Goal: Information Seeking & Learning: Compare options

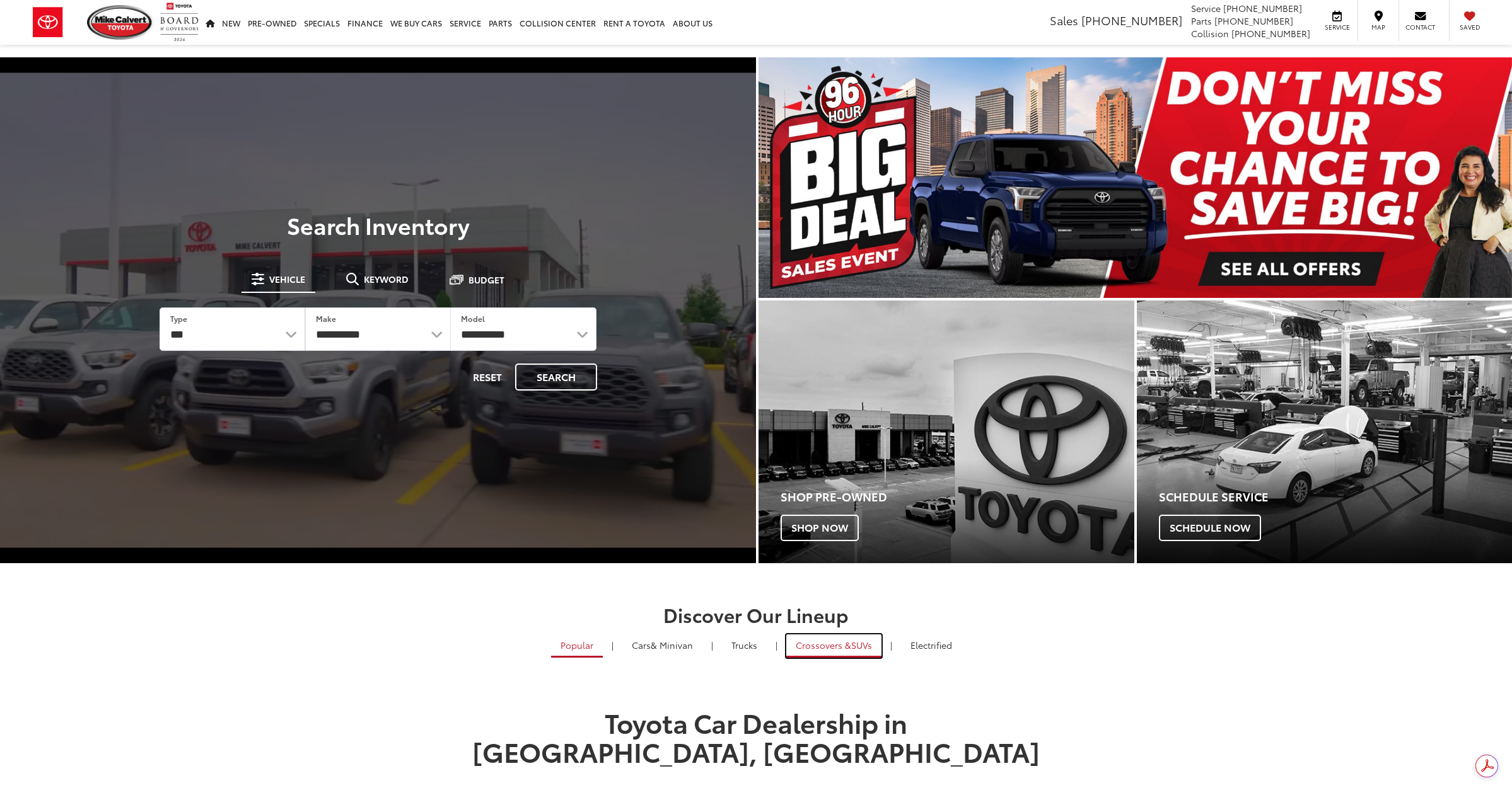
click at [840, 640] on span "Crossovers &" at bounding box center [823, 645] width 55 height 13
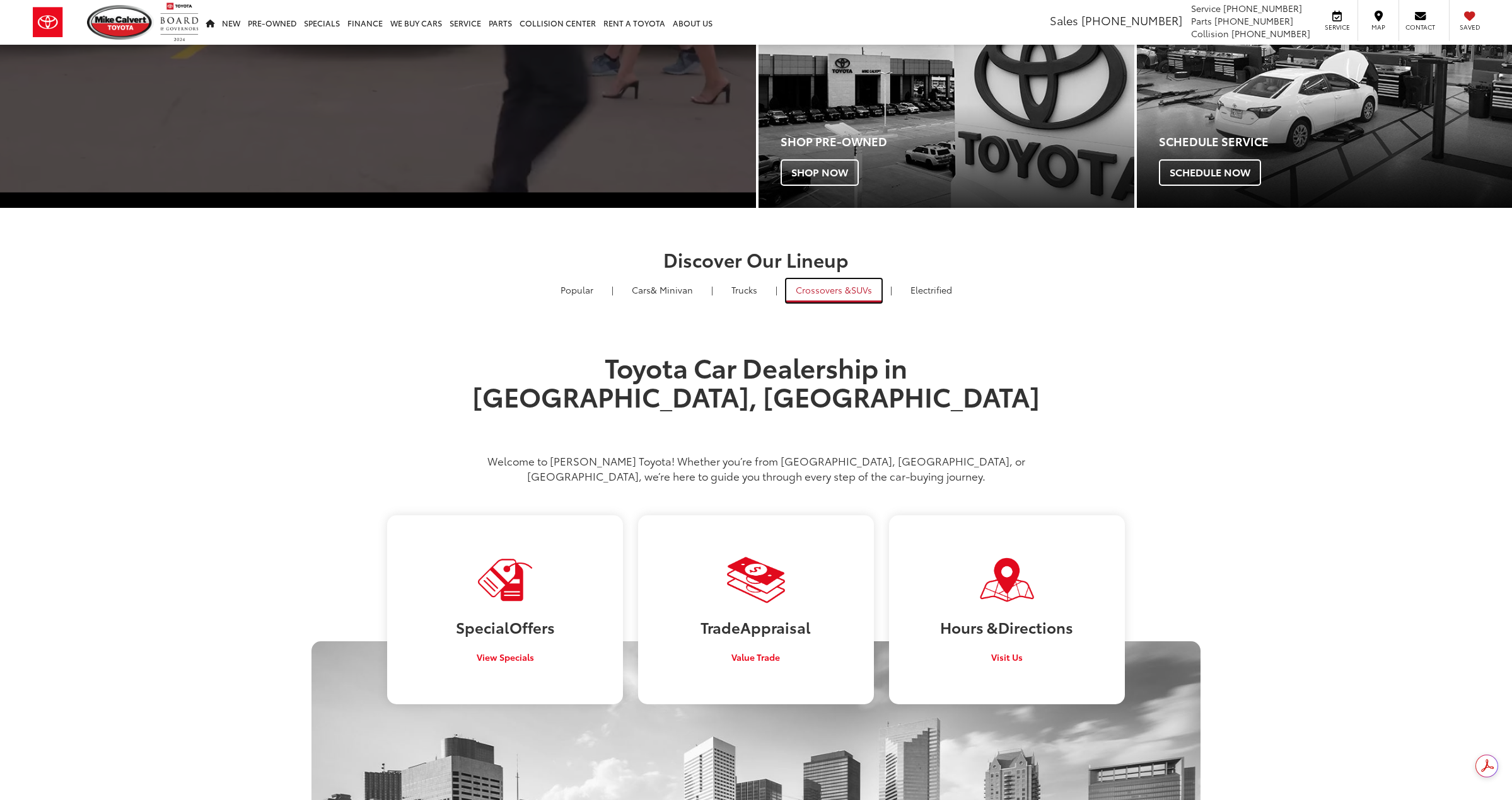
scroll to position [378, 0]
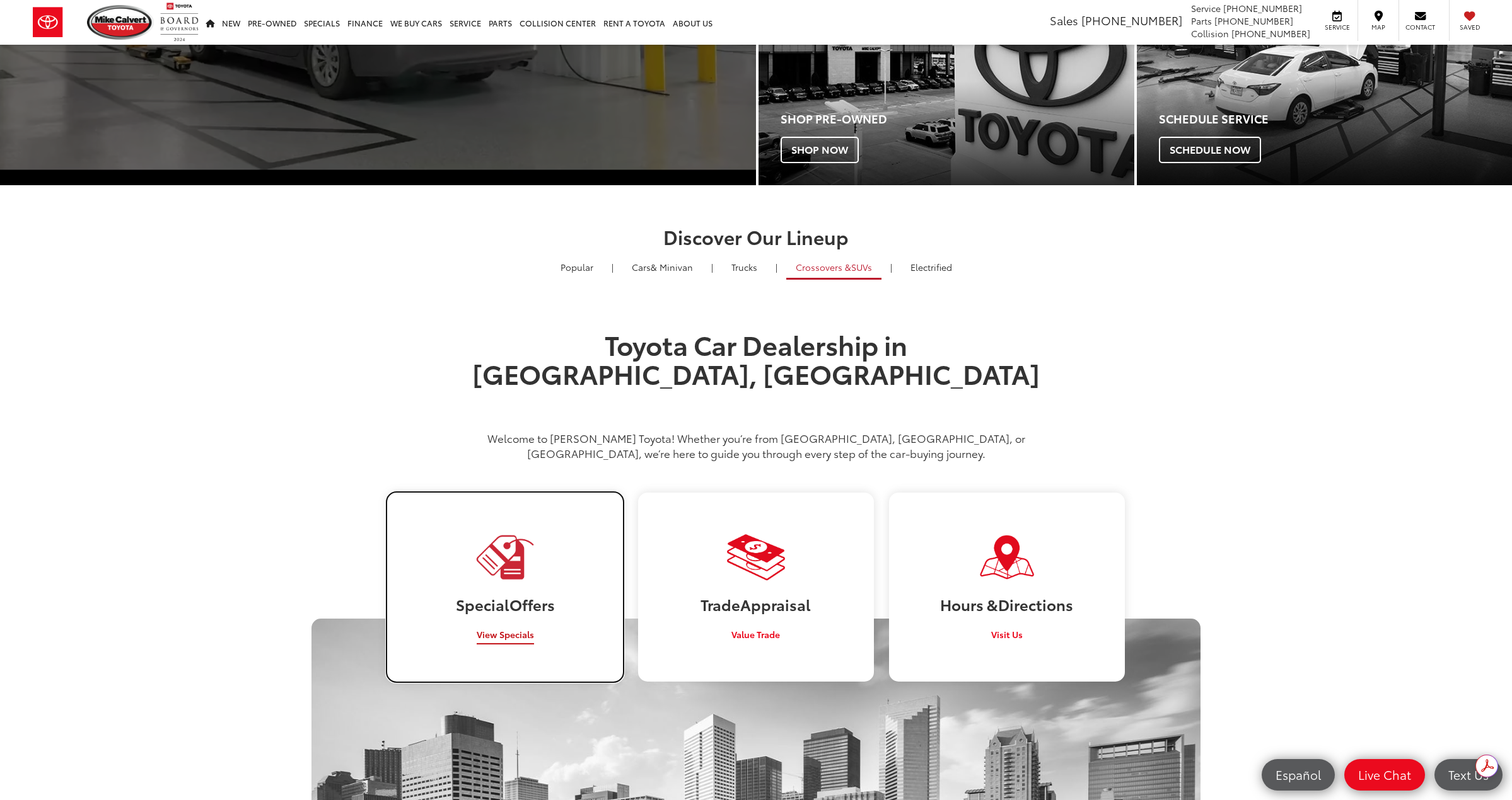
click at [522, 612] on link "Special Offers View Specials" at bounding box center [505, 586] width 236 height 188
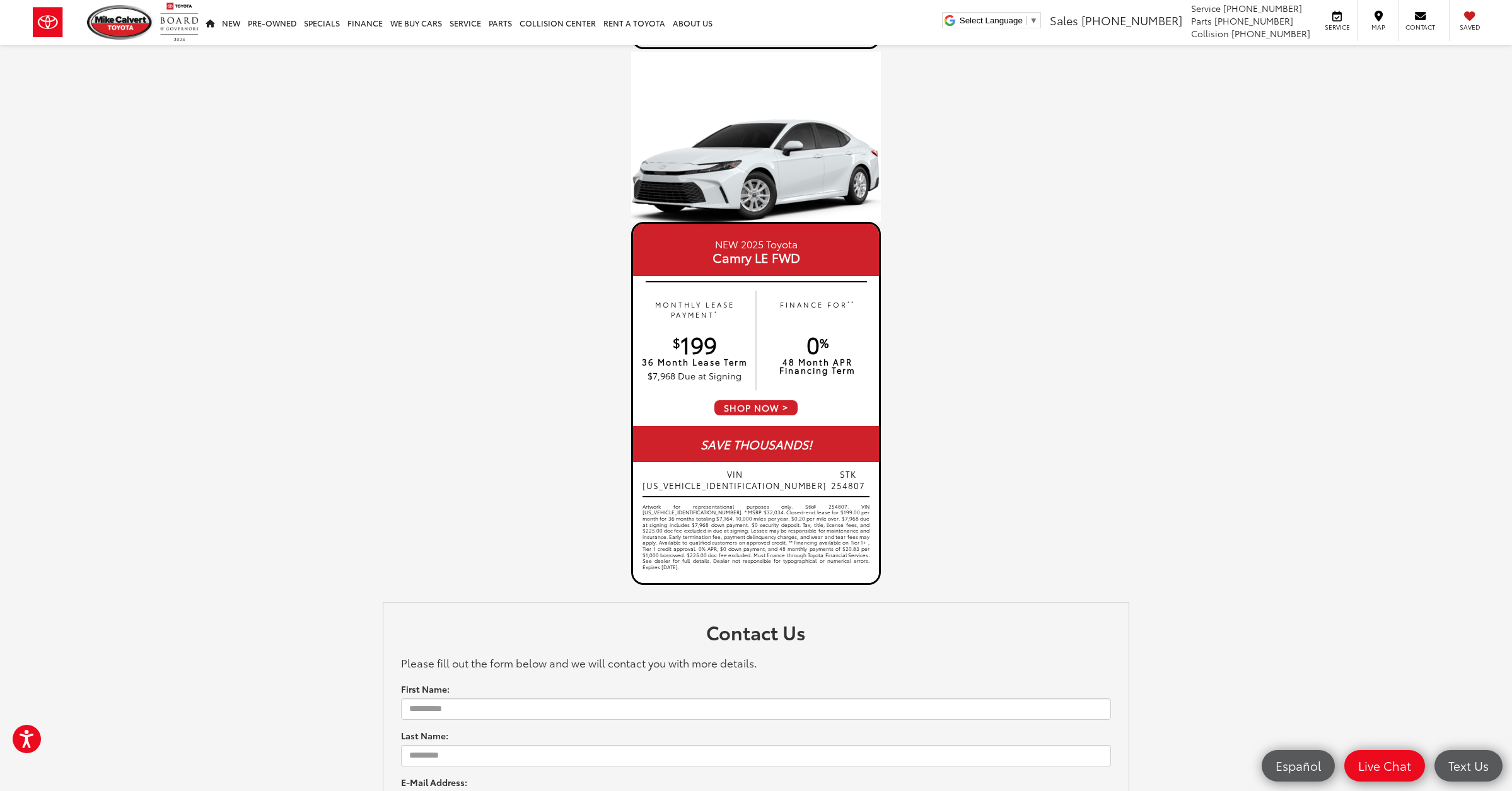
scroll to position [433, 0]
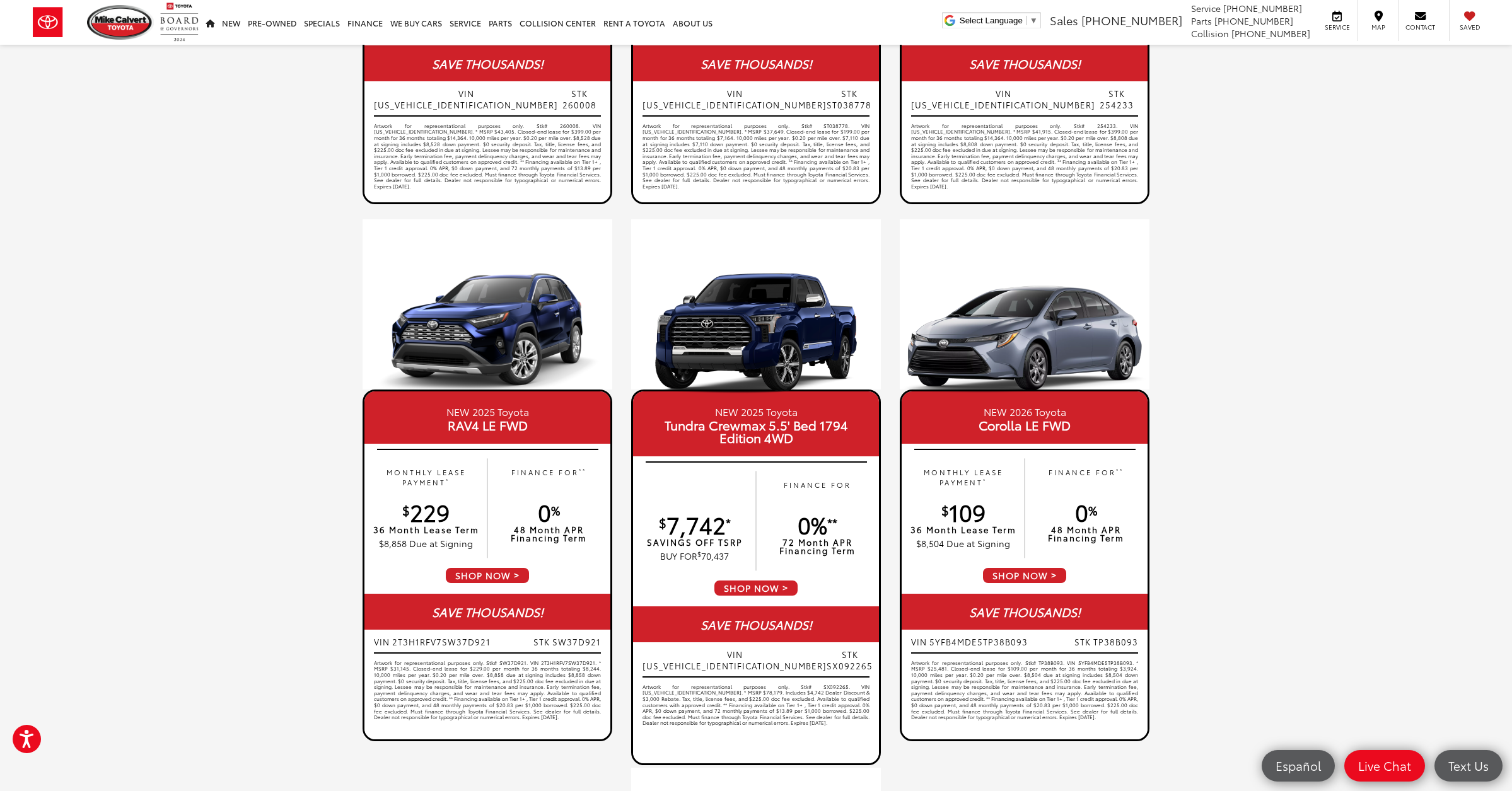
drag, startPoint x: 785, startPoint y: 490, endPoint x: 623, endPoint y: 314, distance: 239.2
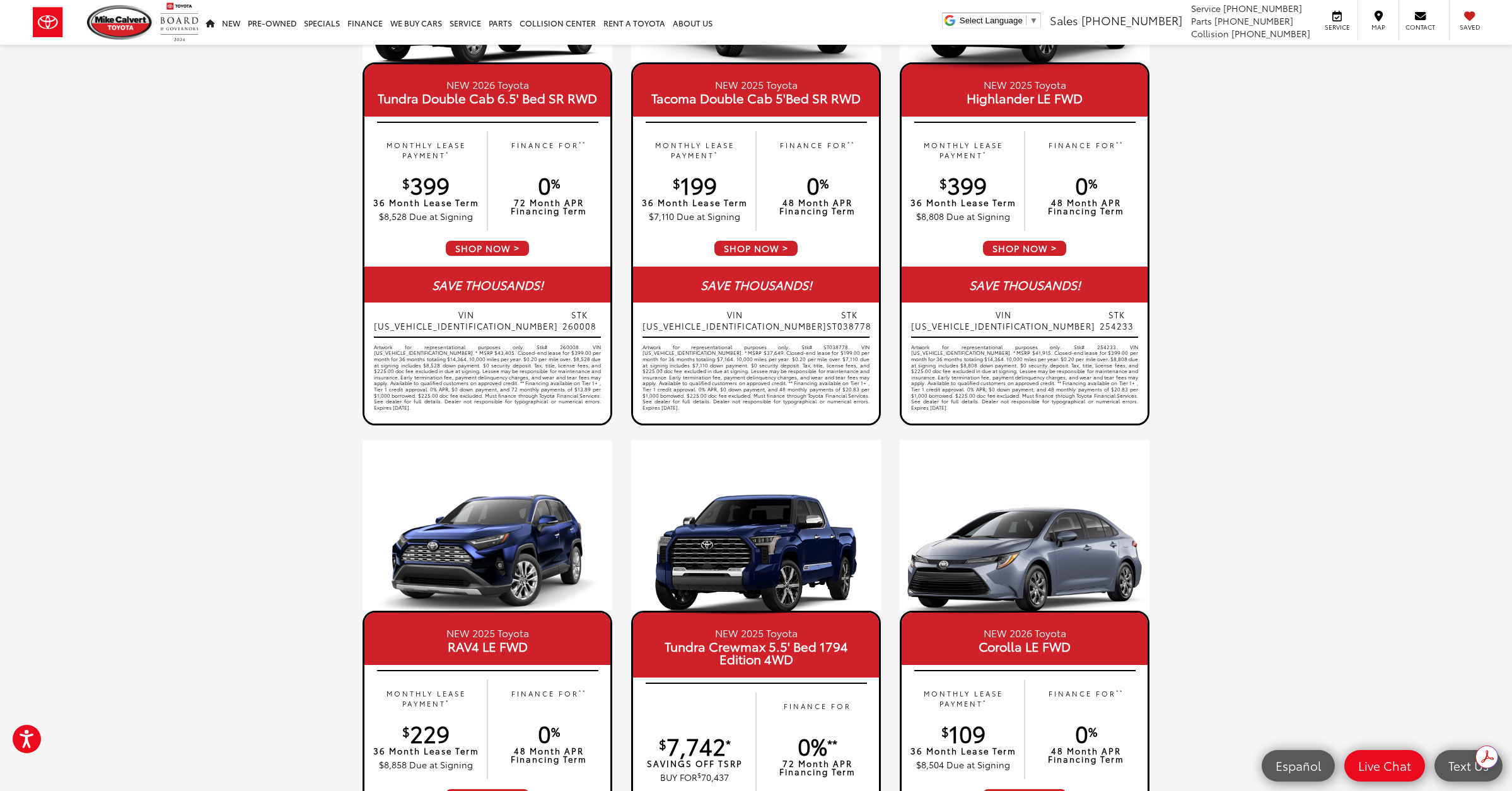
scroll to position [0, 0]
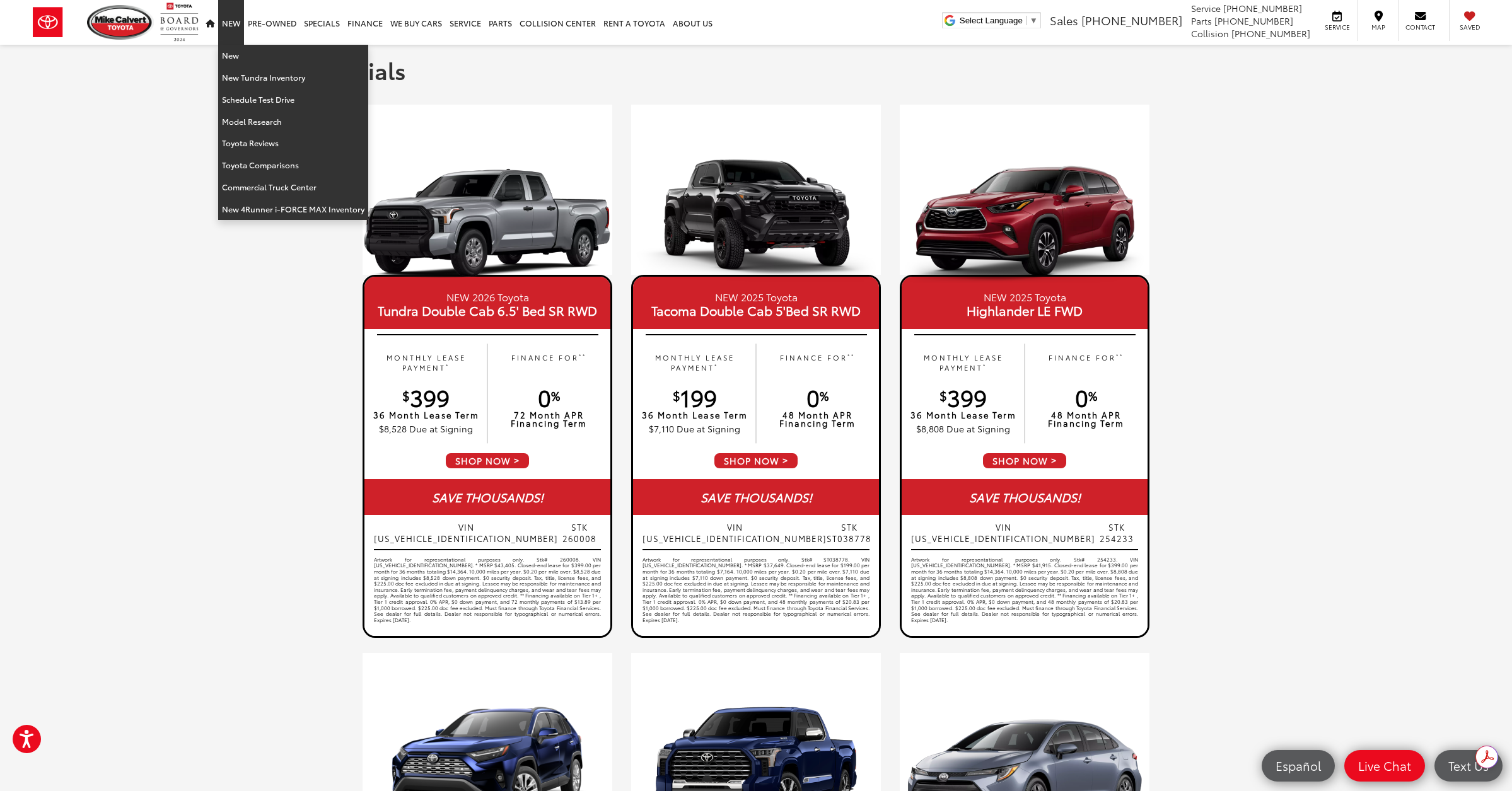
click at [233, 30] on link "New" at bounding box center [231, 22] width 26 height 44
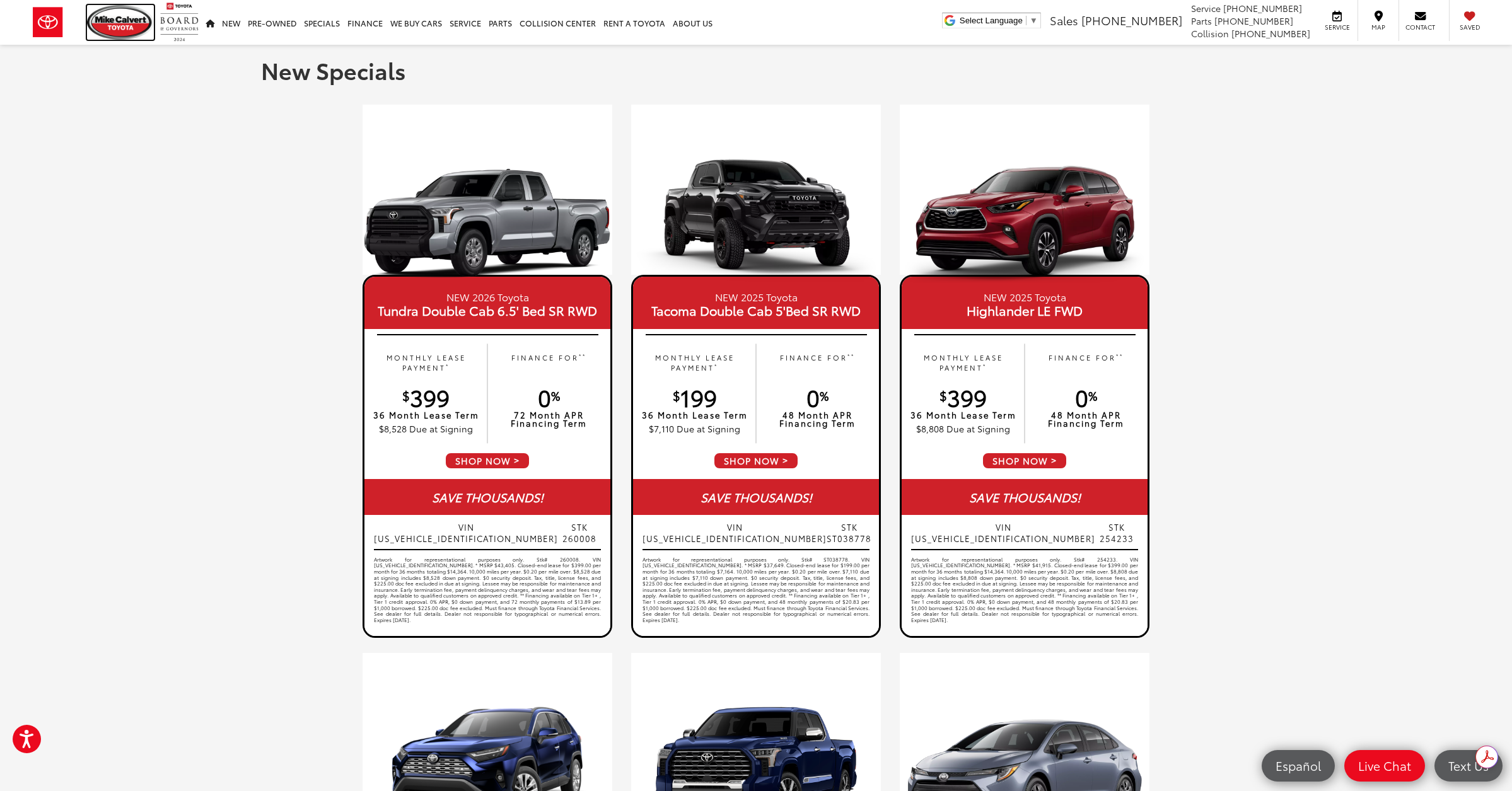
click at [112, 28] on img at bounding box center [120, 22] width 67 height 34
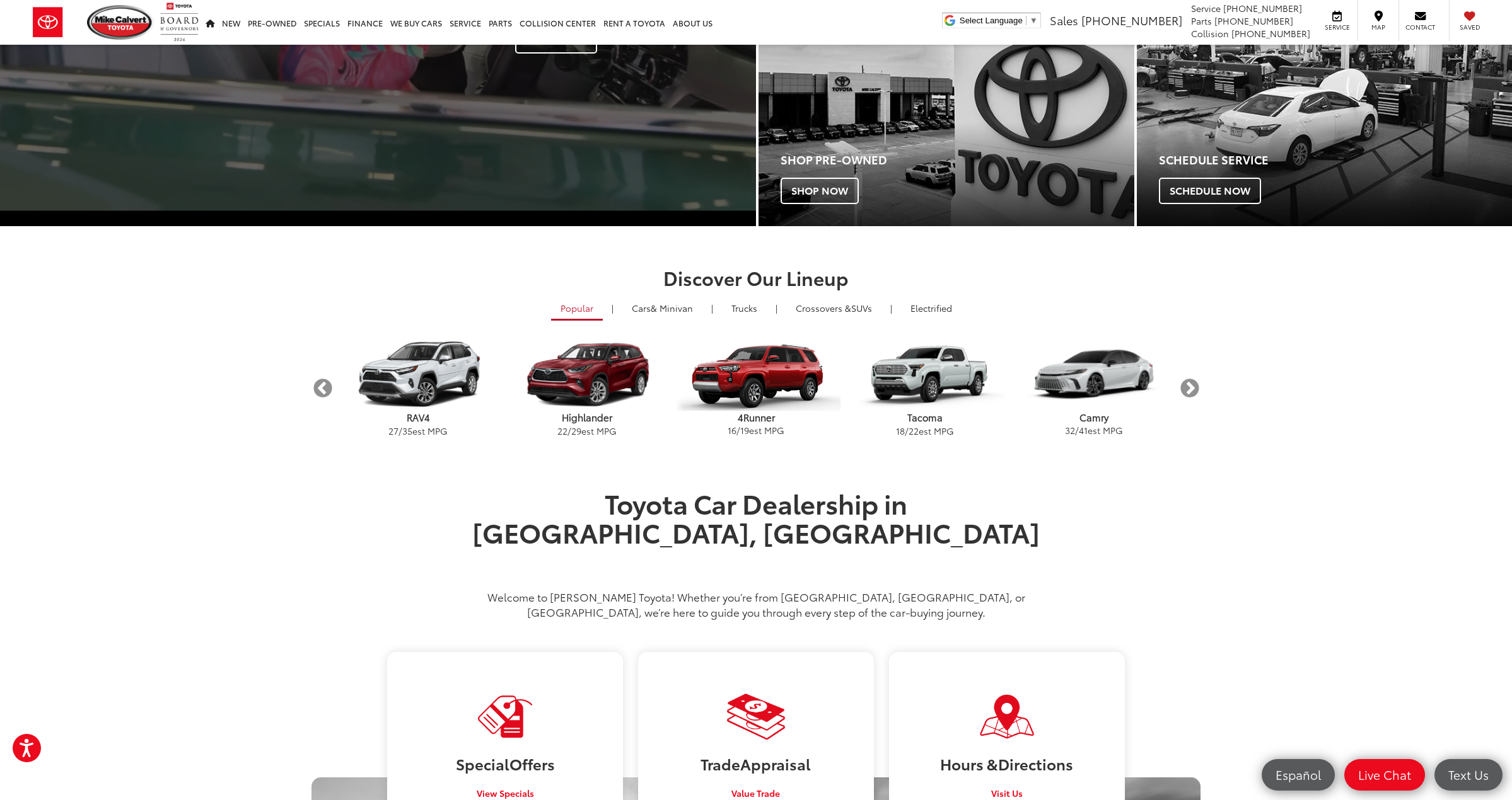
scroll to position [441, 0]
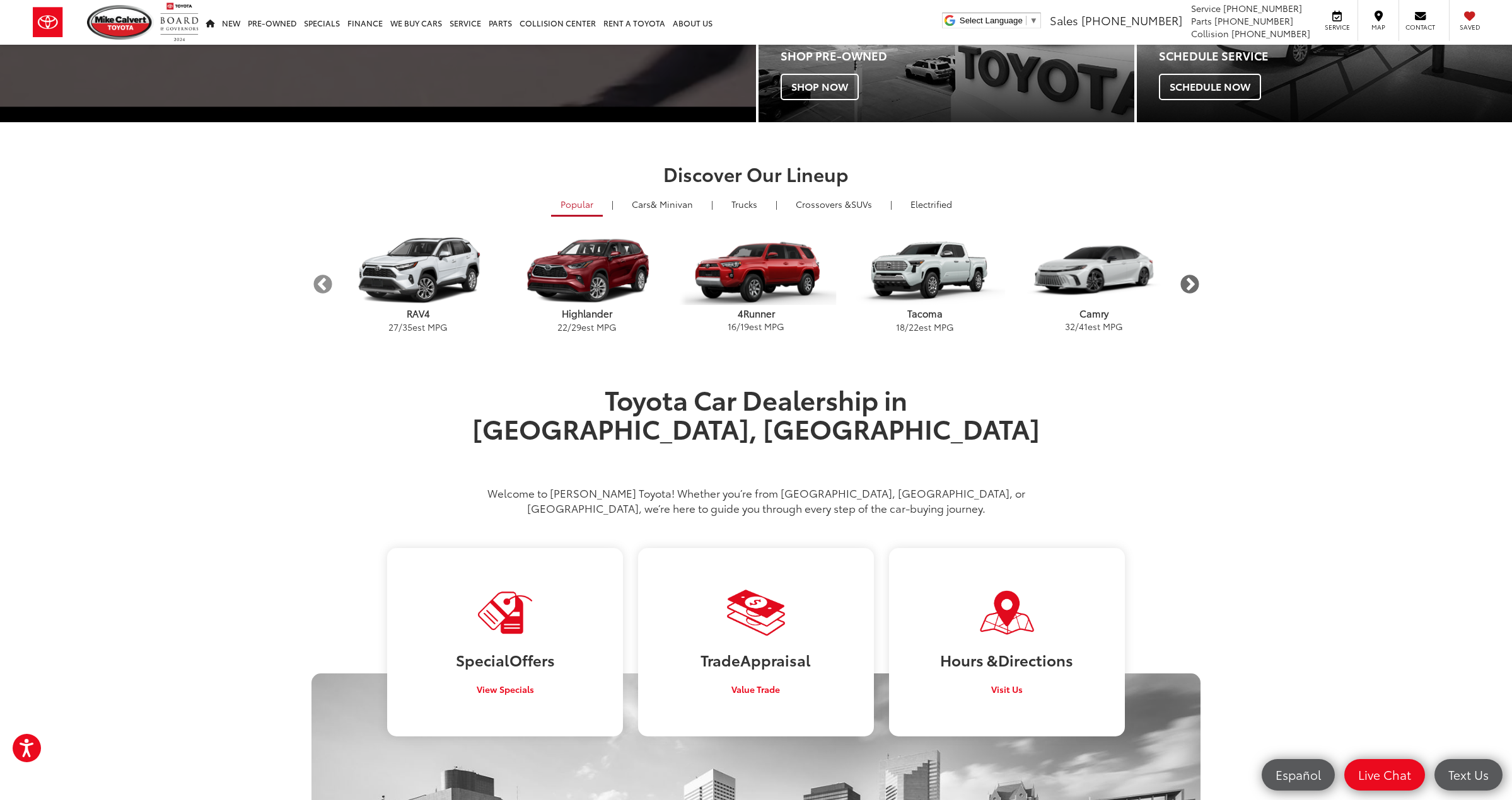
click at [1198, 290] on button "Next" at bounding box center [1189, 285] width 22 height 22
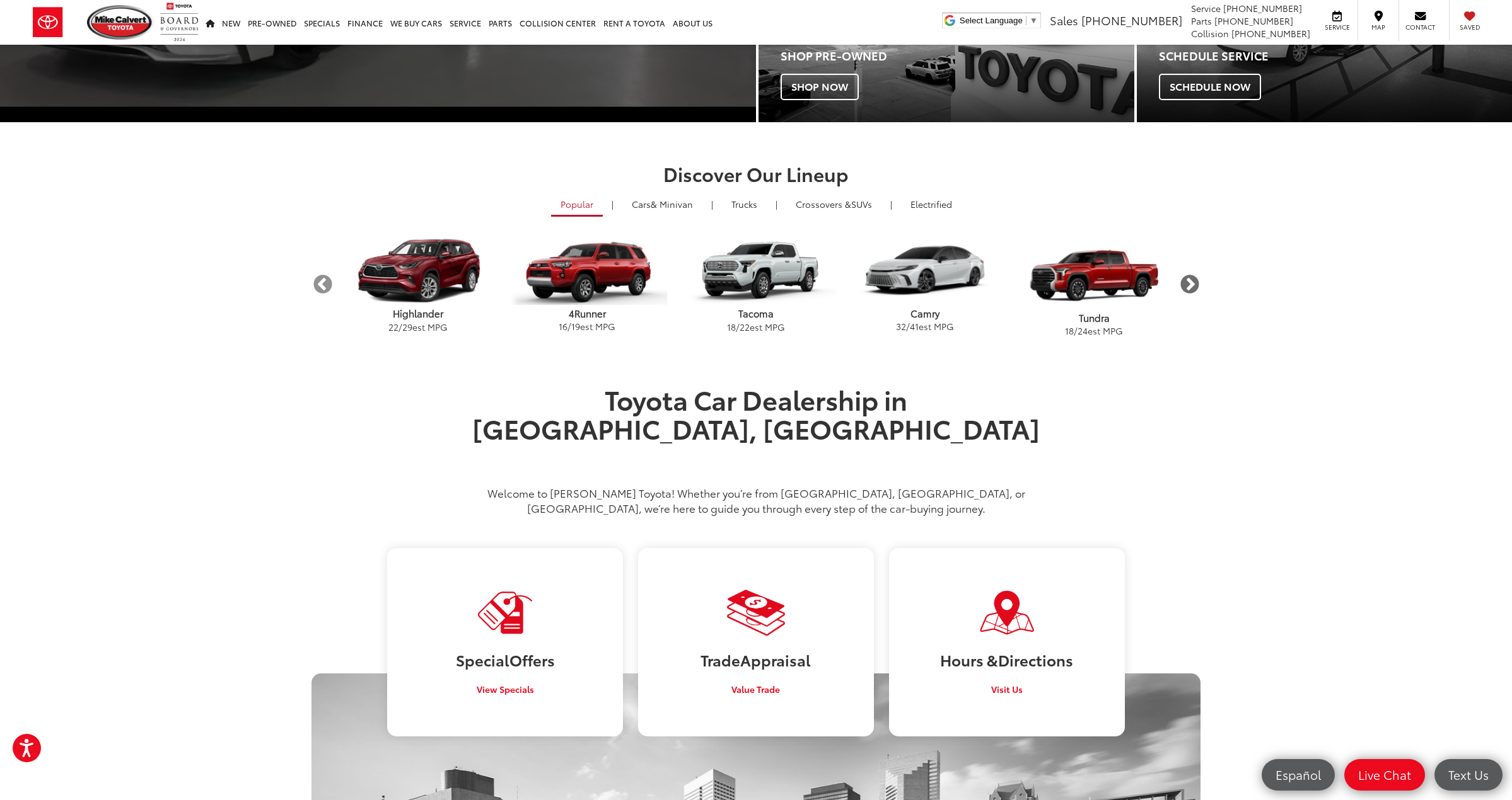
click at [1198, 290] on button "Next" at bounding box center [1189, 285] width 22 height 22
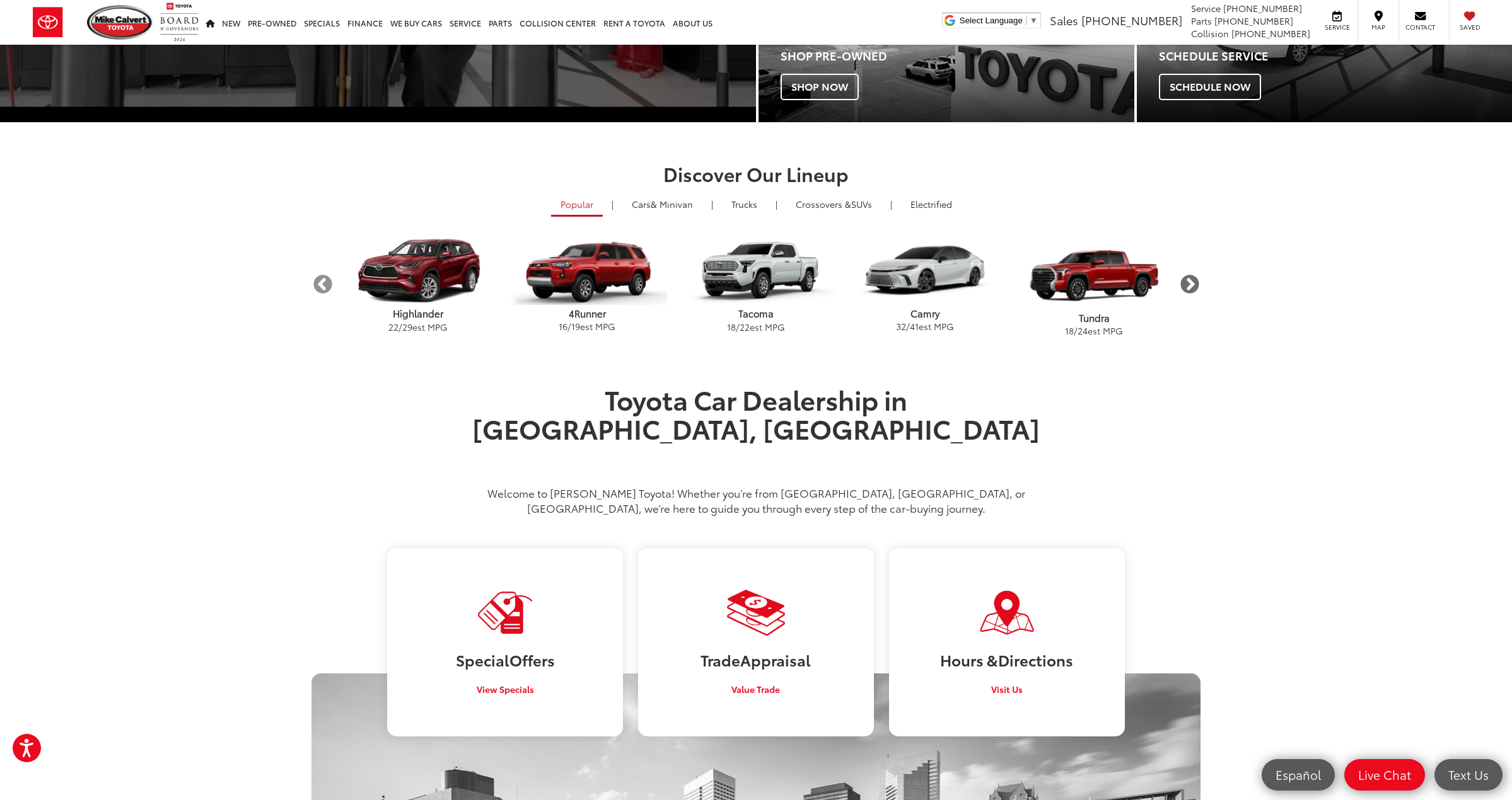
click at [1198, 290] on button "Next" at bounding box center [1189, 285] width 22 height 22
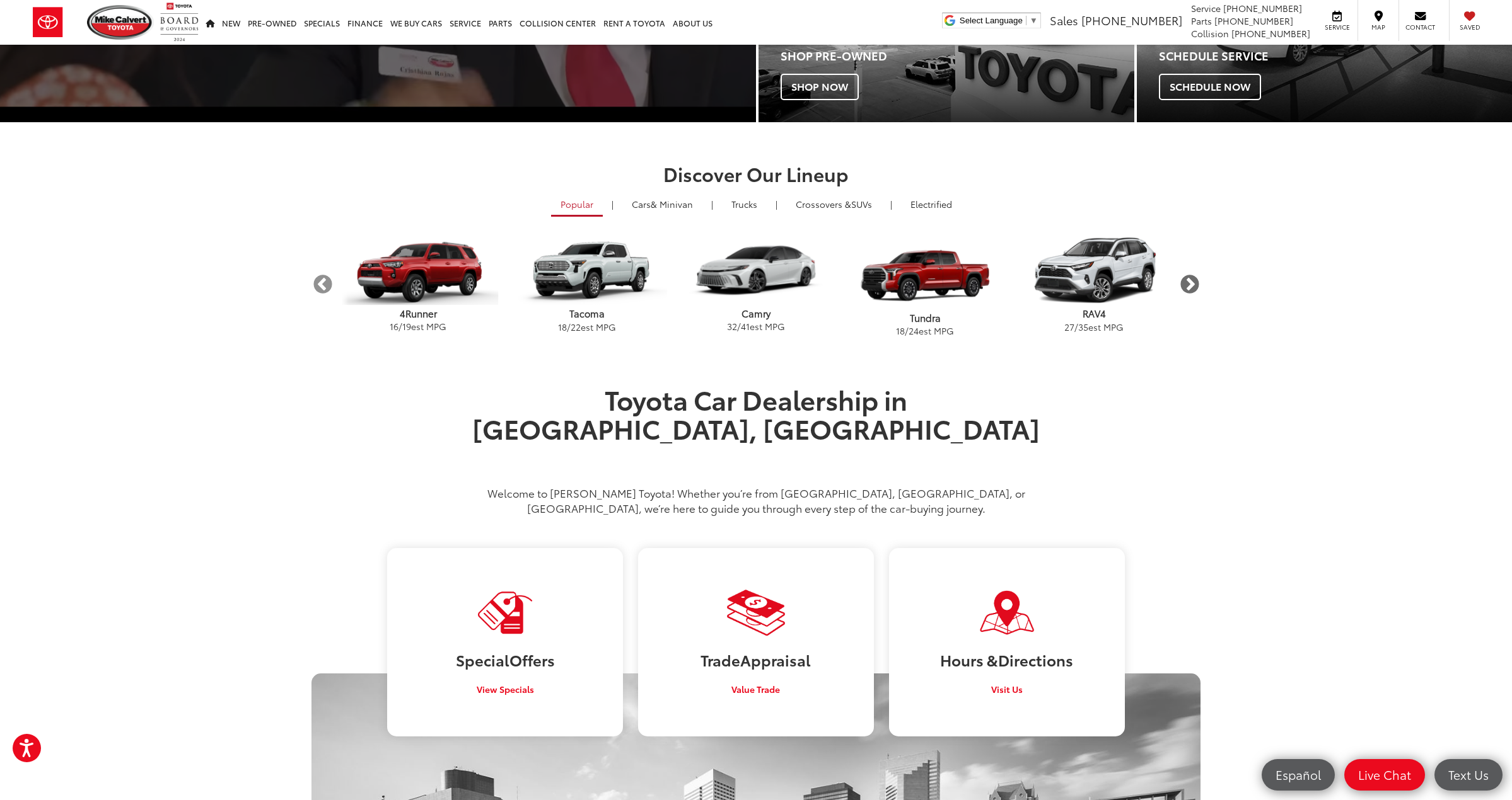
click at [1198, 290] on button "Next" at bounding box center [1189, 285] width 22 height 22
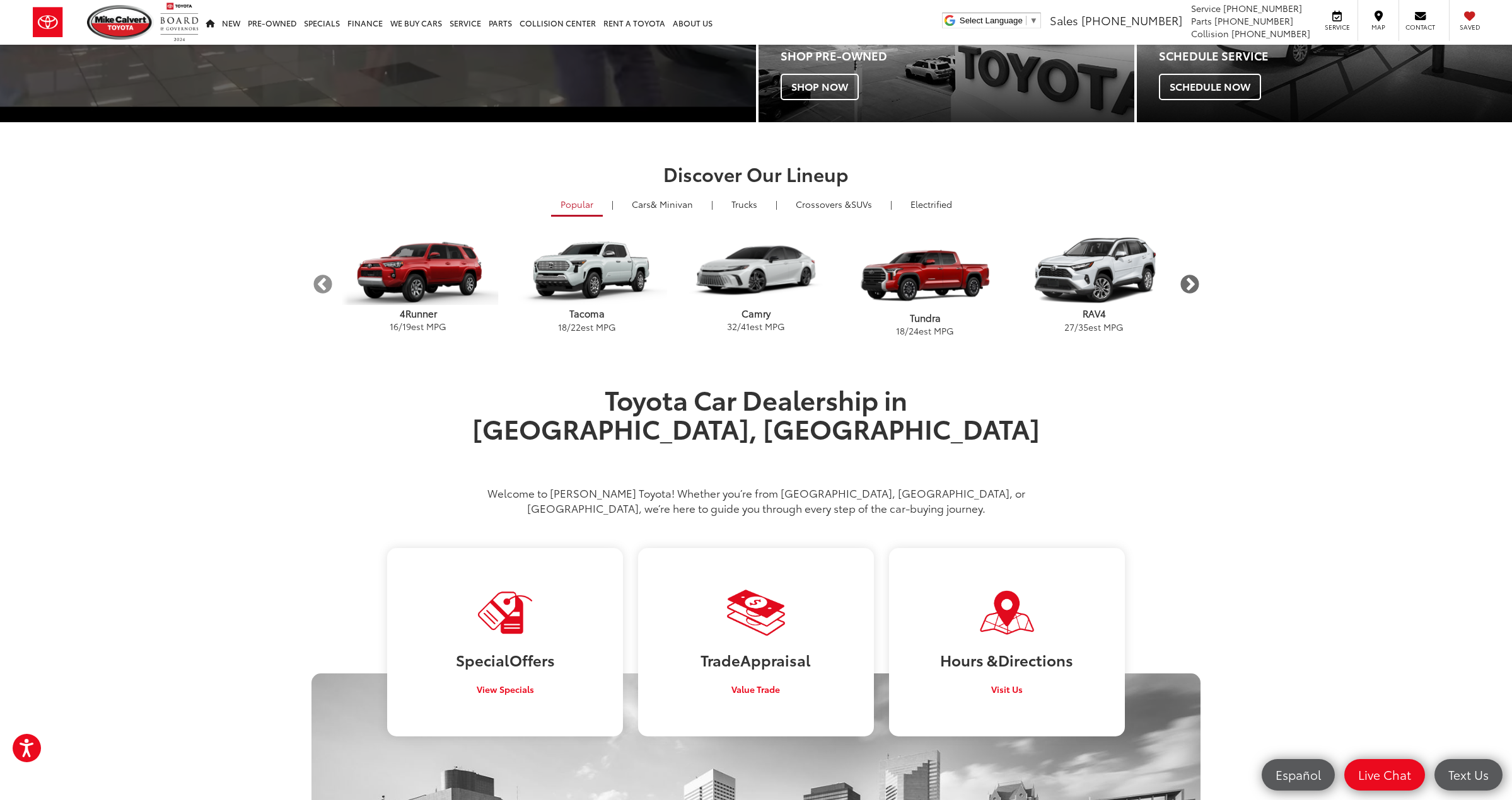
click at [1198, 290] on button "Next" at bounding box center [1189, 285] width 22 height 22
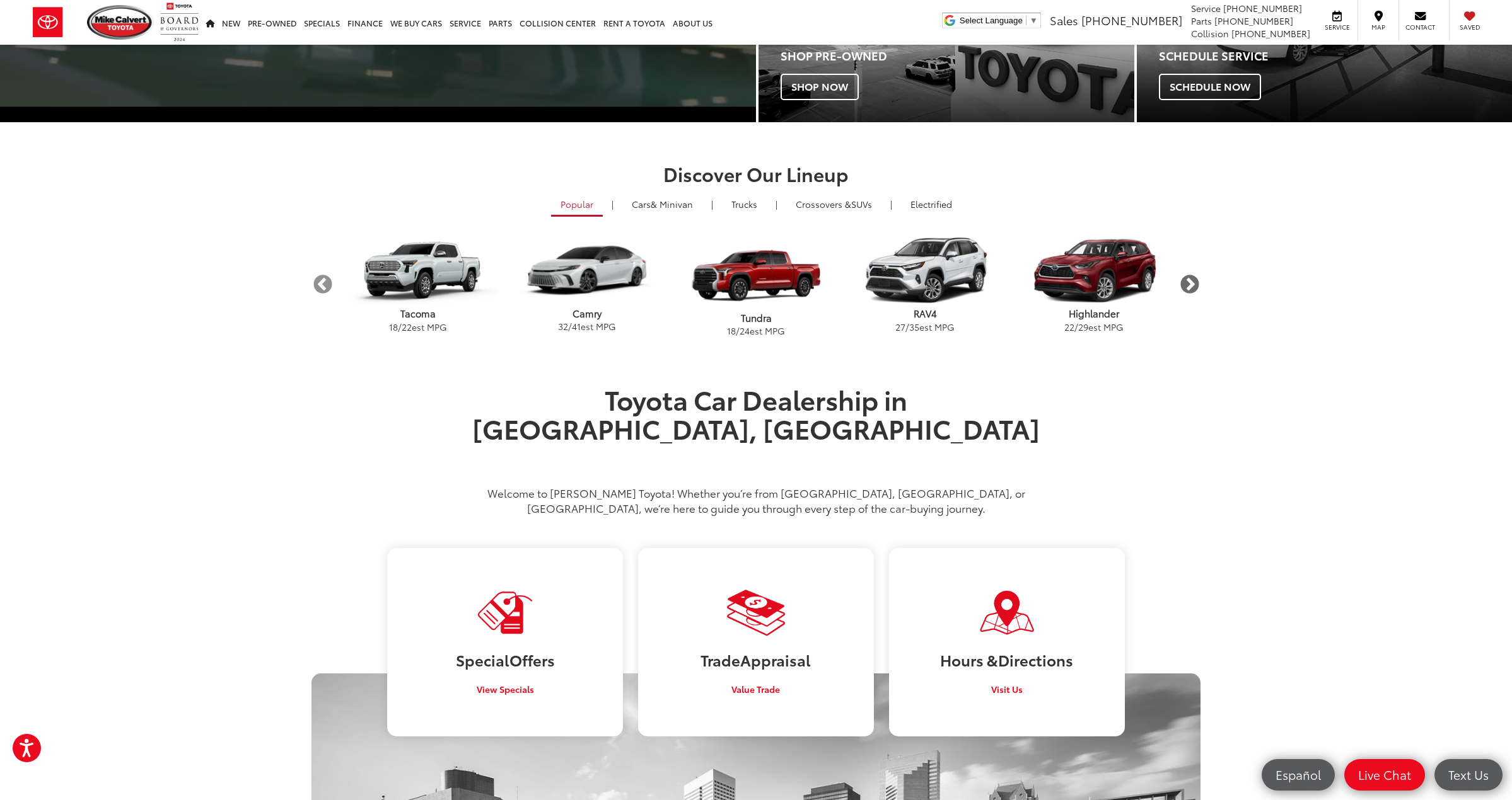
click at [1198, 290] on button "Next" at bounding box center [1189, 285] width 22 height 22
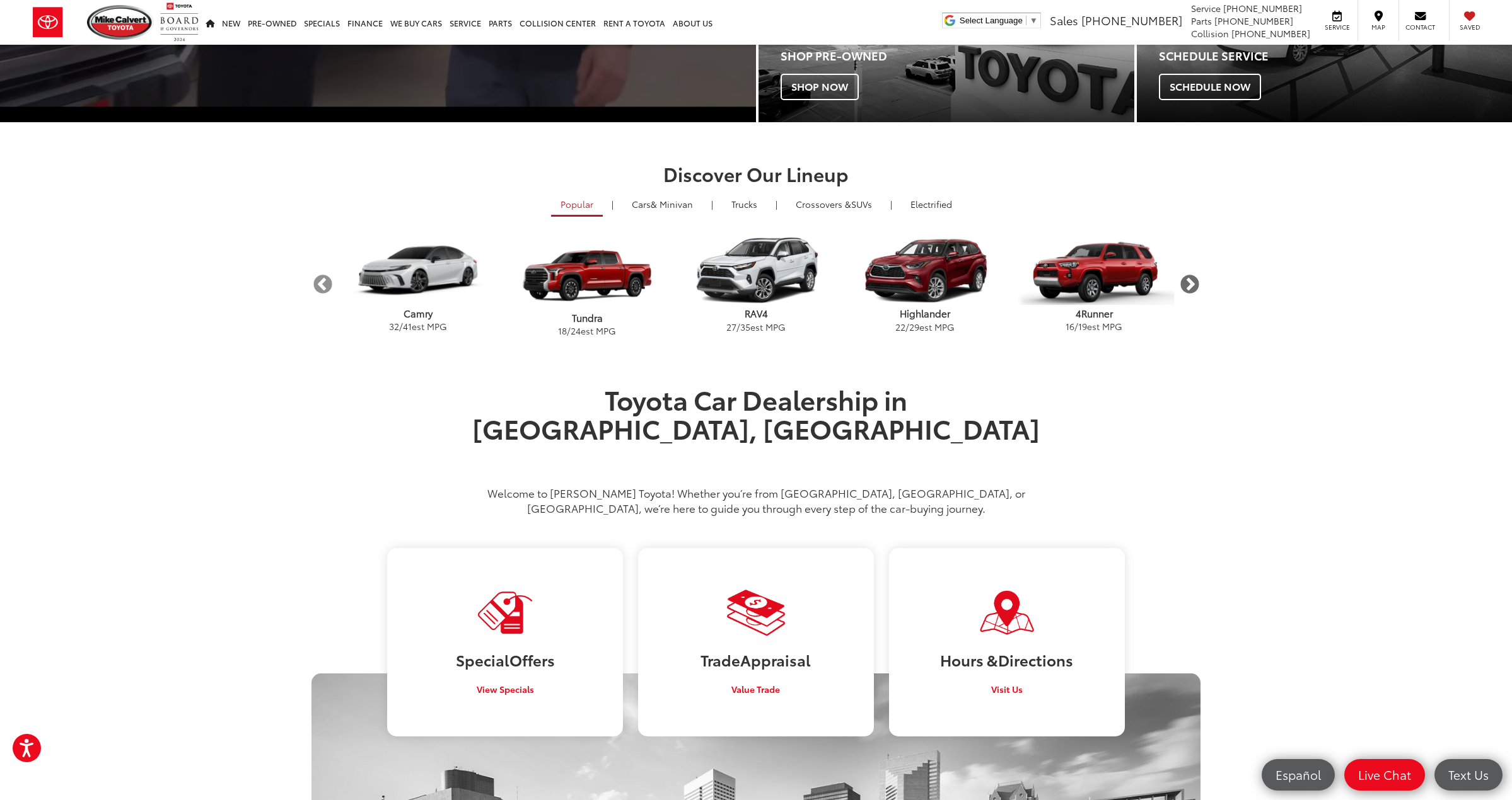
click at [1198, 290] on button "Next" at bounding box center [1189, 285] width 22 height 22
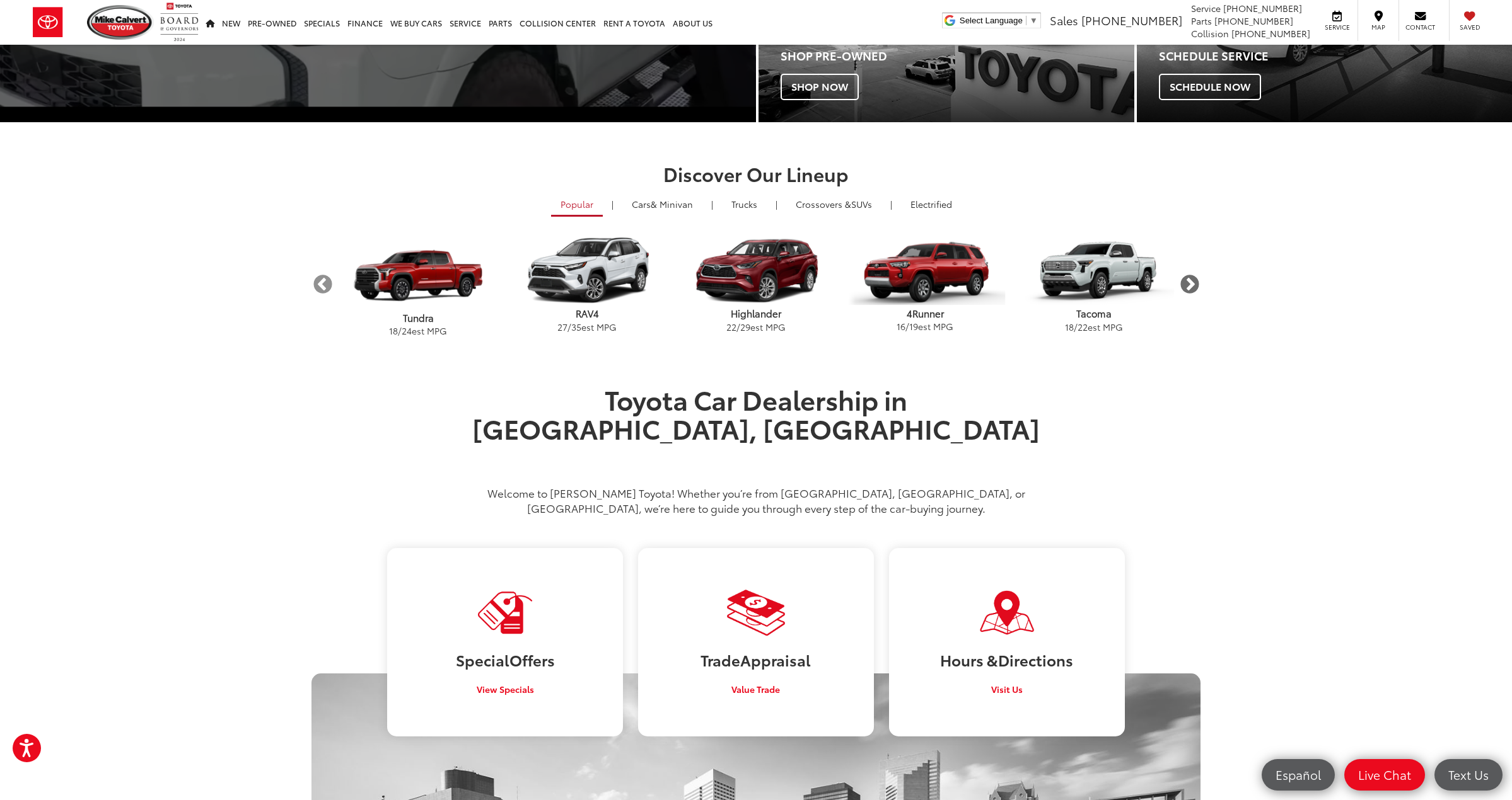
click at [1198, 290] on button "Next" at bounding box center [1189, 285] width 22 height 22
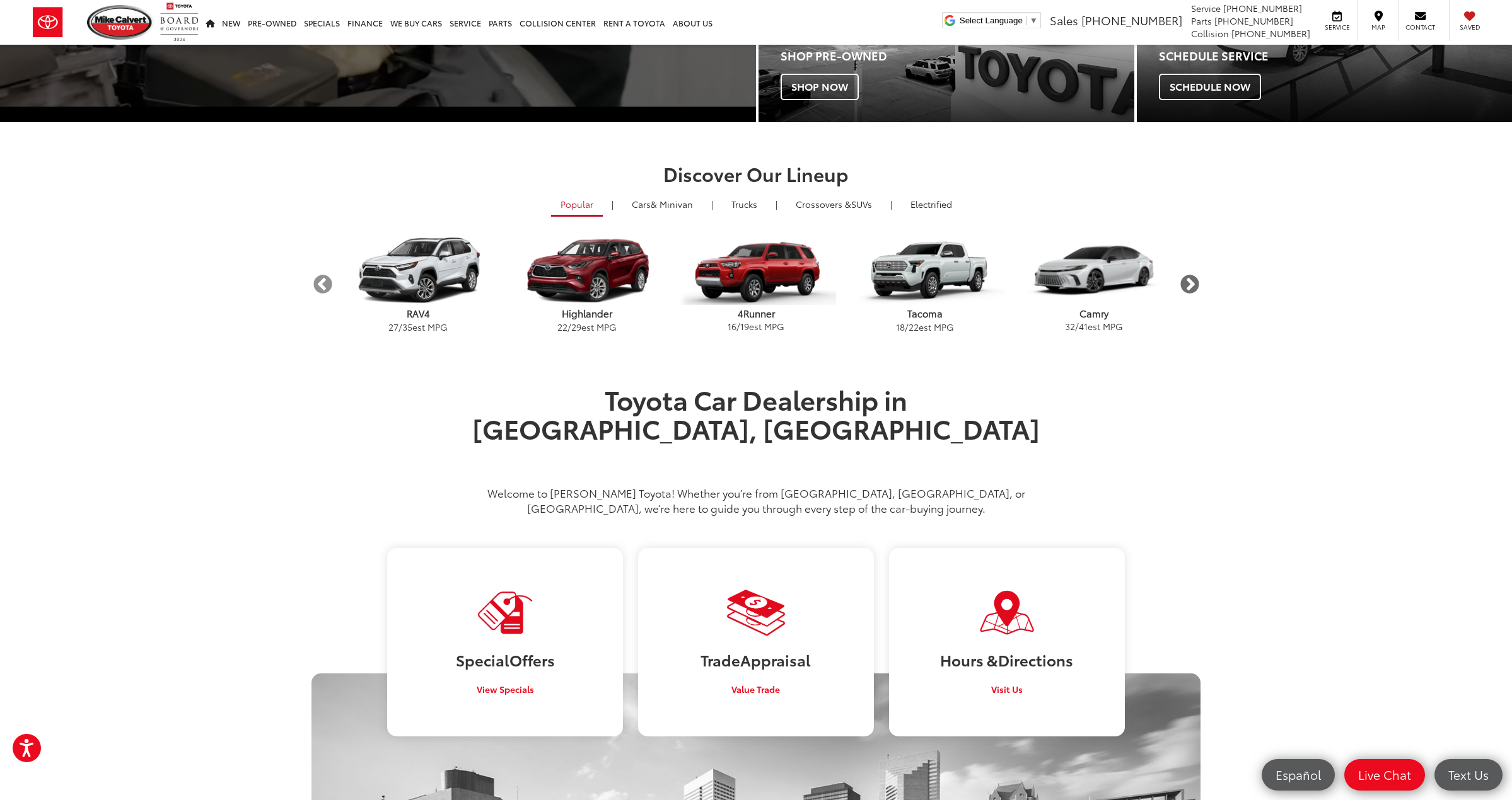
click at [1198, 290] on button "Next" at bounding box center [1189, 285] width 22 height 22
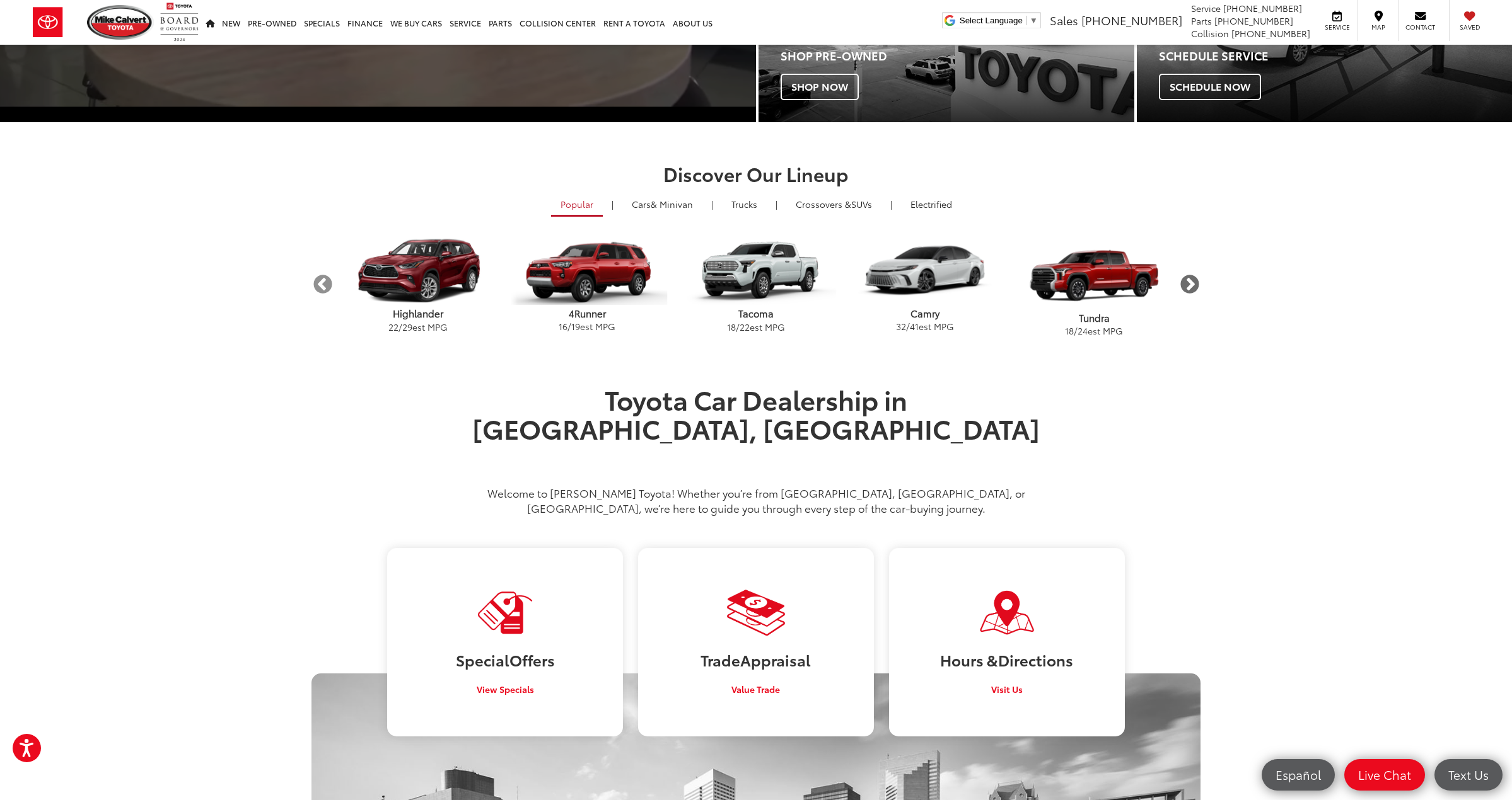
click at [1198, 290] on button "Next" at bounding box center [1189, 285] width 22 height 22
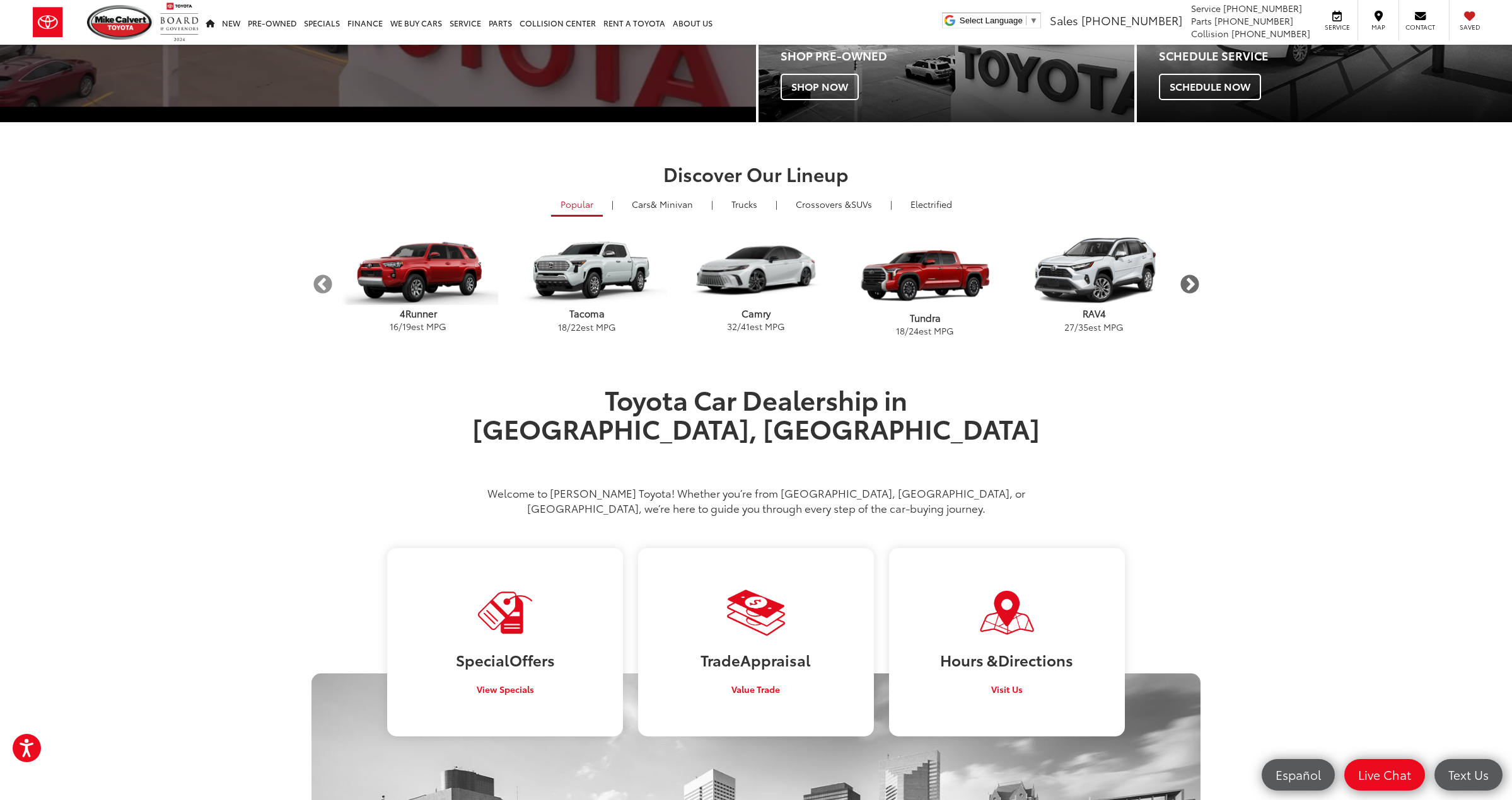
click at [1198, 290] on button "Next" at bounding box center [1189, 285] width 22 height 22
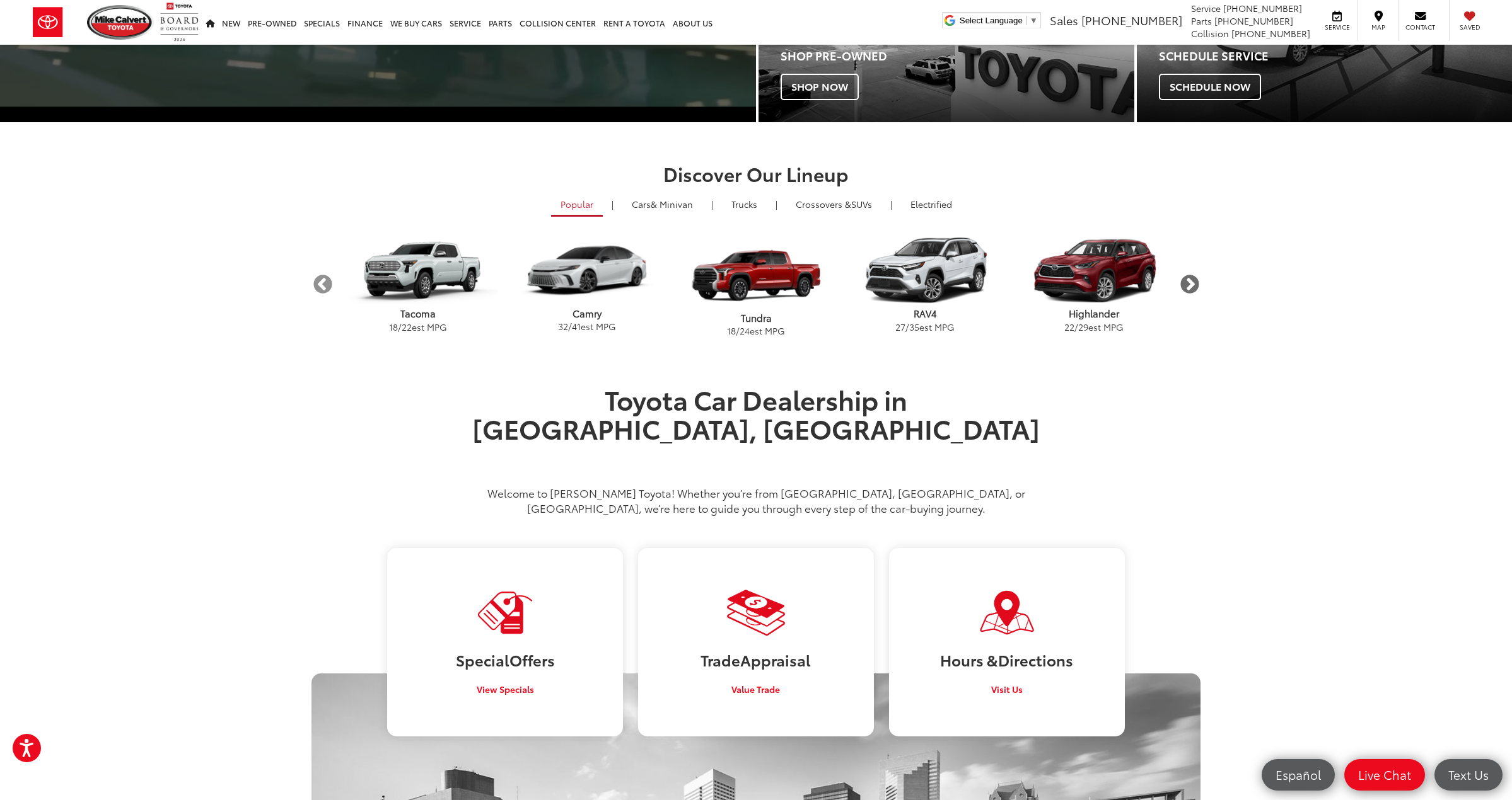
click at [1198, 290] on button "Next" at bounding box center [1189, 285] width 22 height 22
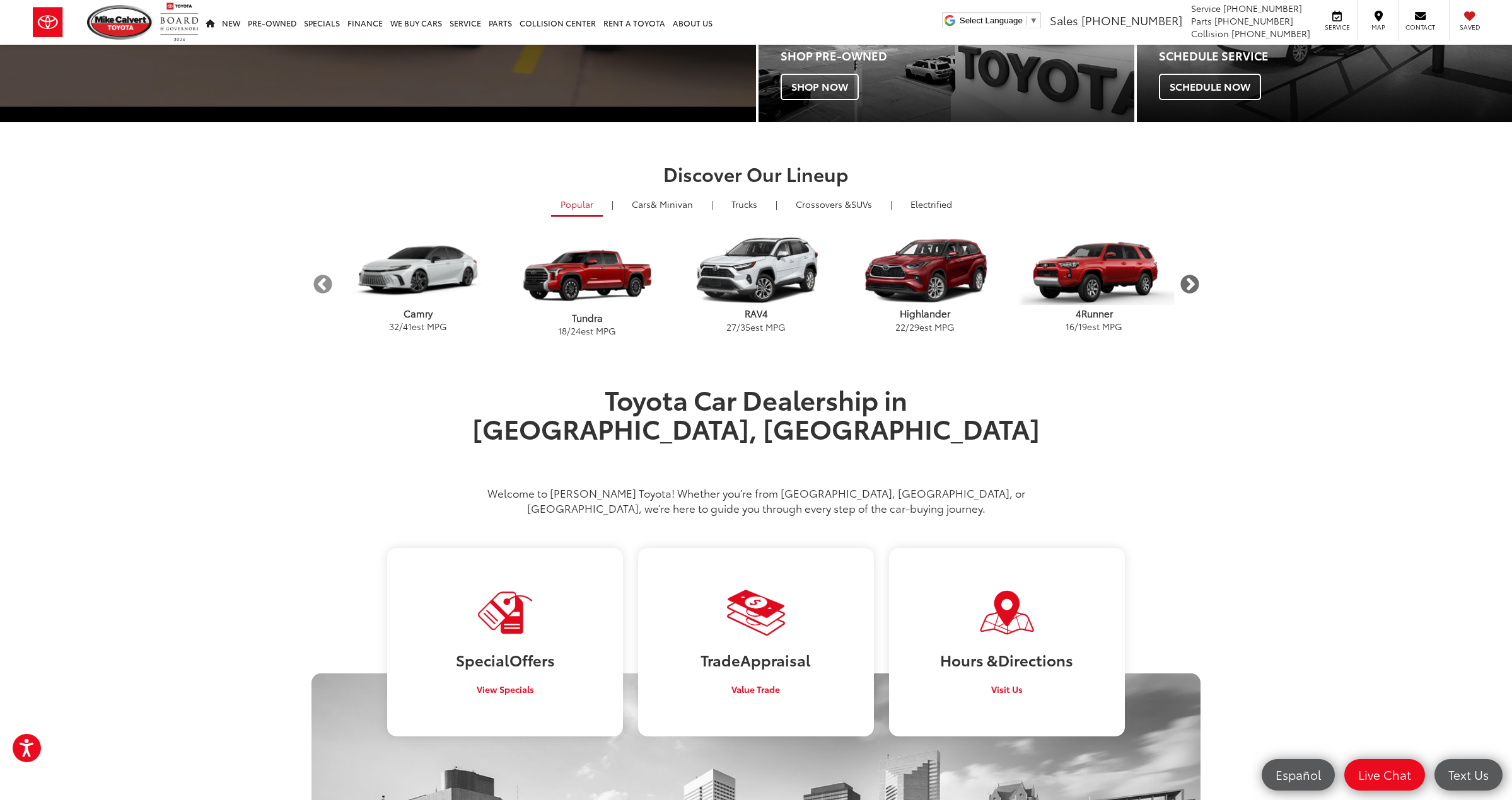
click at [1198, 290] on button "Next" at bounding box center [1189, 285] width 22 height 22
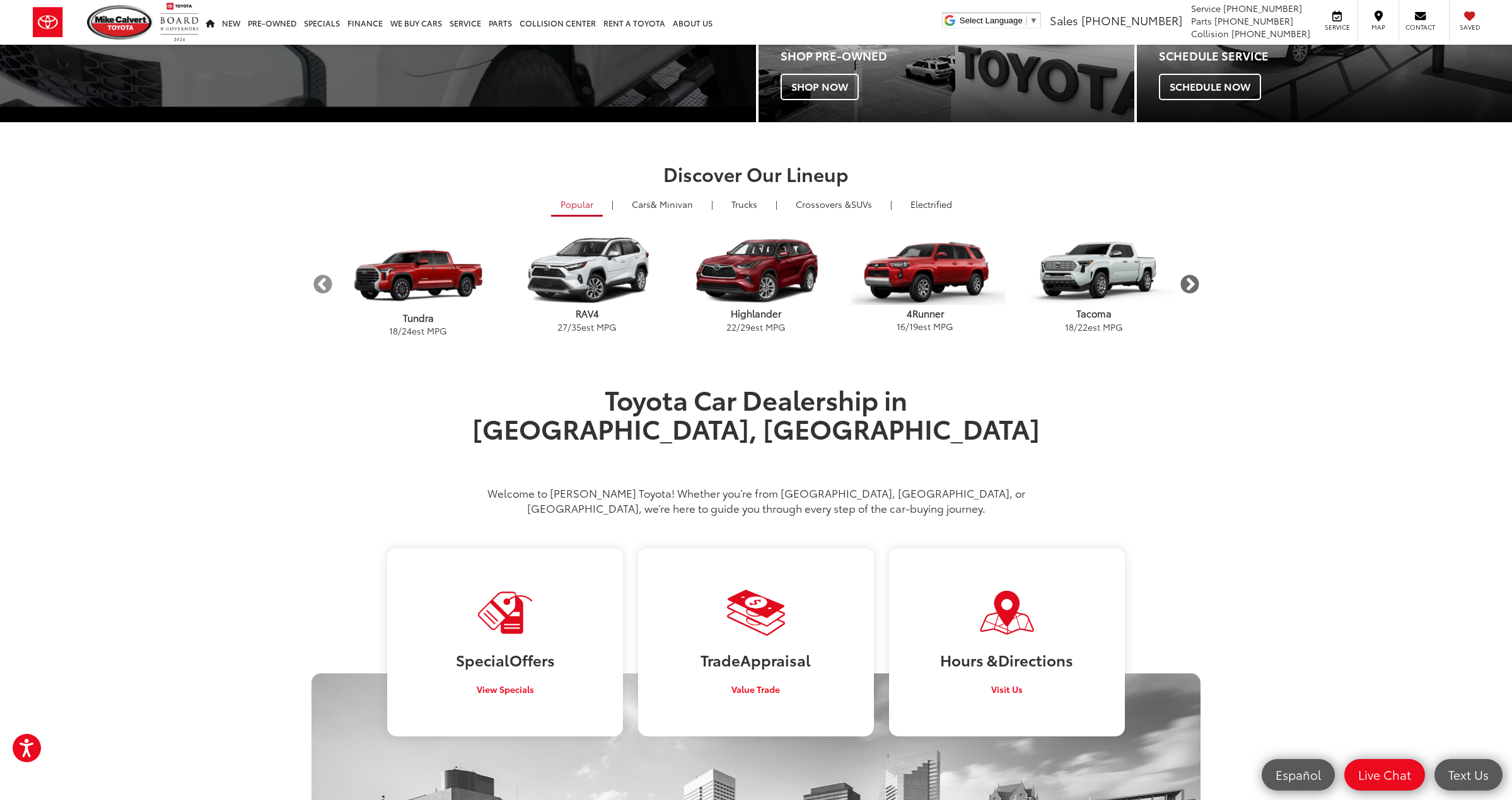
click at [1189, 286] on button "Next" at bounding box center [1189, 285] width 22 height 22
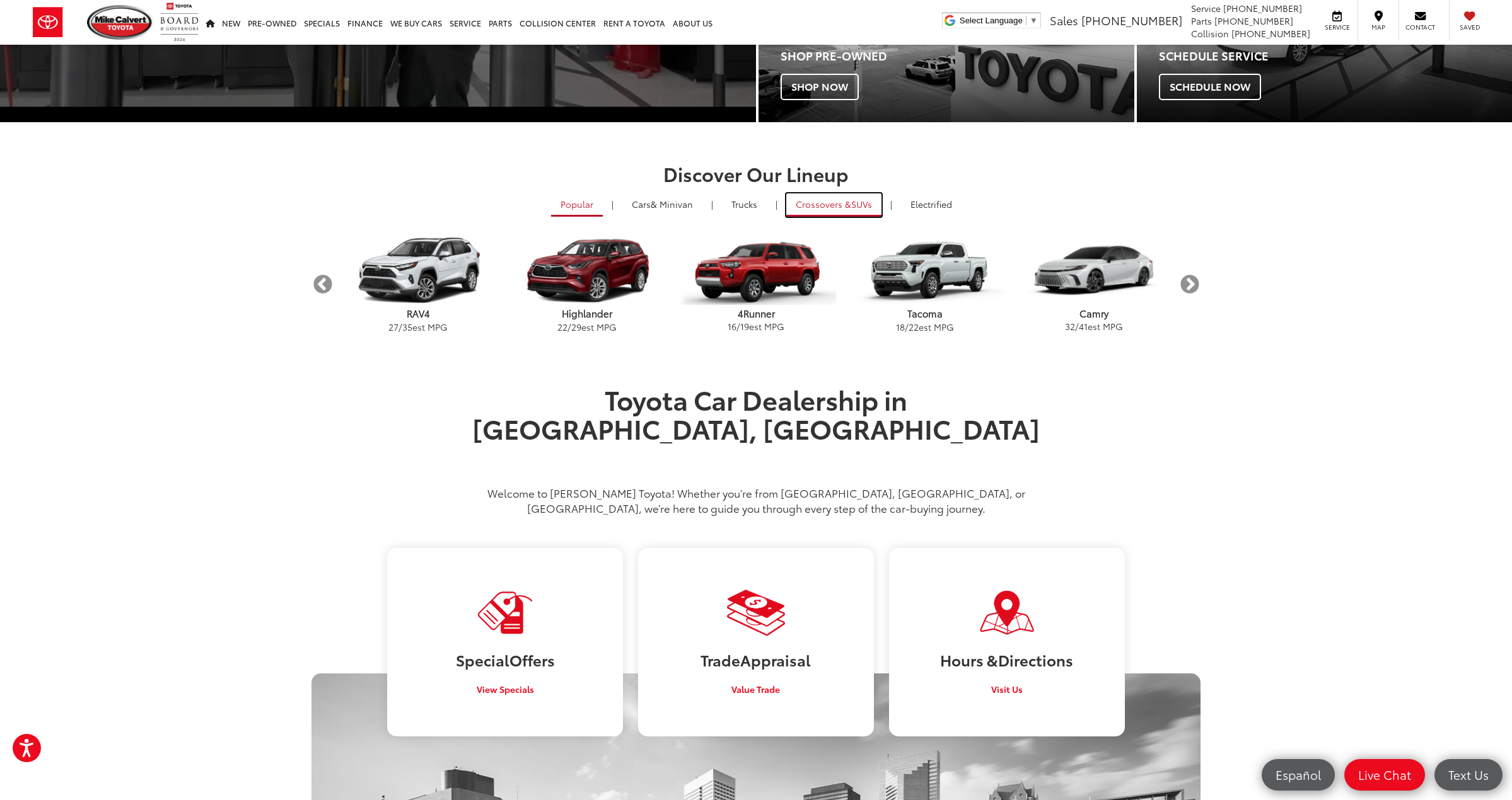
click at [827, 201] on span "Crossovers &" at bounding box center [823, 204] width 55 height 13
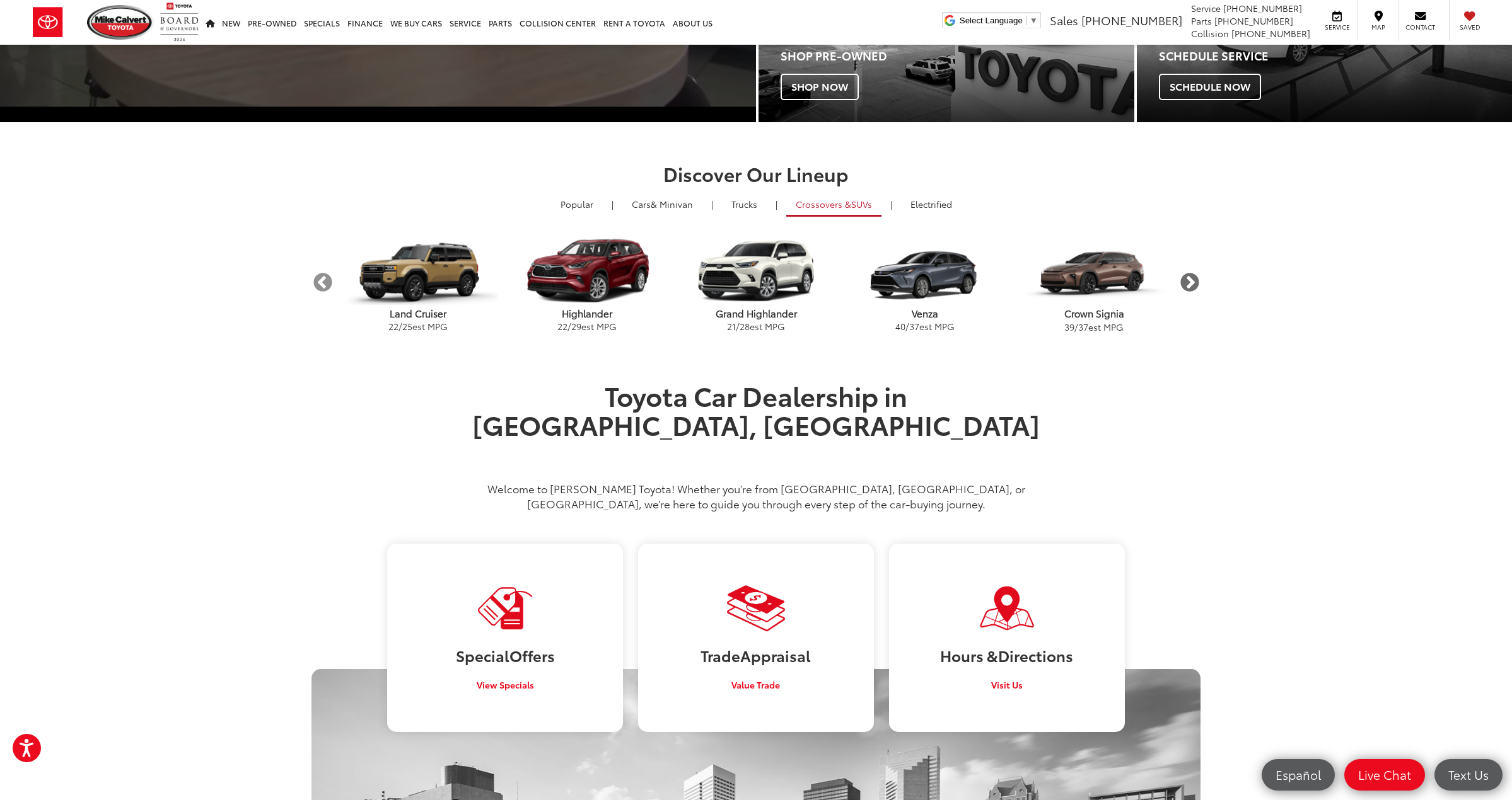
click at [1200, 286] on button "Next" at bounding box center [1189, 283] width 22 height 22
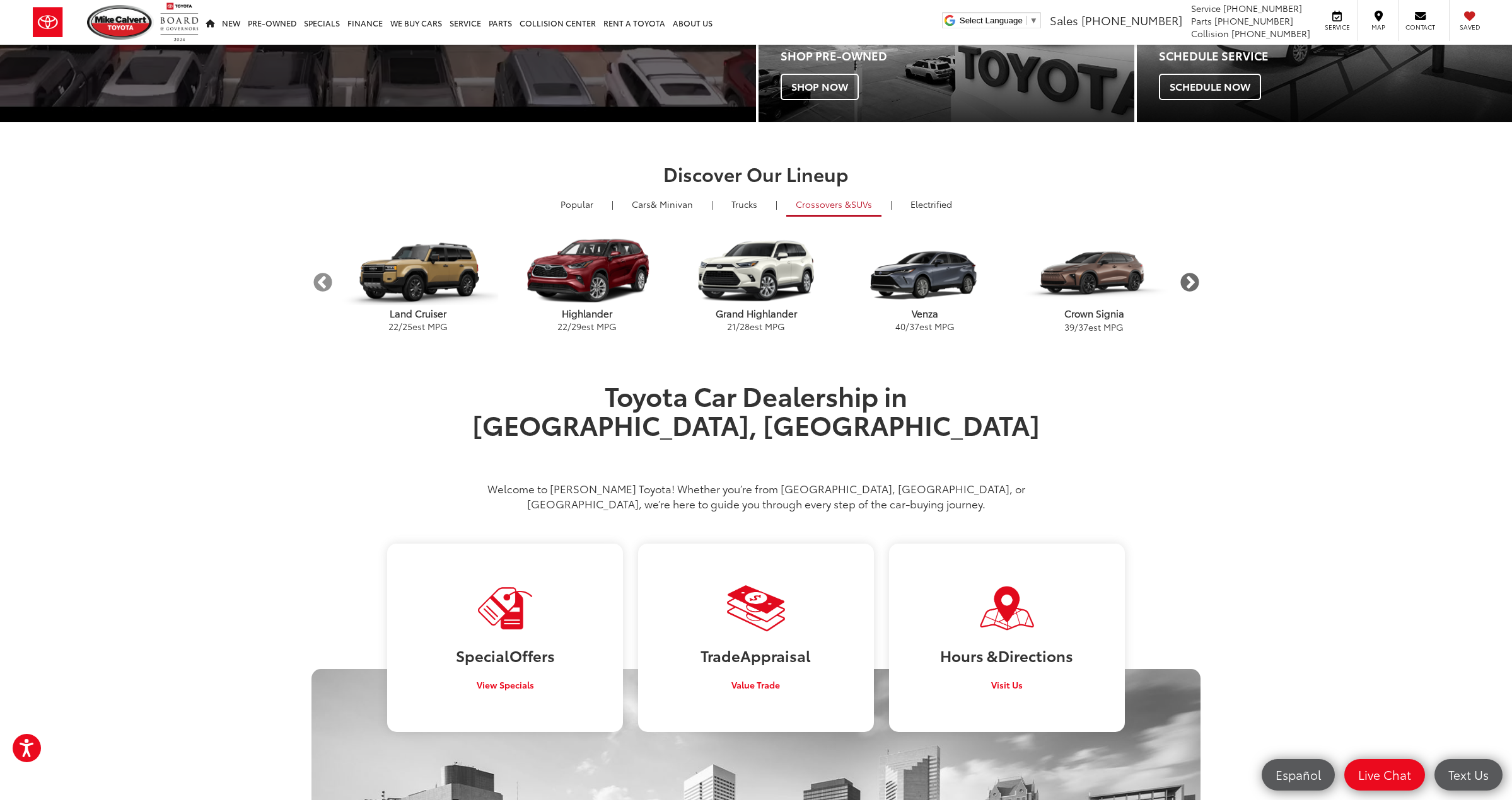
click at [1200, 286] on button "Next" at bounding box center [1189, 283] width 22 height 22
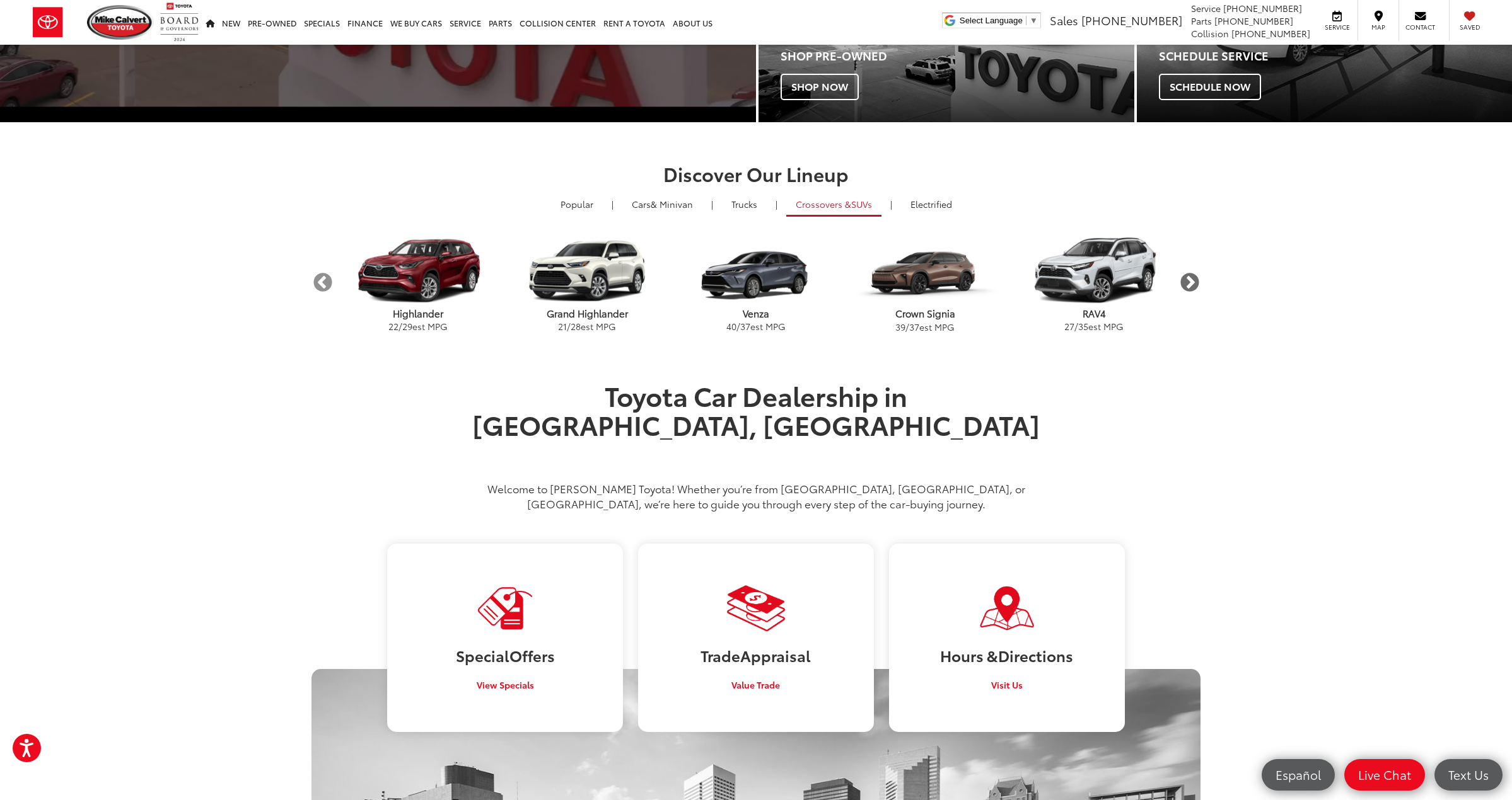
click at [1200, 286] on button "Next" at bounding box center [1189, 283] width 22 height 22
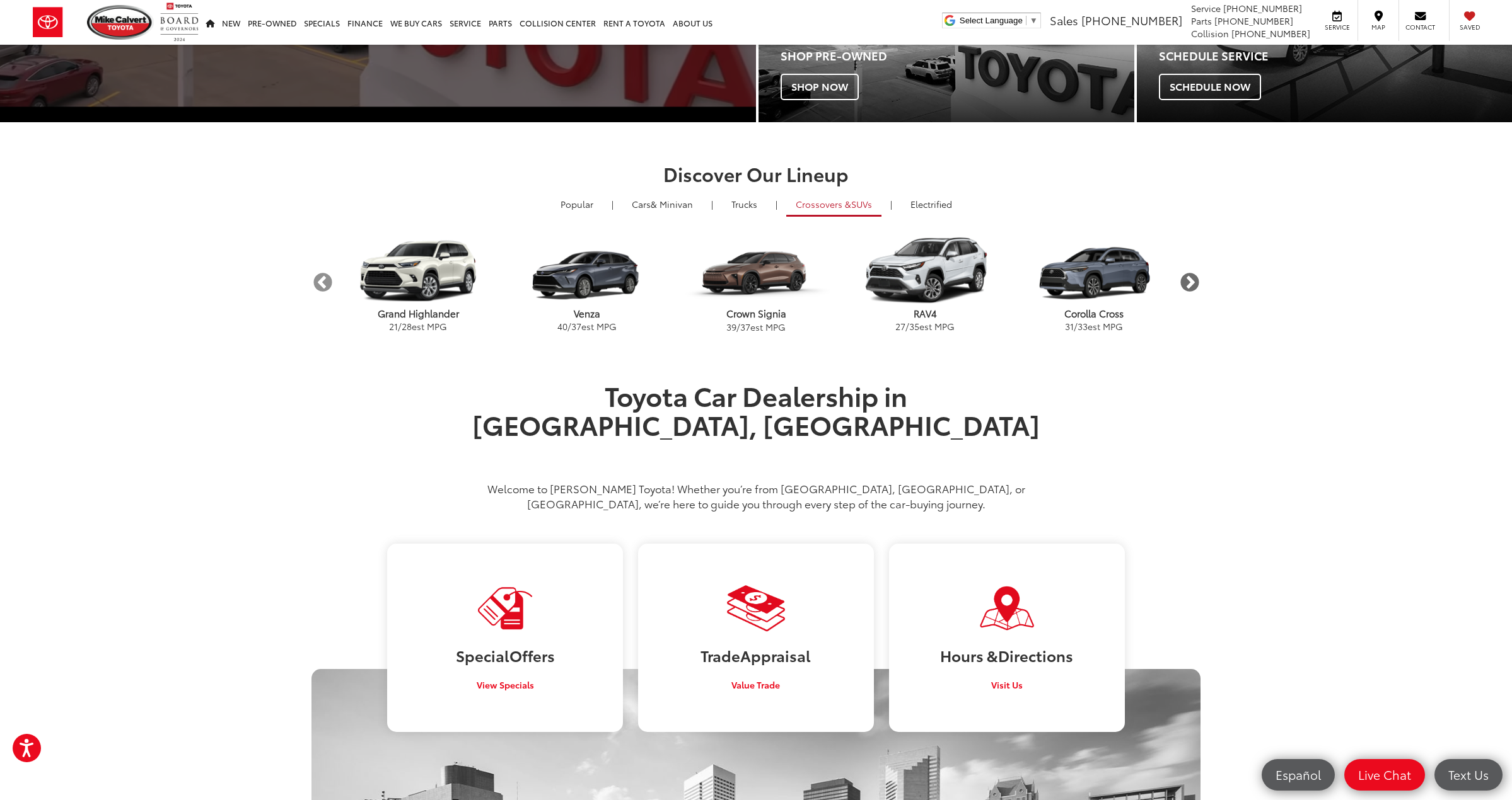
click at [1200, 285] on button "Next" at bounding box center [1189, 283] width 22 height 22
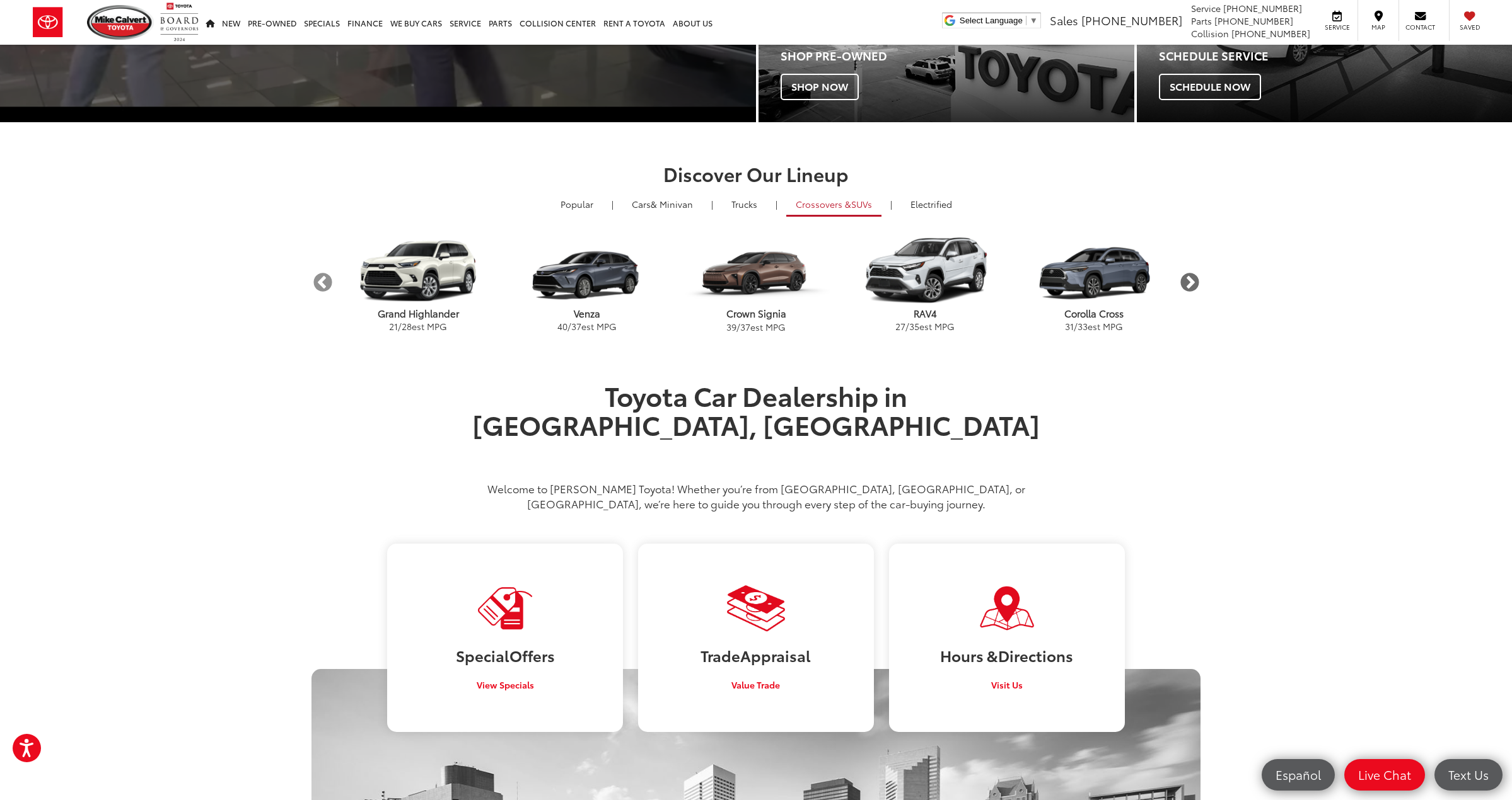
click at [1200, 285] on button "Next" at bounding box center [1189, 283] width 22 height 22
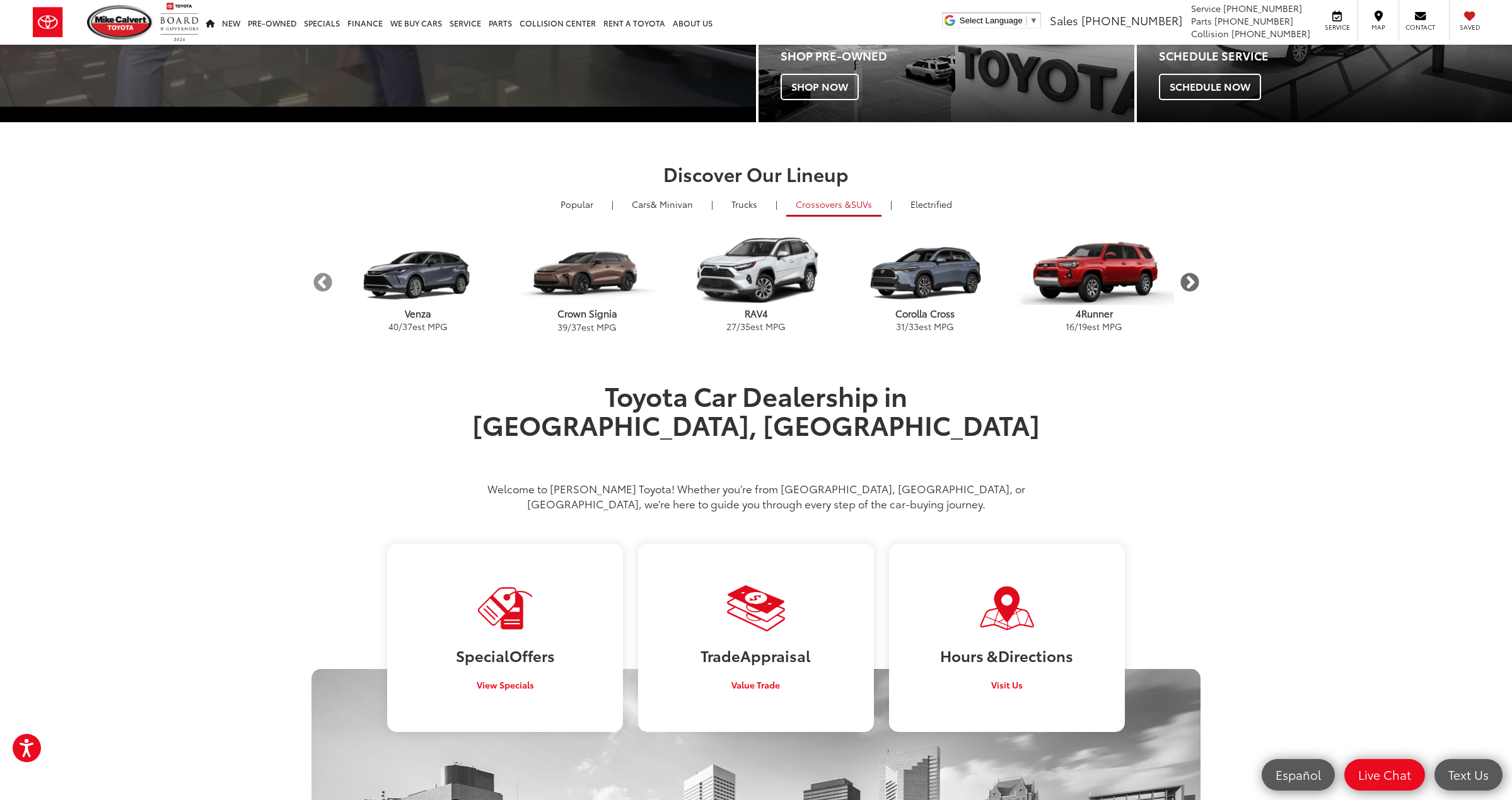
click at [1200, 285] on button "Next" at bounding box center [1189, 283] width 22 height 22
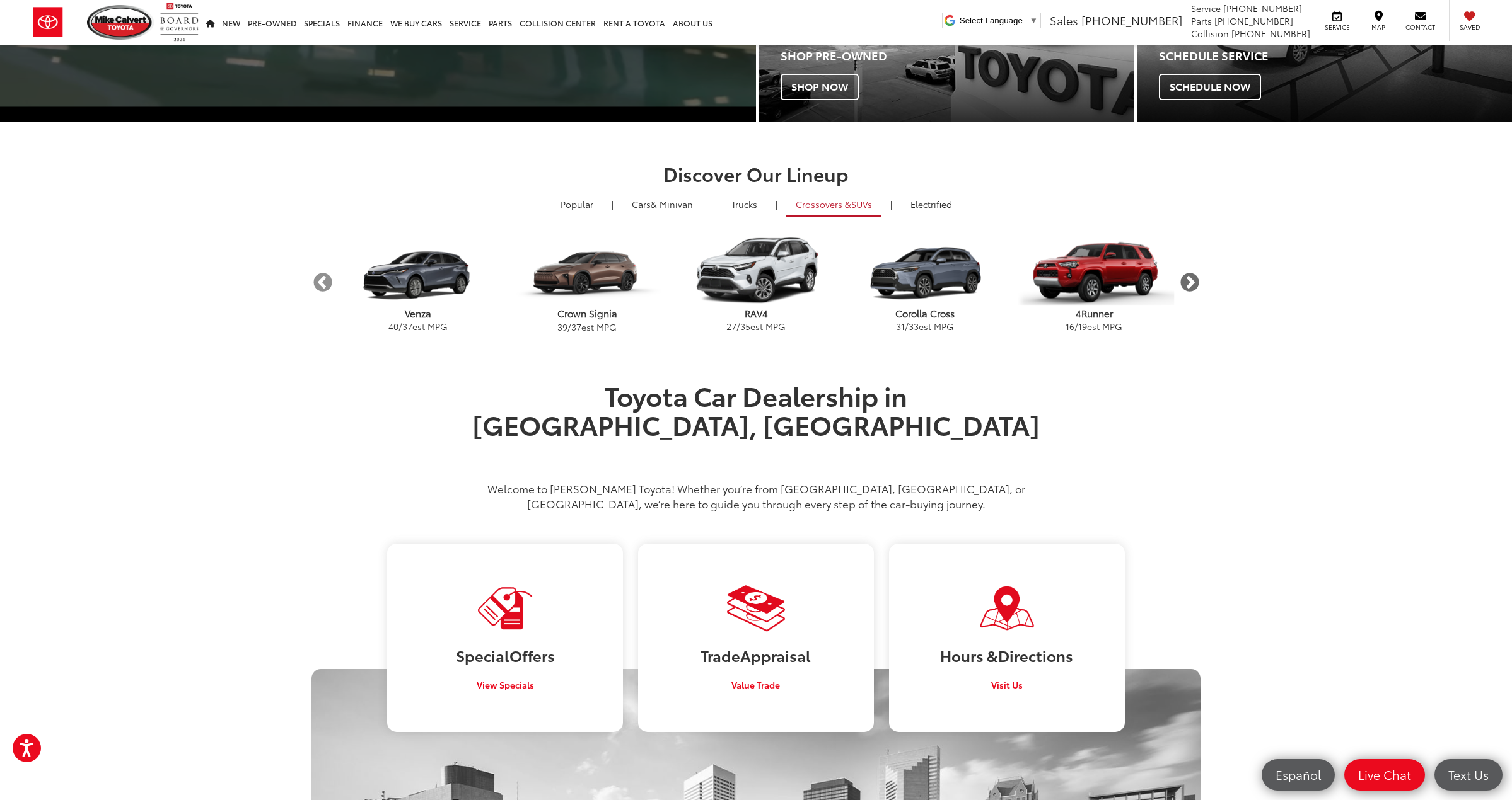
click at [1200, 285] on button "Next" at bounding box center [1189, 283] width 22 height 22
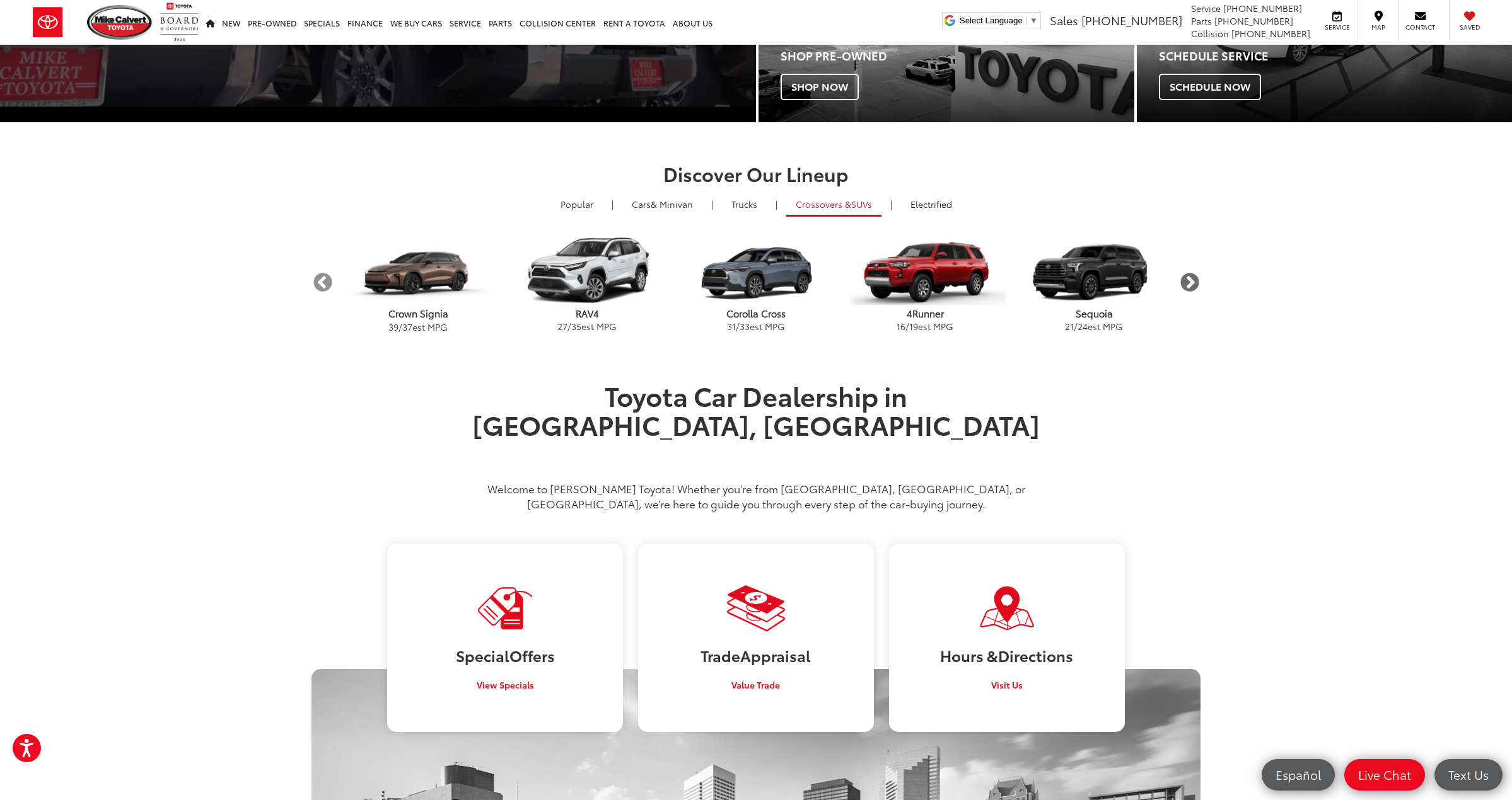
click at [1200, 285] on button "Next" at bounding box center [1189, 283] width 22 height 22
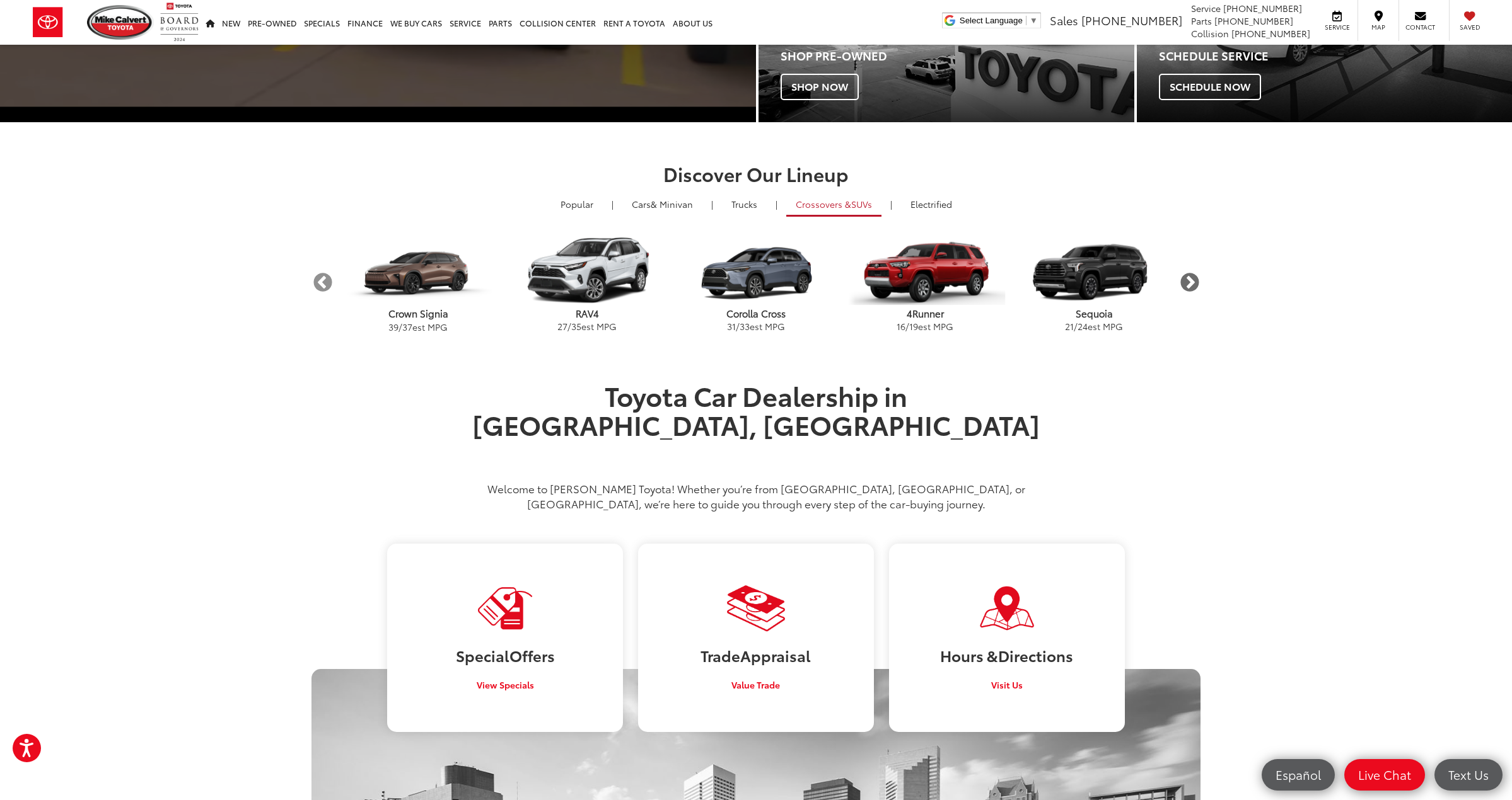
click at [1200, 285] on button "Next" at bounding box center [1189, 283] width 22 height 22
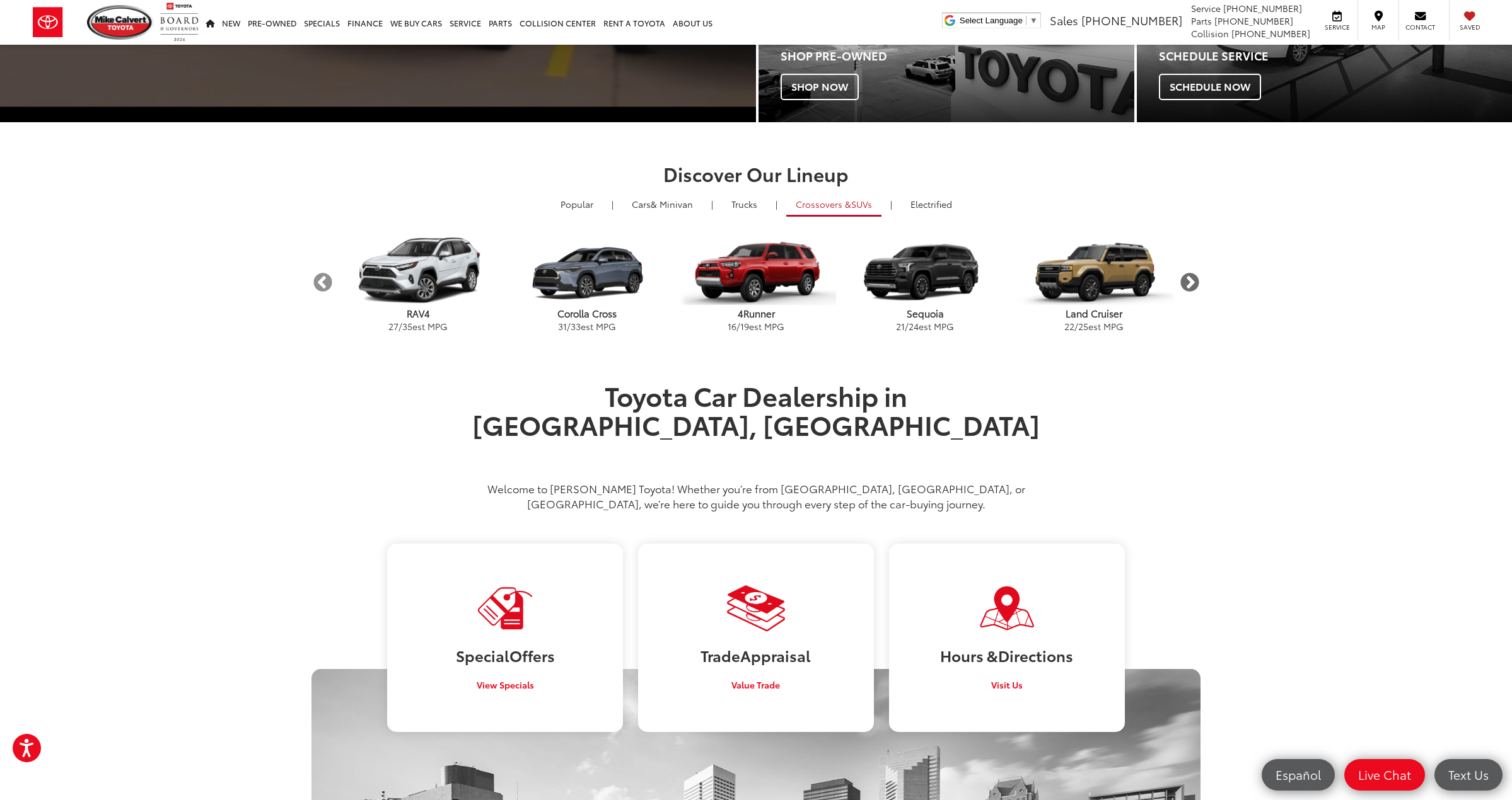
click at [1187, 277] on button "Next" at bounding box center [1189, 283] width 22 height 22
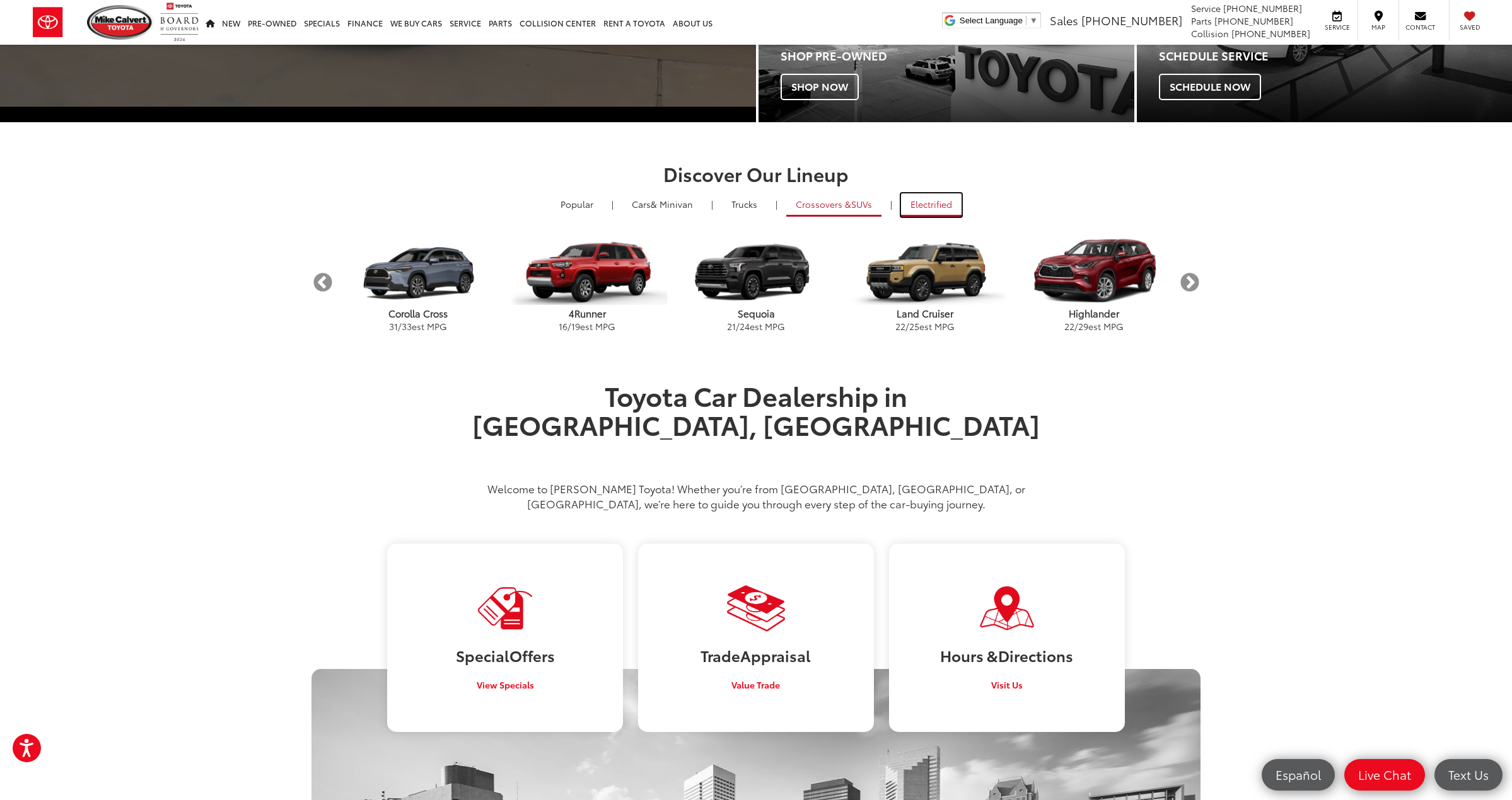
click at [938, 211] on link "Electrified" at bounding box center [930, 205] width 60 height 24
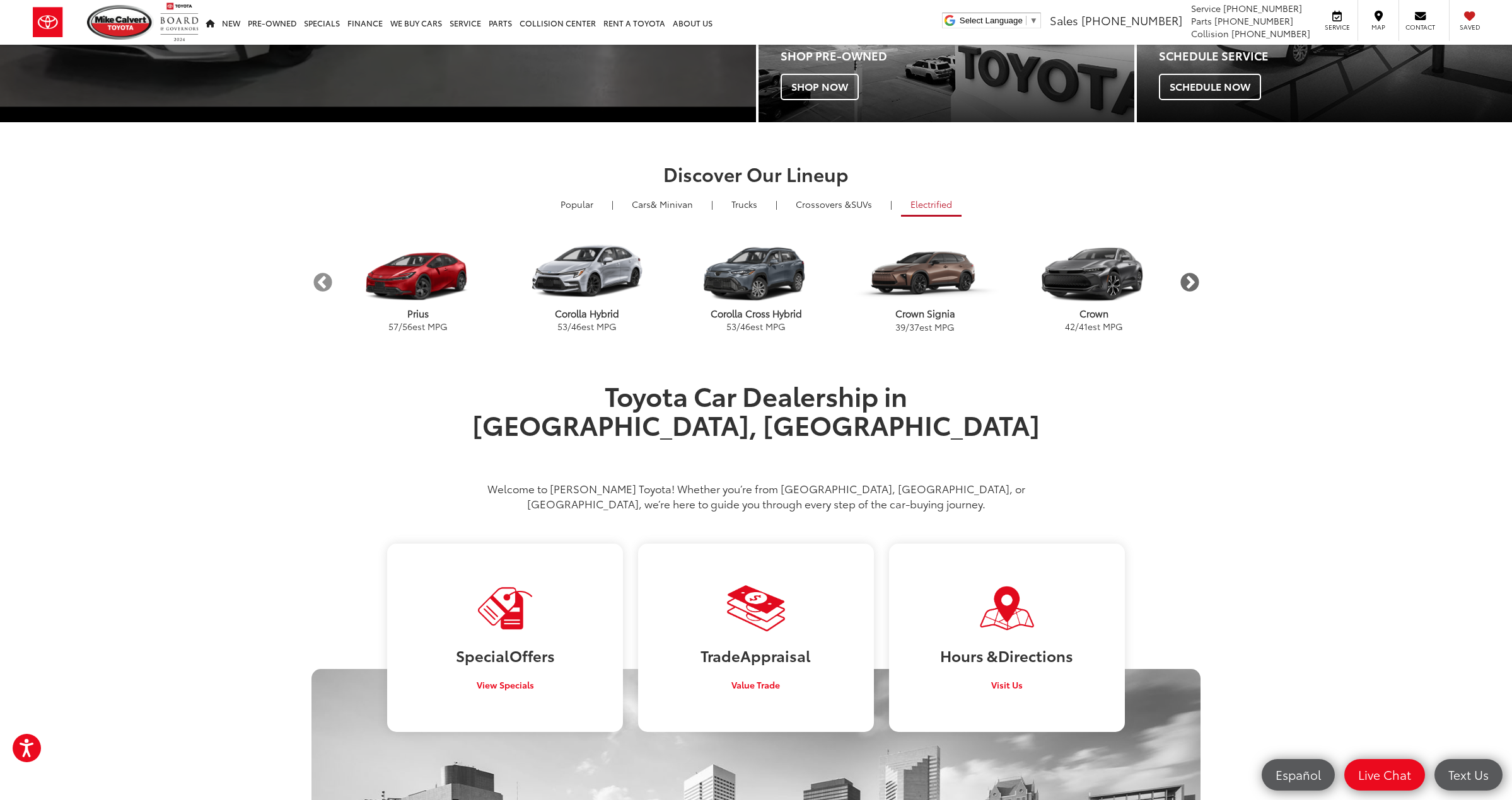
click at [1193, 275] on button "Next" at bounding box center [1189, 283] width 22 height 22
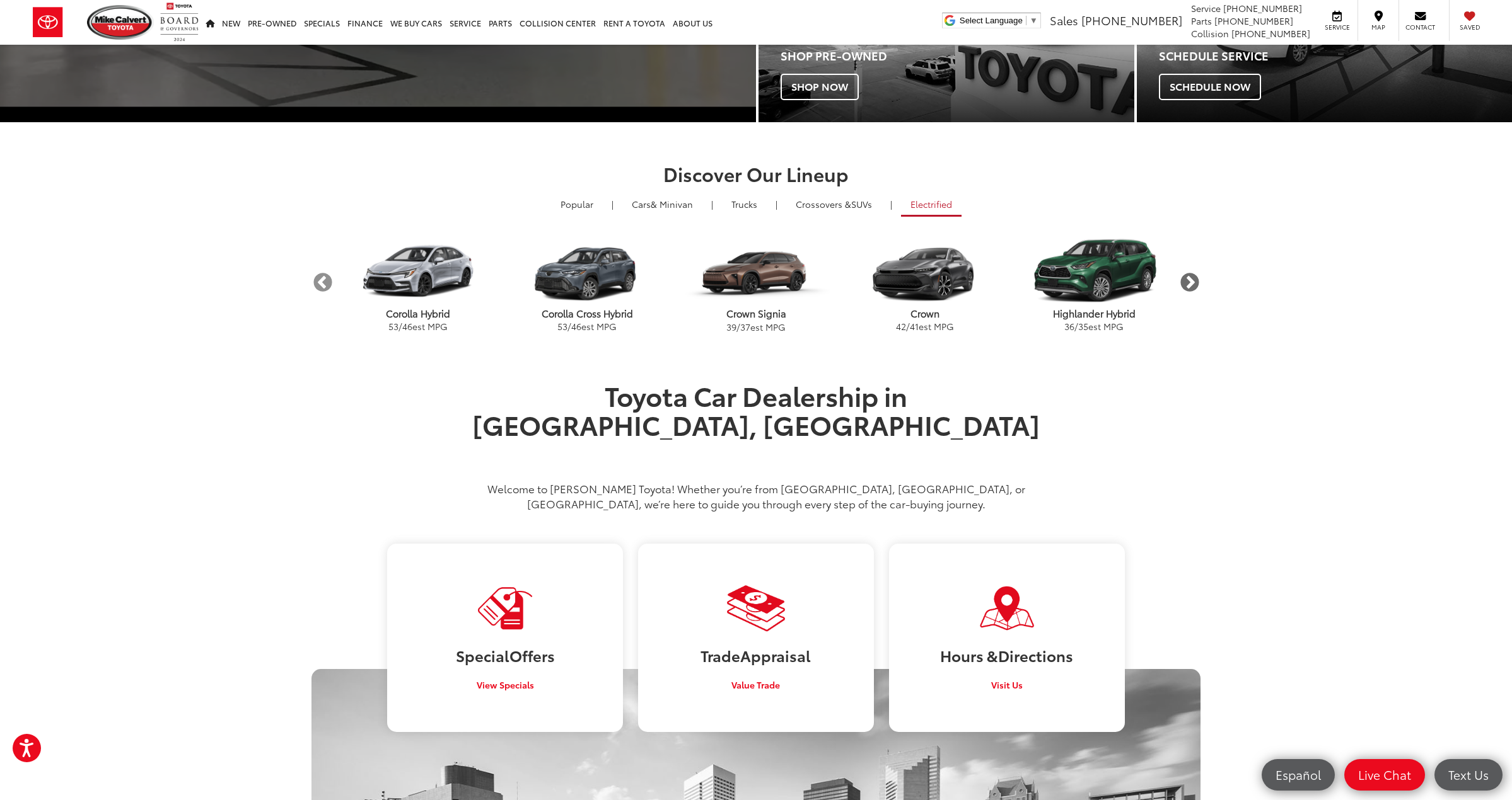
click at [1193, 275] on button "Next" at bounding box center [1189, 283] width 22 height 22
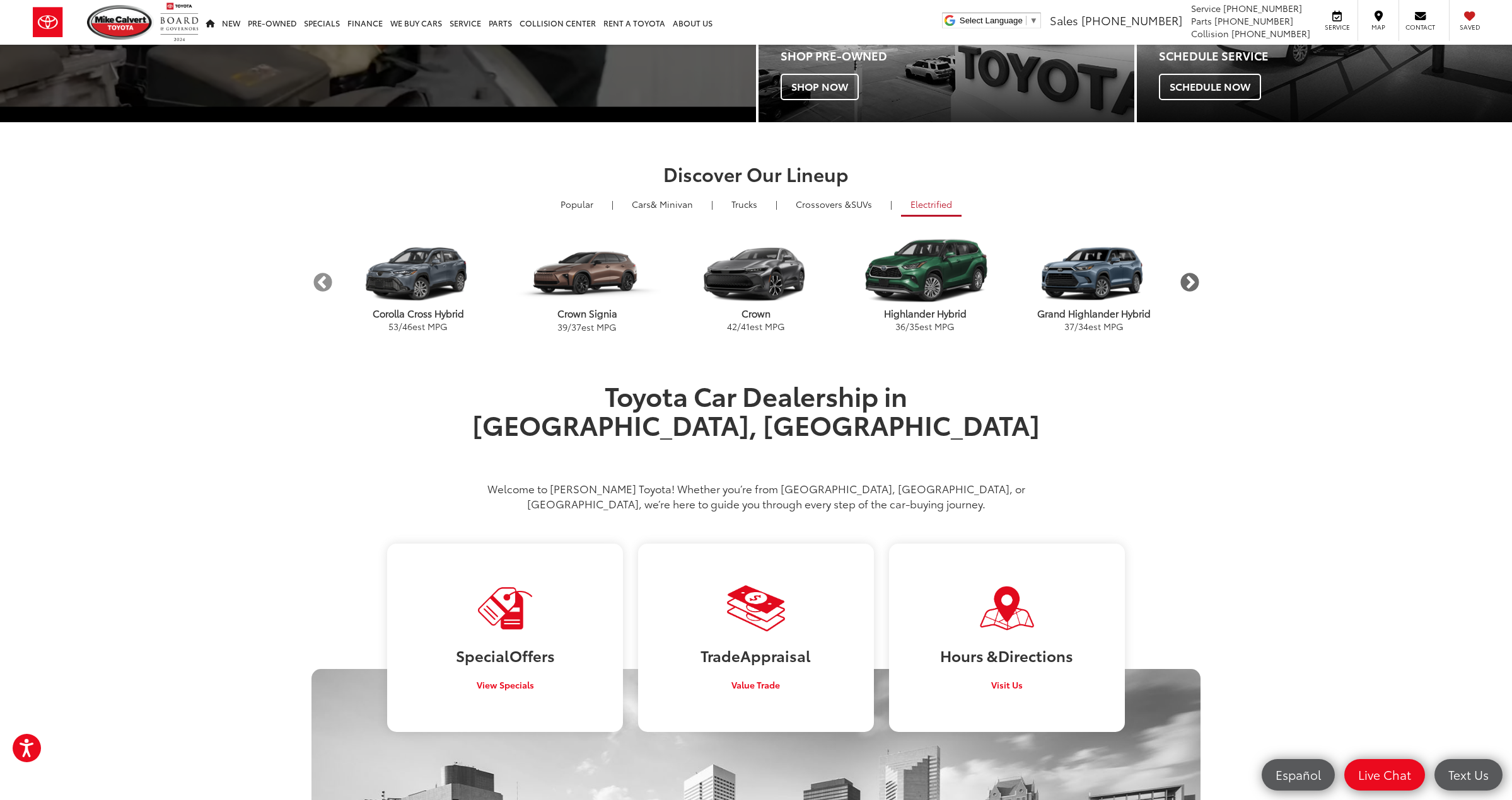
click at [1193, 275] on button "Next" at bounding box center [1189, 283] width 22 height 22
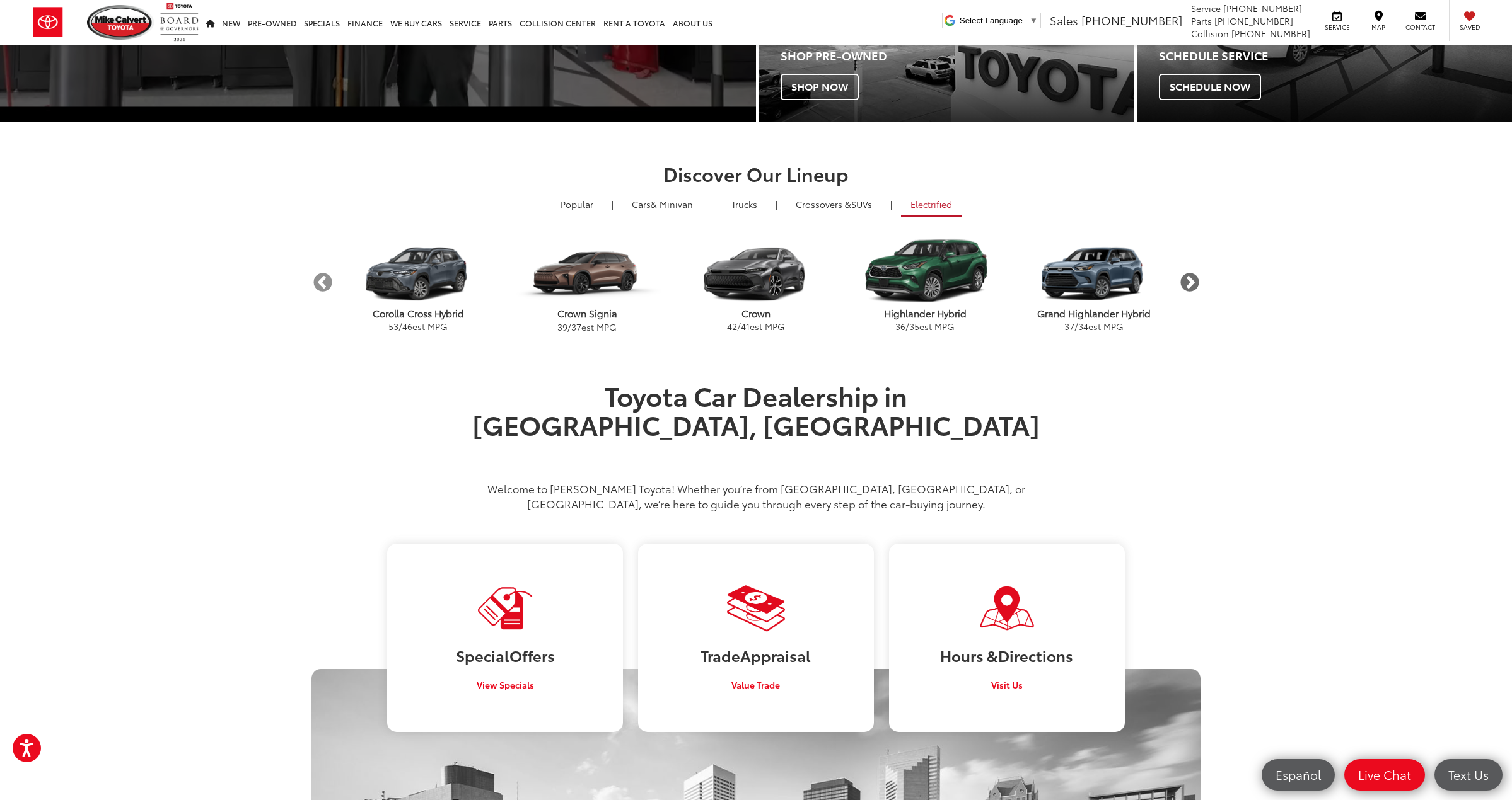
click at [1193, 275] on button "Next" at bounding box center [1189, 283] width 22 height 22
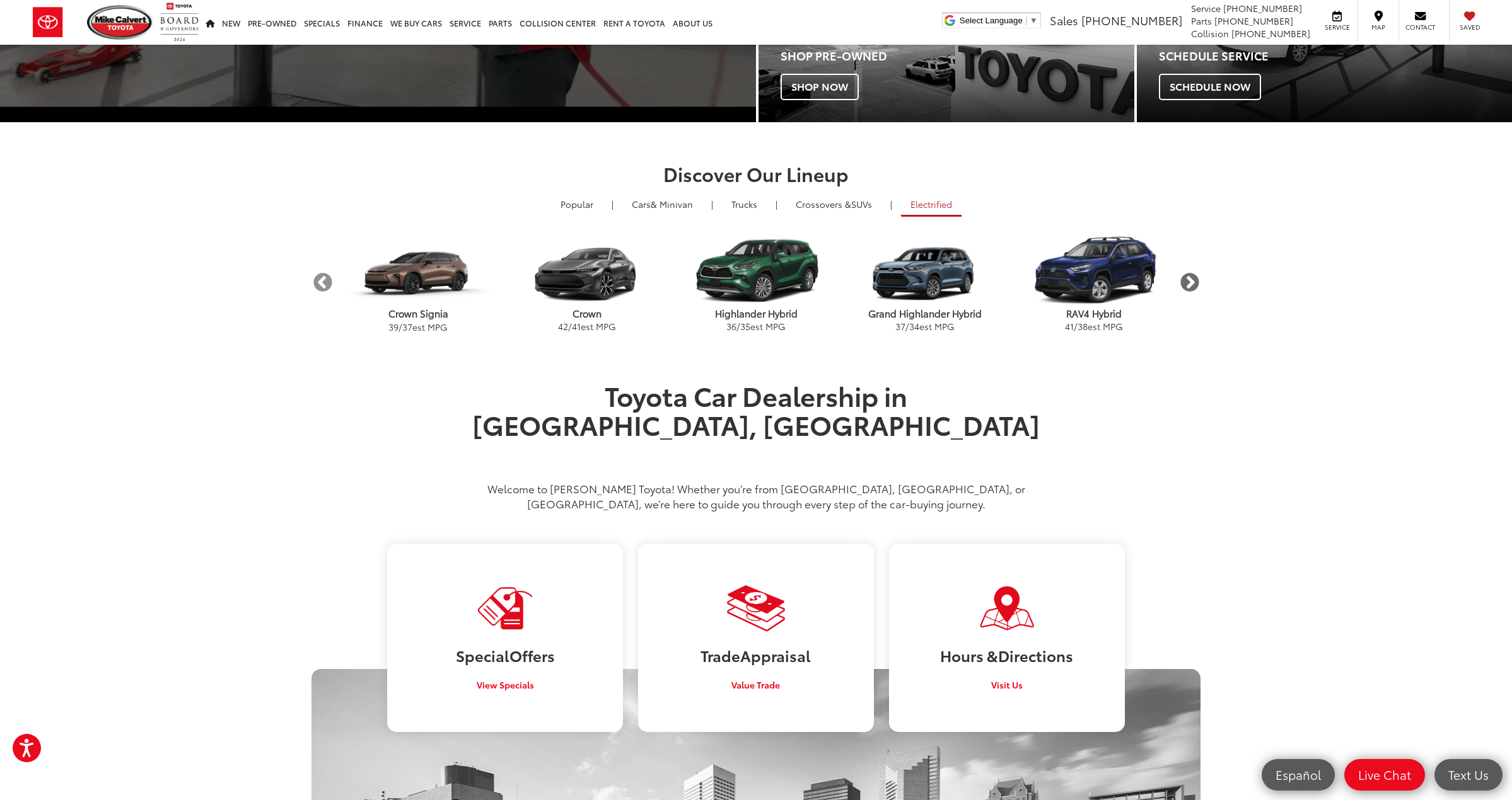
click at [1193, 275] on button "Next" at bounding box center [1189, 283] width 22 height 22
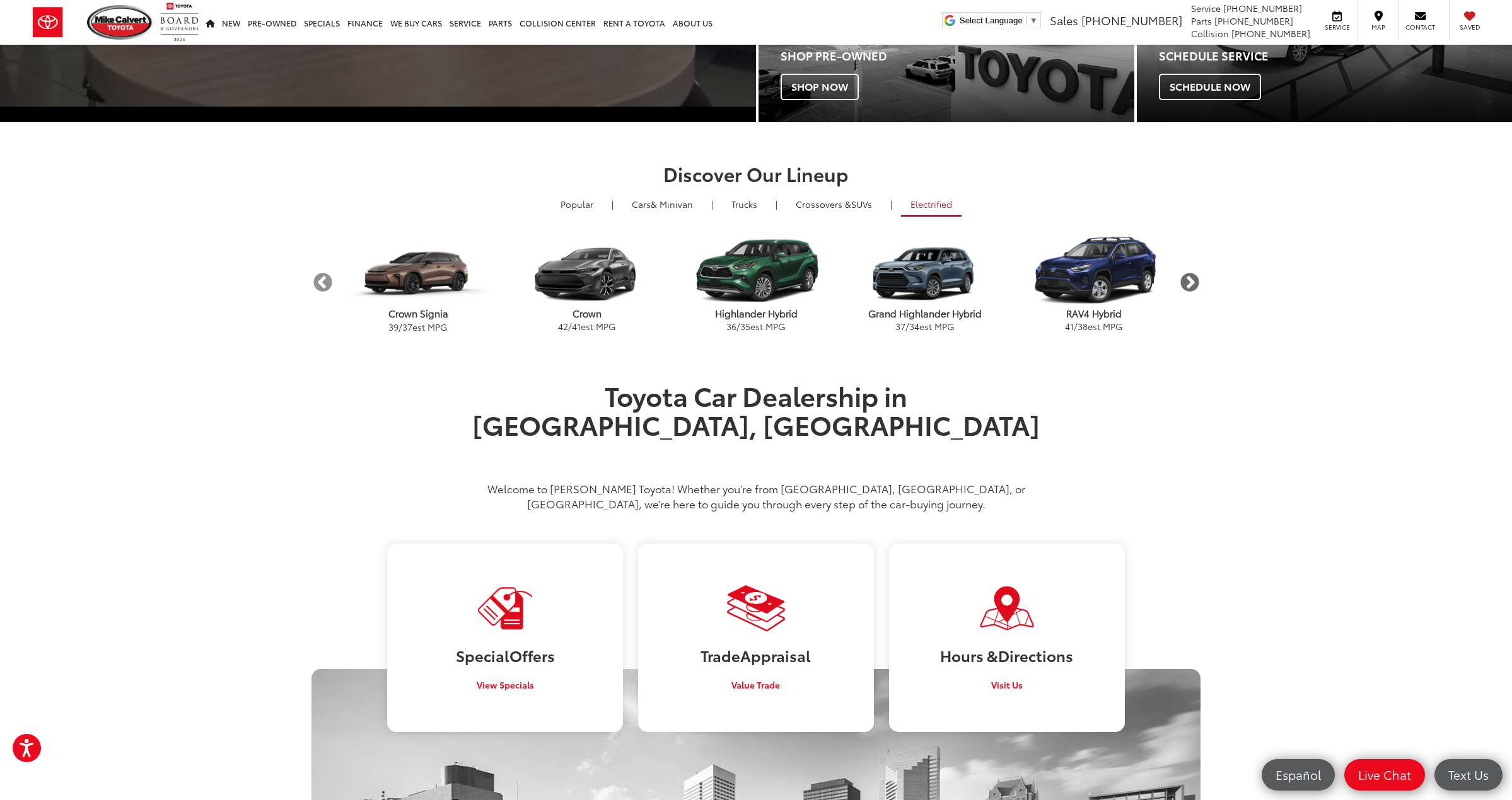
click at [1193, 275] on button "Next" at bounding box center [1189, 283] width 22 height 22
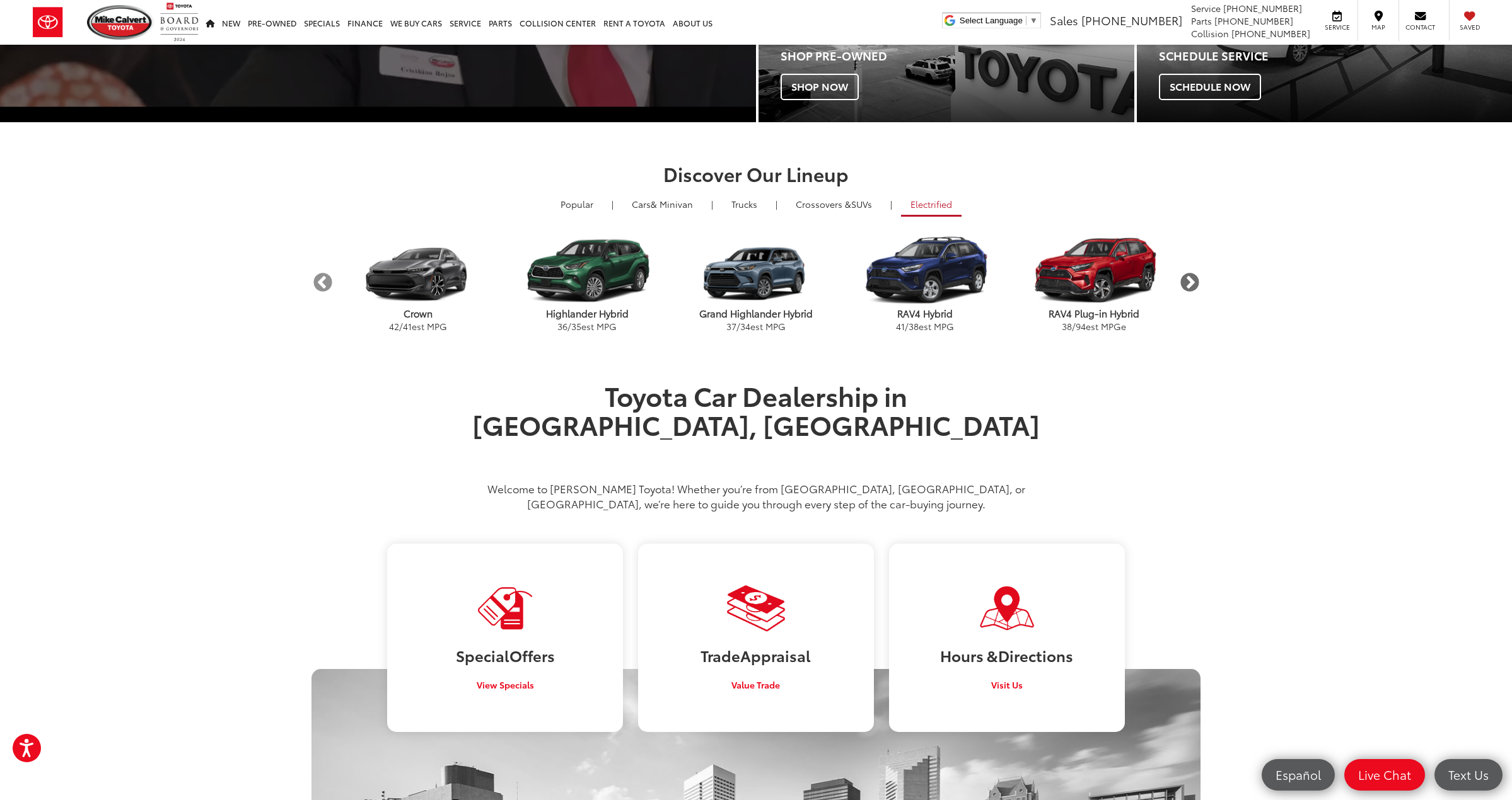
click at [1193, 275] on button "Next" at bounding box center [1189, 283] width 22 height 22
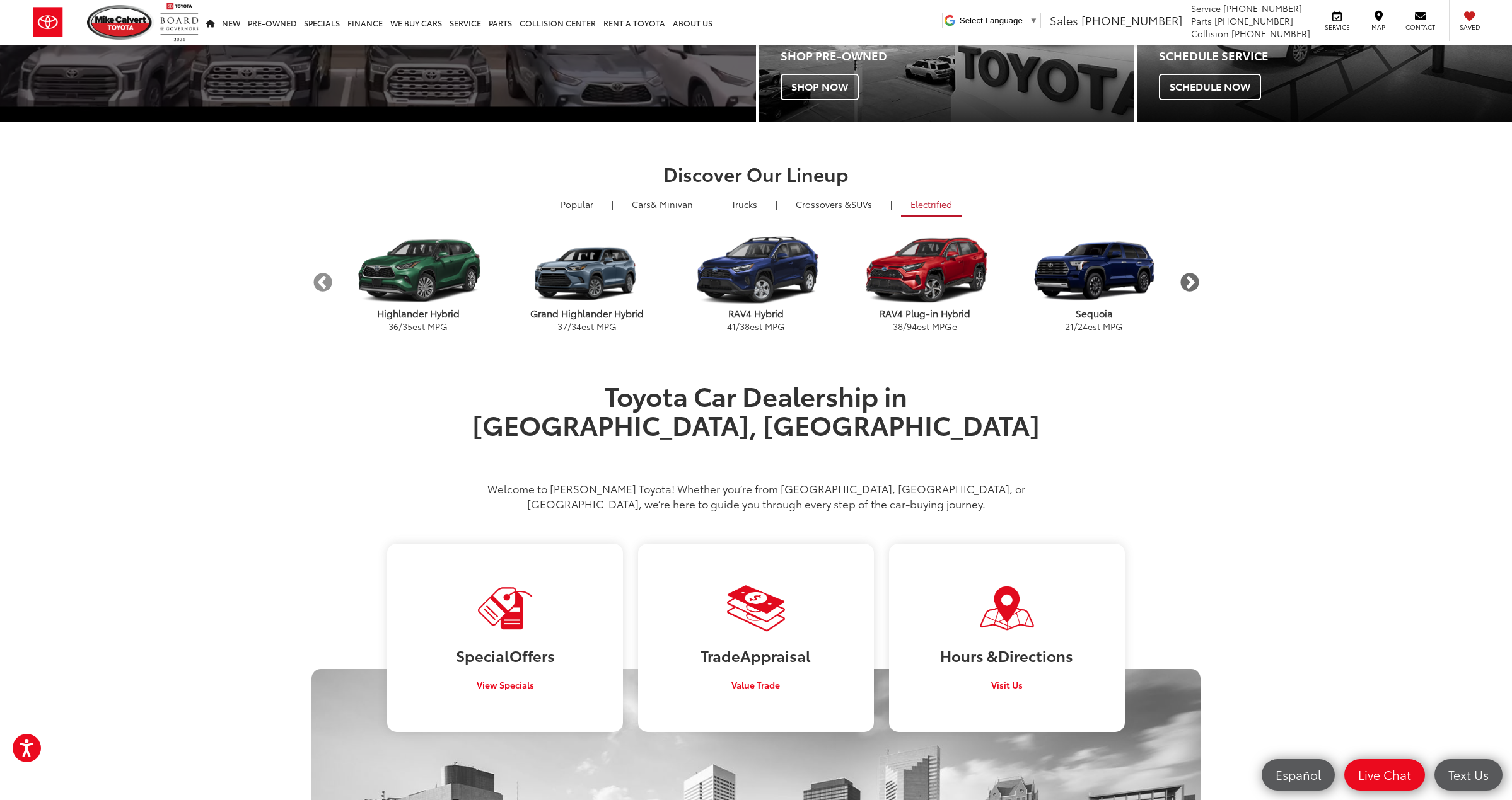
click at [1193, 275] on button "Next" at bounding box center [1189, 283] width 22 height 22
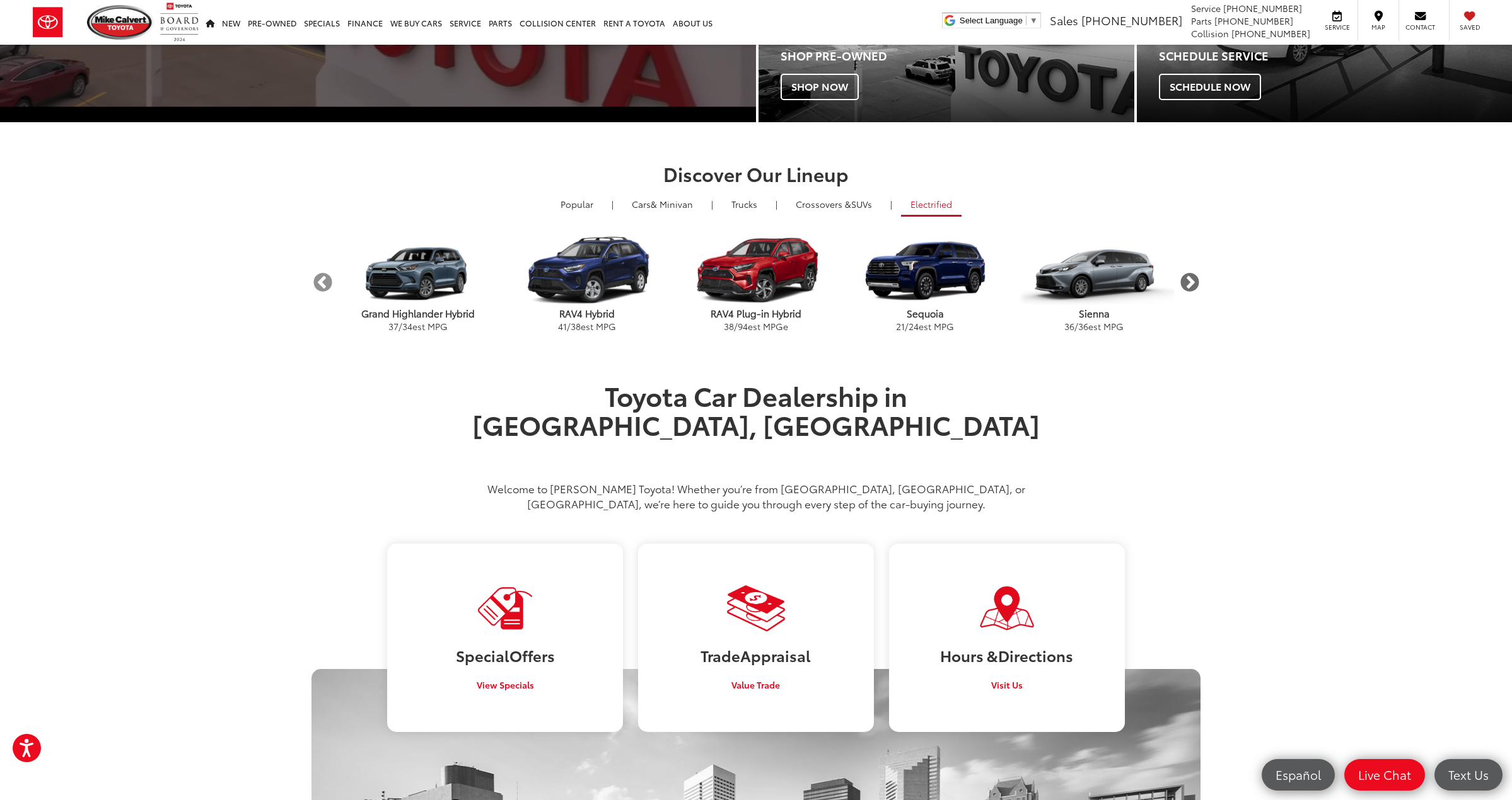
click at [1193, 275] on button "Next" at bounding box center [1189, 283] width 22 height 22
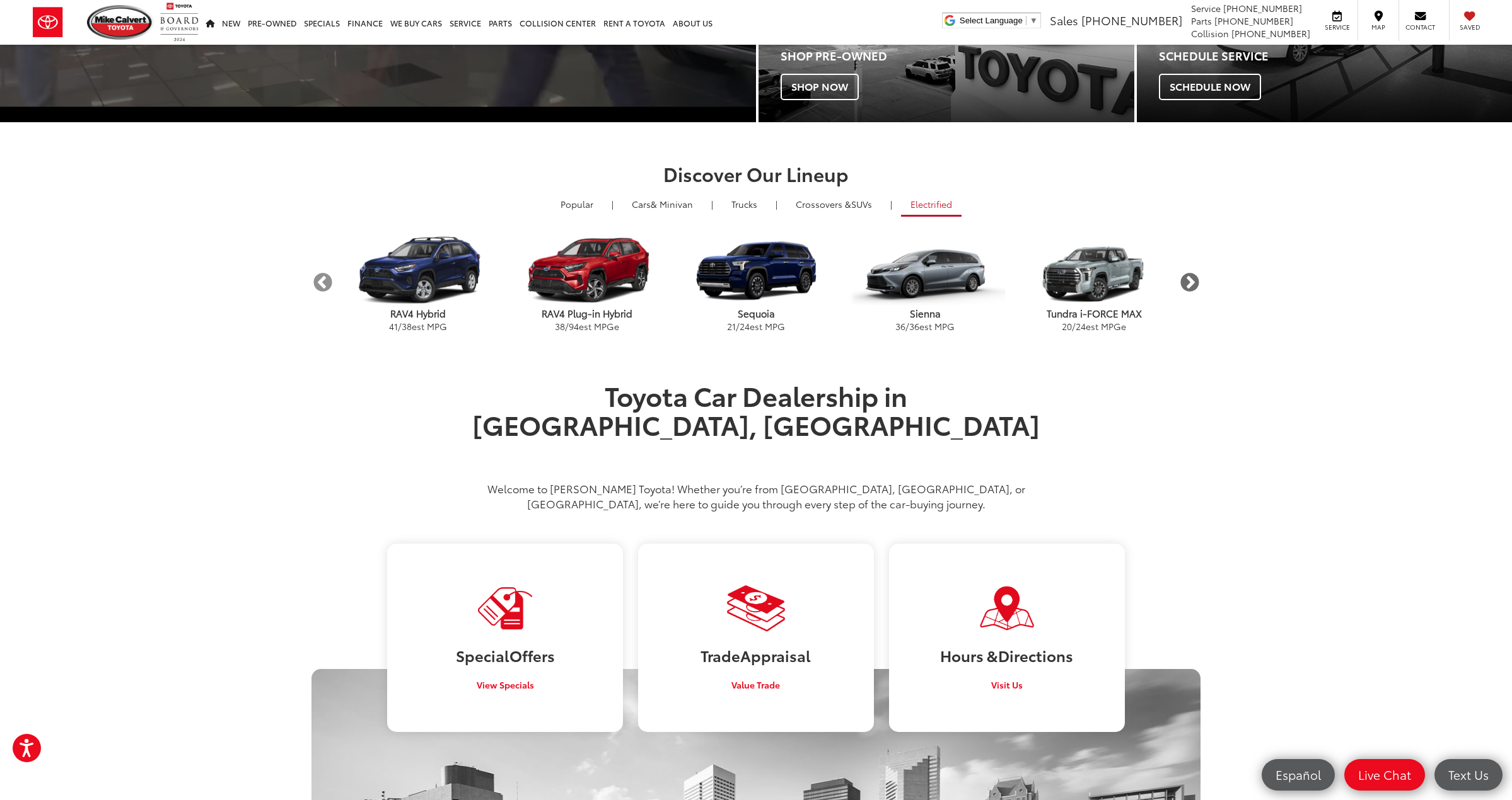
click at [1193, 275] on button "Next" at bounding box center [1189, 283] width 22 height 22
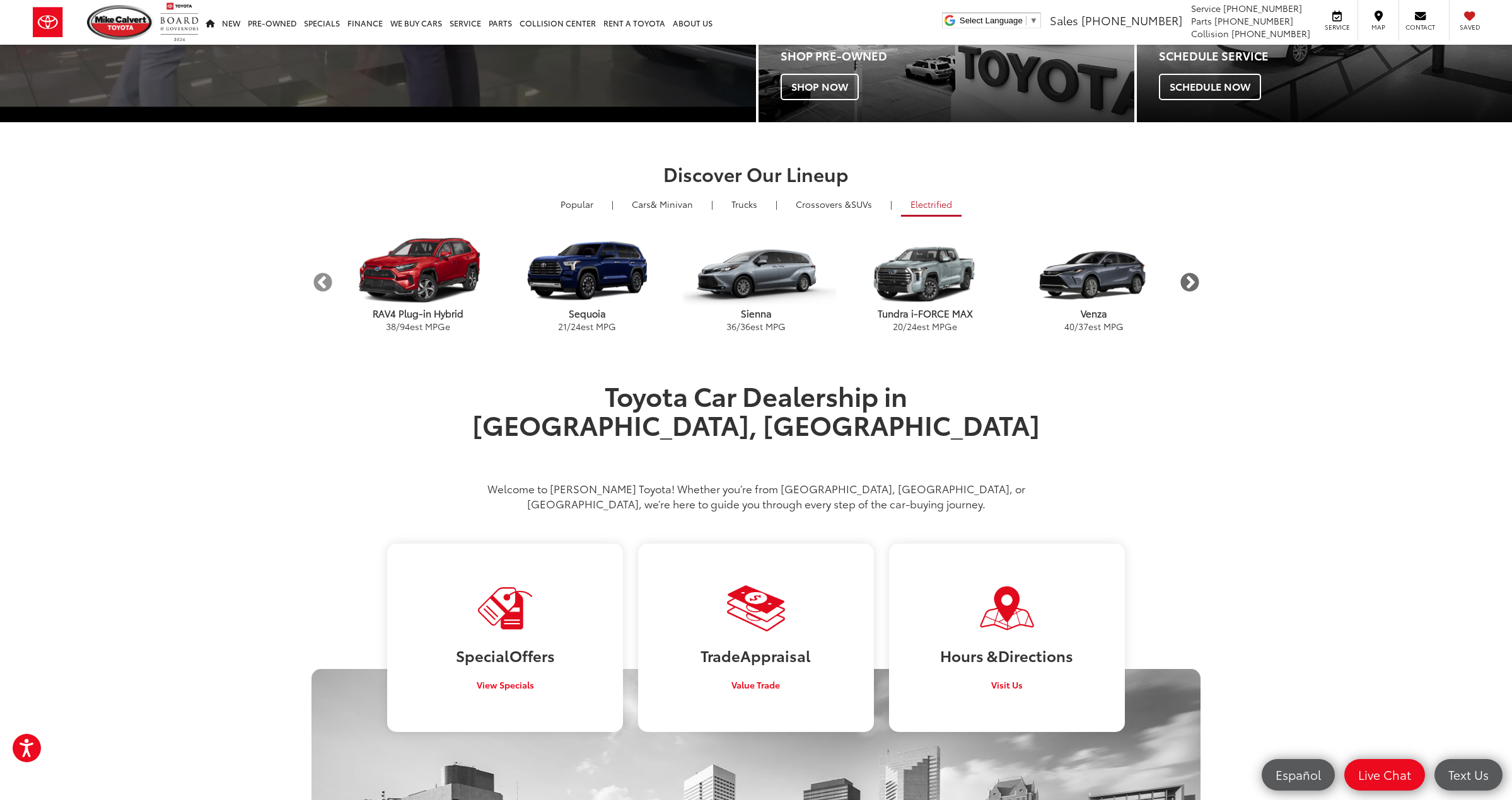
click at [1193, 275] on button "Next" at bounding box center [1189, 283] width 22 height 22
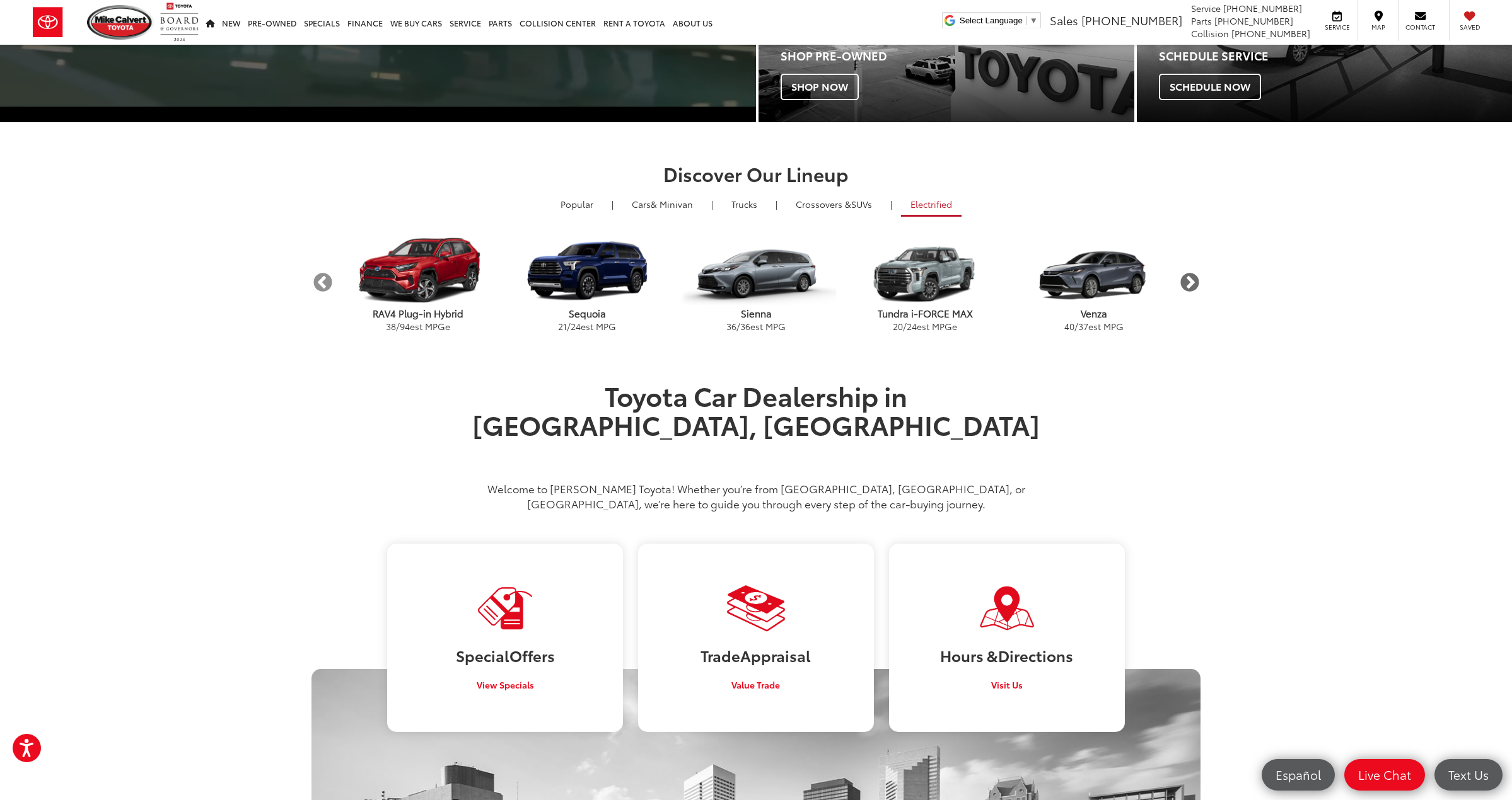
click at [1193, 275] on button "Next" at bounding box center [1189, 283] width 22 height 22
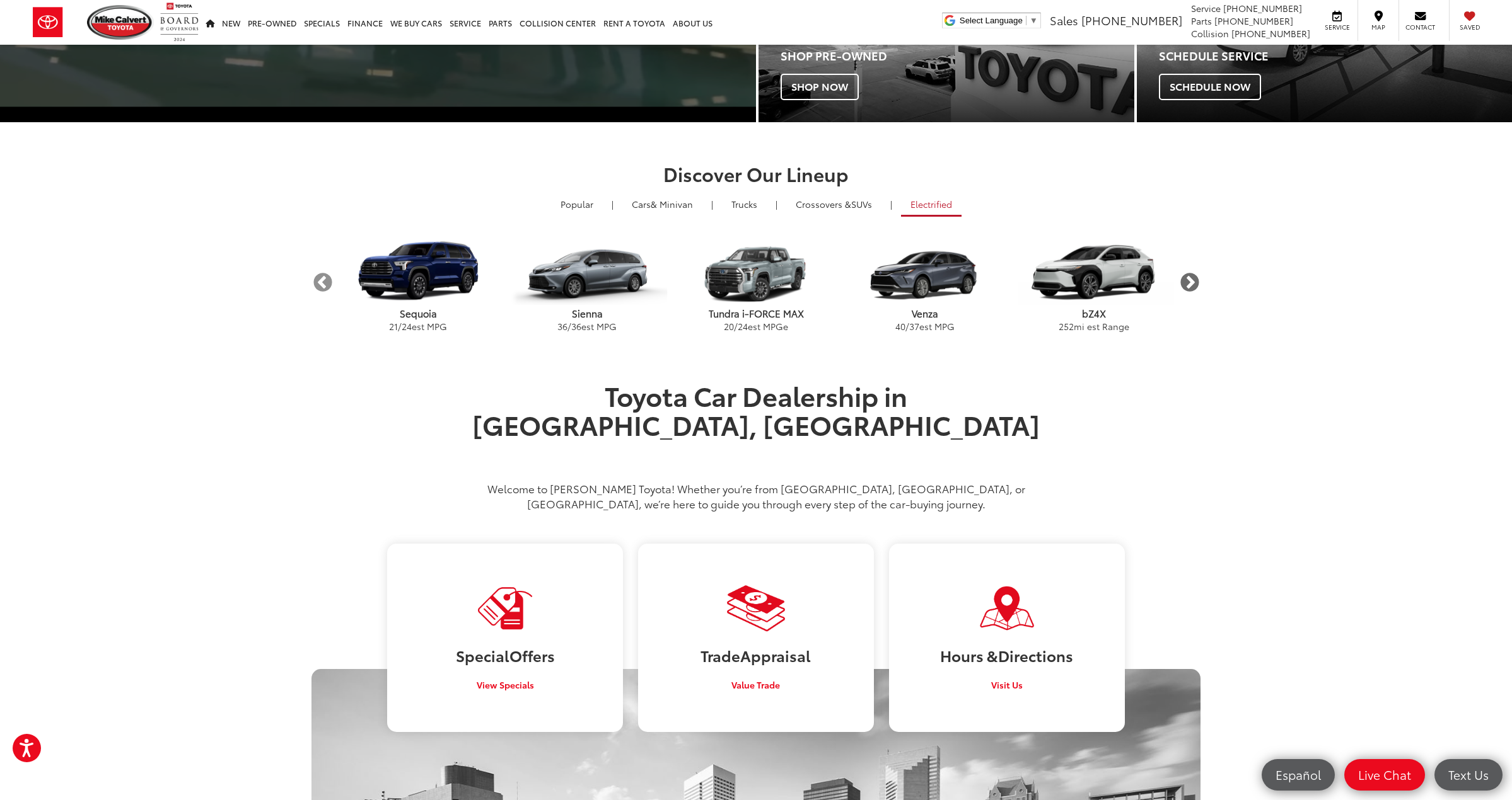
click at [1193, 275] on button "Next" at bounding box center [1189, 283] width 22 height 22
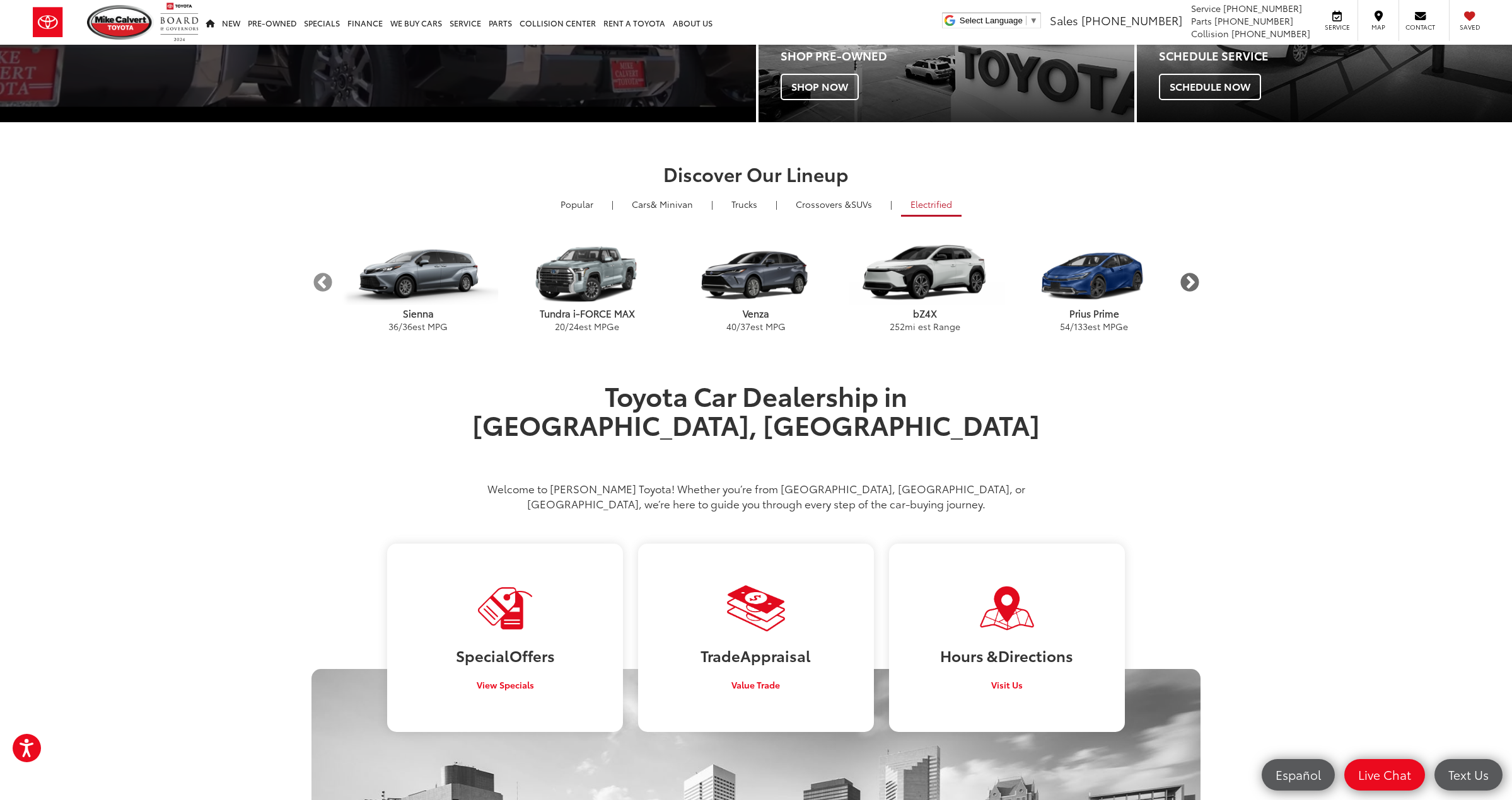
click at [1193, 275] on button "Next" at bounding box center [1189, 283] width 22 height 22
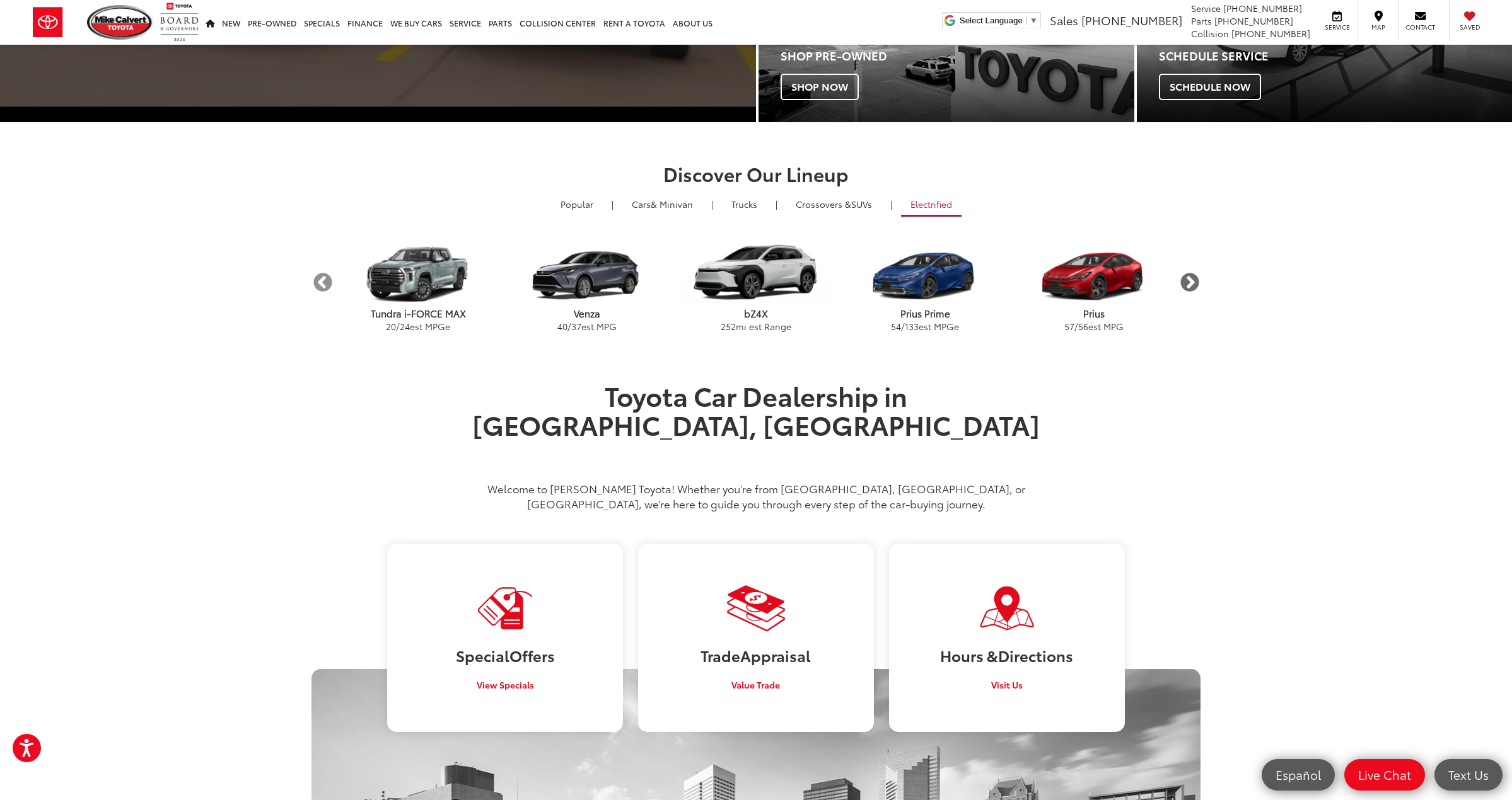
click at [1193, 275] on button "Next" at bounding box center [1189, 283] width 22 height 22
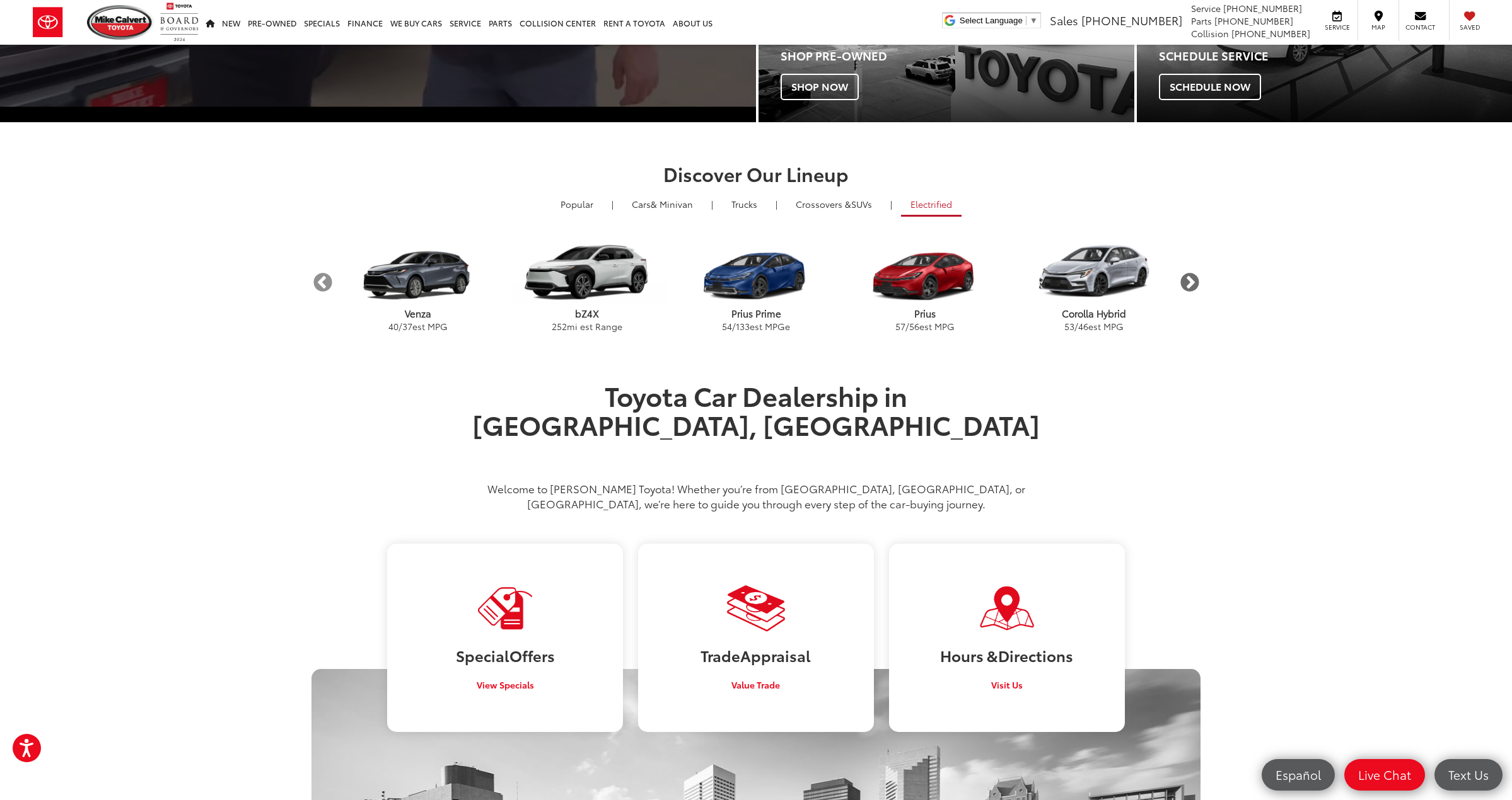
click at [1193, 275] on button "Next" at bounding box center [1189, 283] width 22 height 22
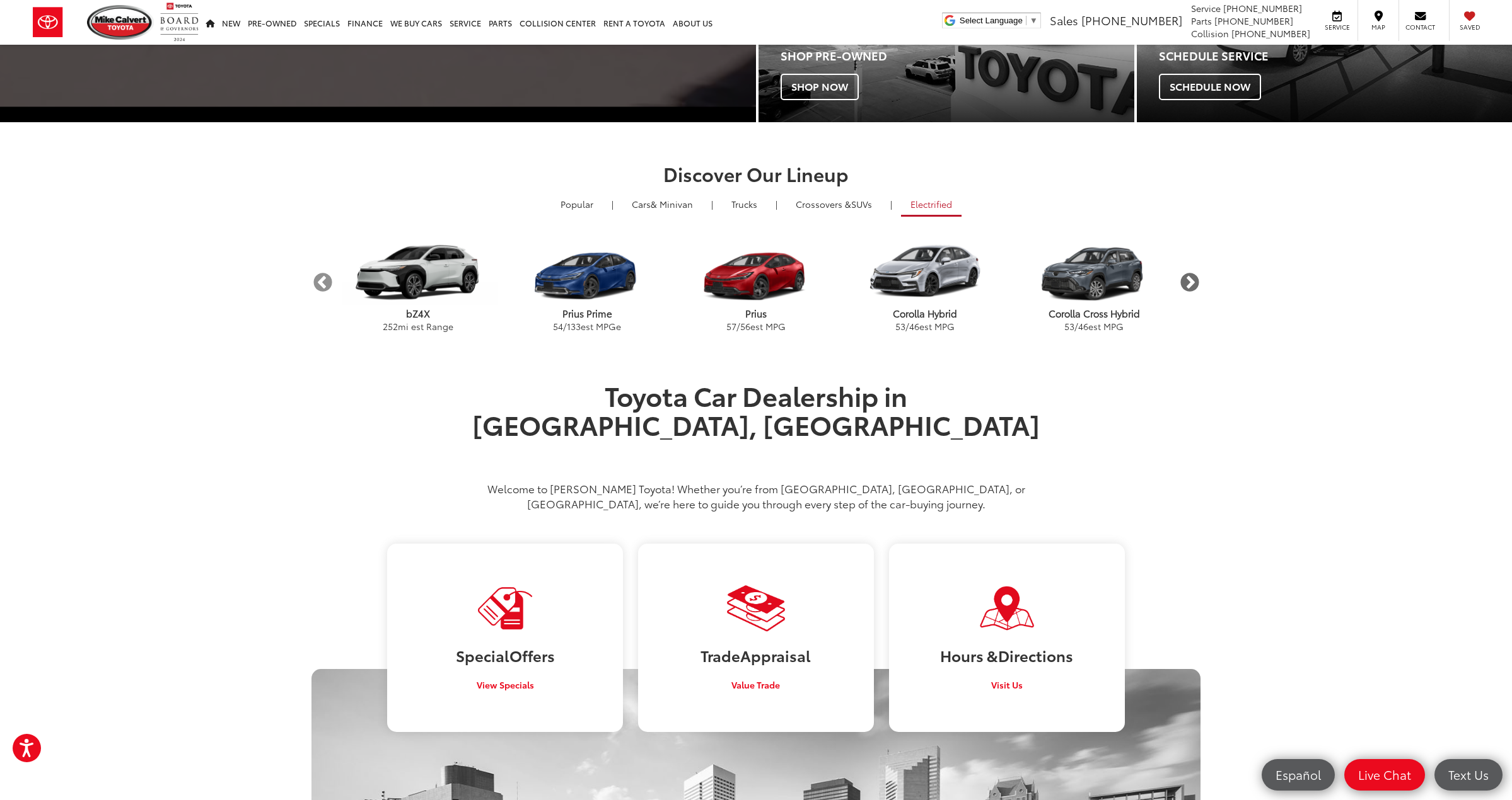
click at [1193, 275] on button "Next" at bounding box center [1189, 283] width 22 height 22
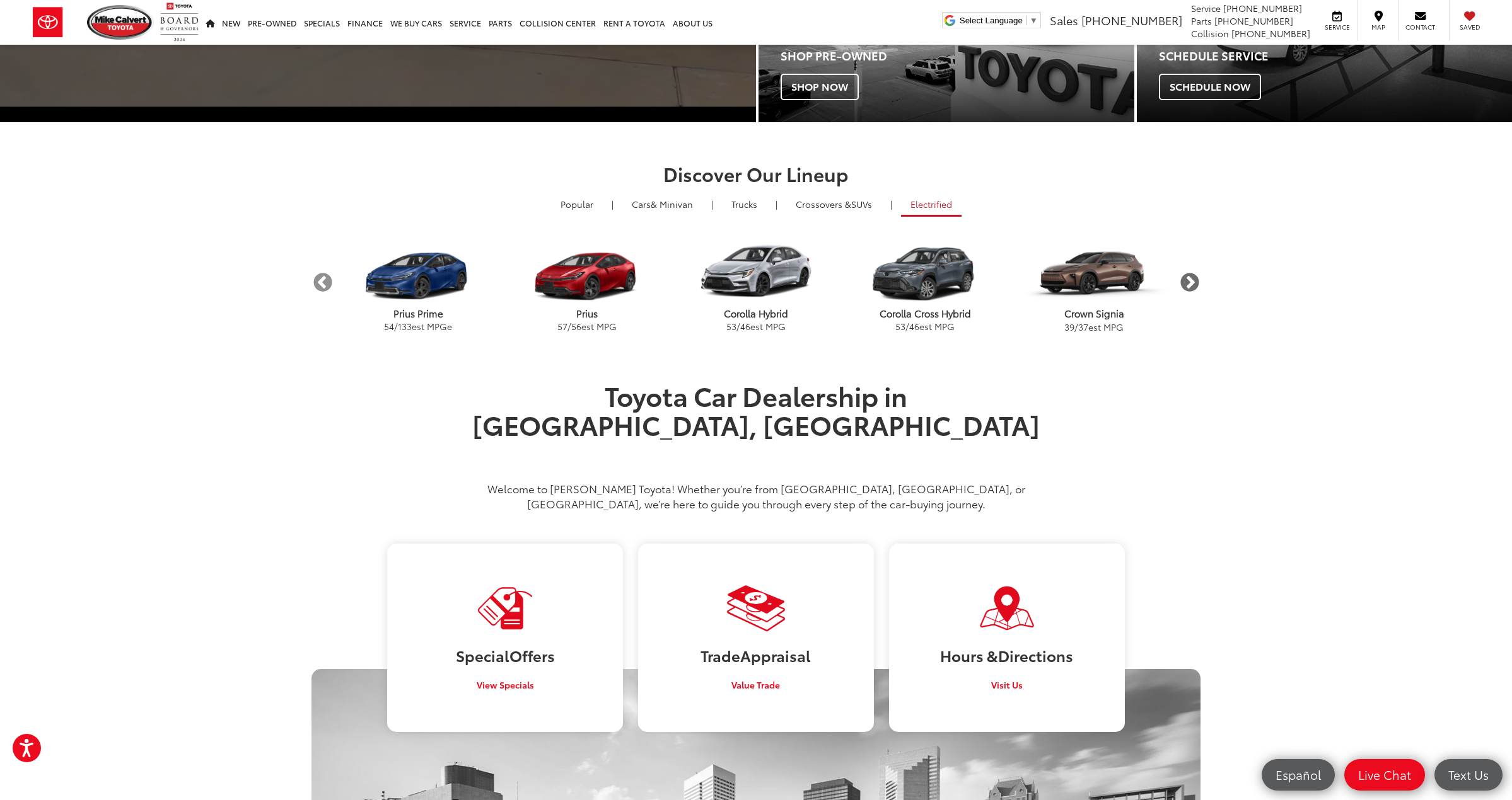
click at [1193, 275] on button "Next" at bounding box center [1189, 283] width 22 height 22
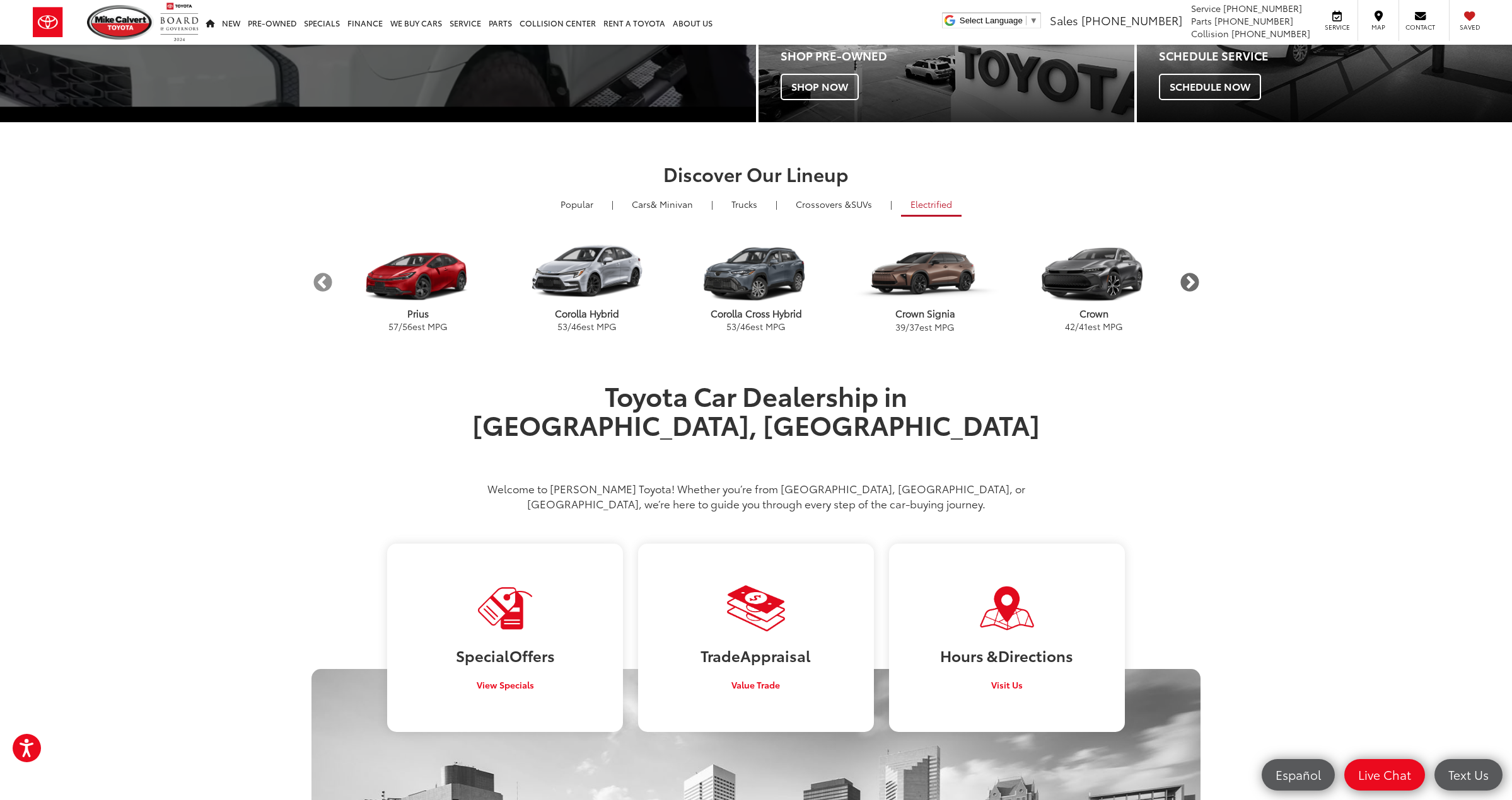
click at [1193, 275] on button "Next" at bounding box center [1189, 283] width 22 height 22
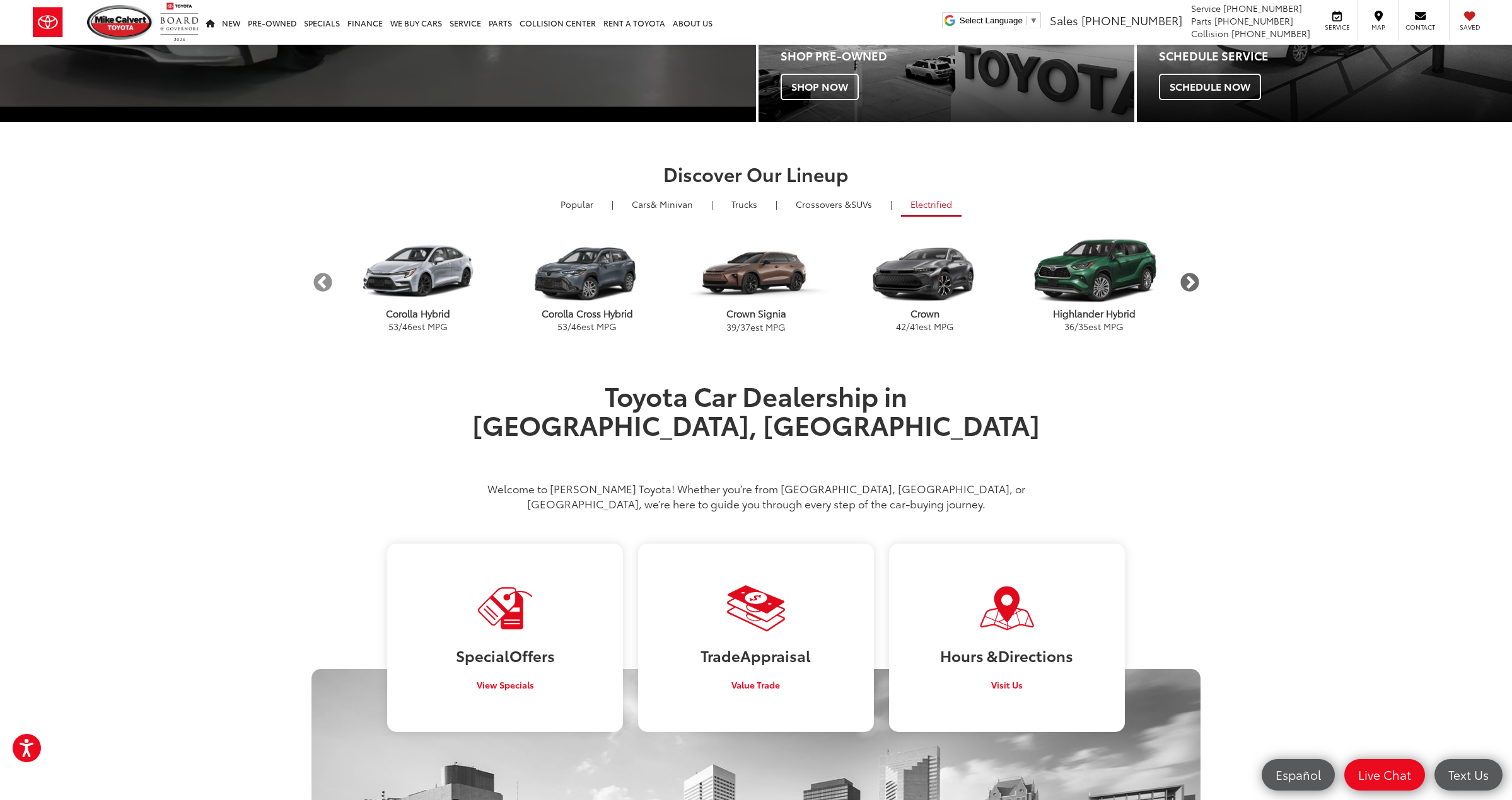
click at [1193, 275] on button "Next" at bounding box center [1189, 283] width 22 height 22
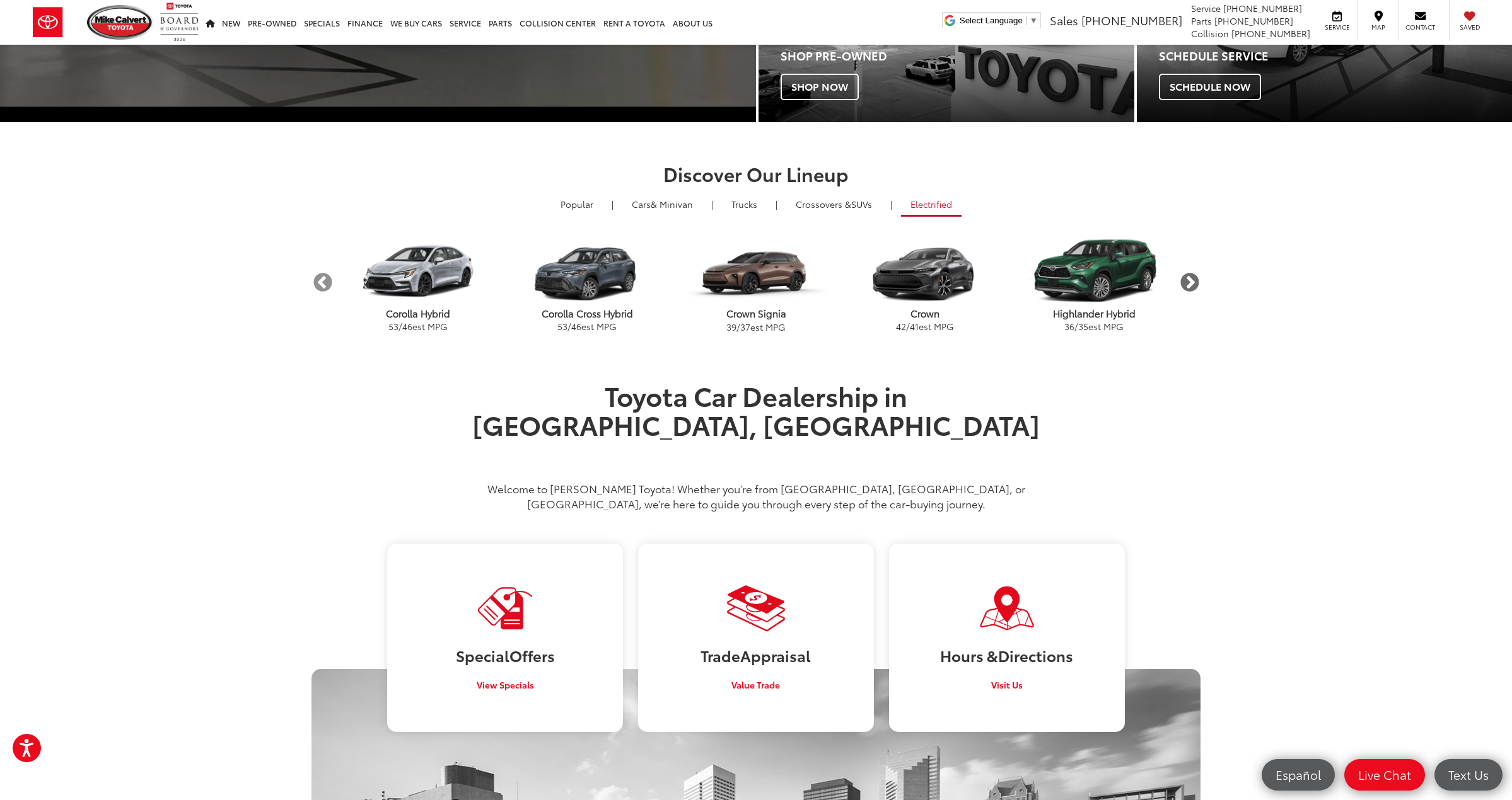
click at [1193, 275] on button "Next" at bounding box center [1189, 283] width 22 height 22
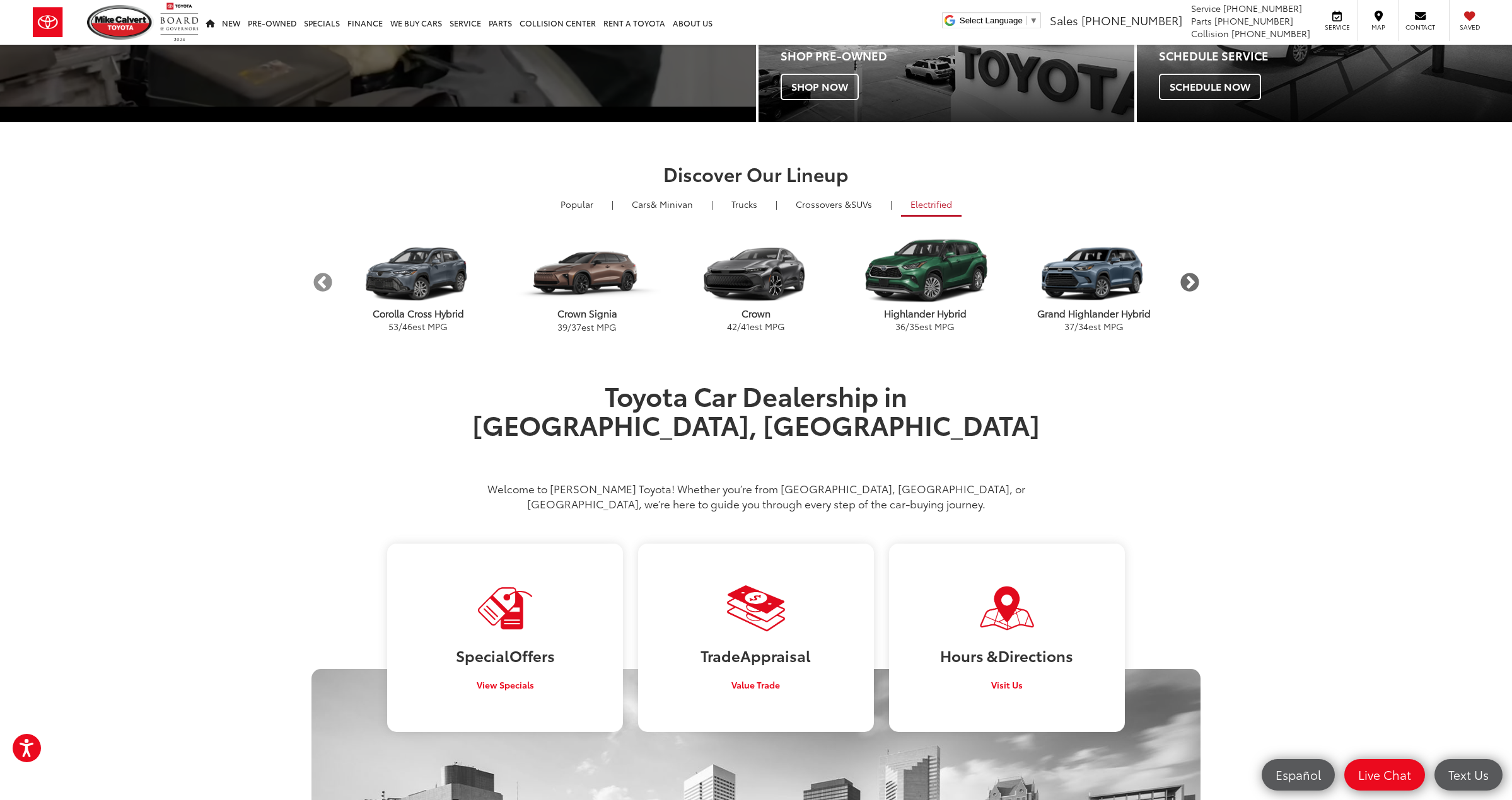
click at [1193, 275] on button "Next" at bounding box center [1189, 283] width 22 height 22
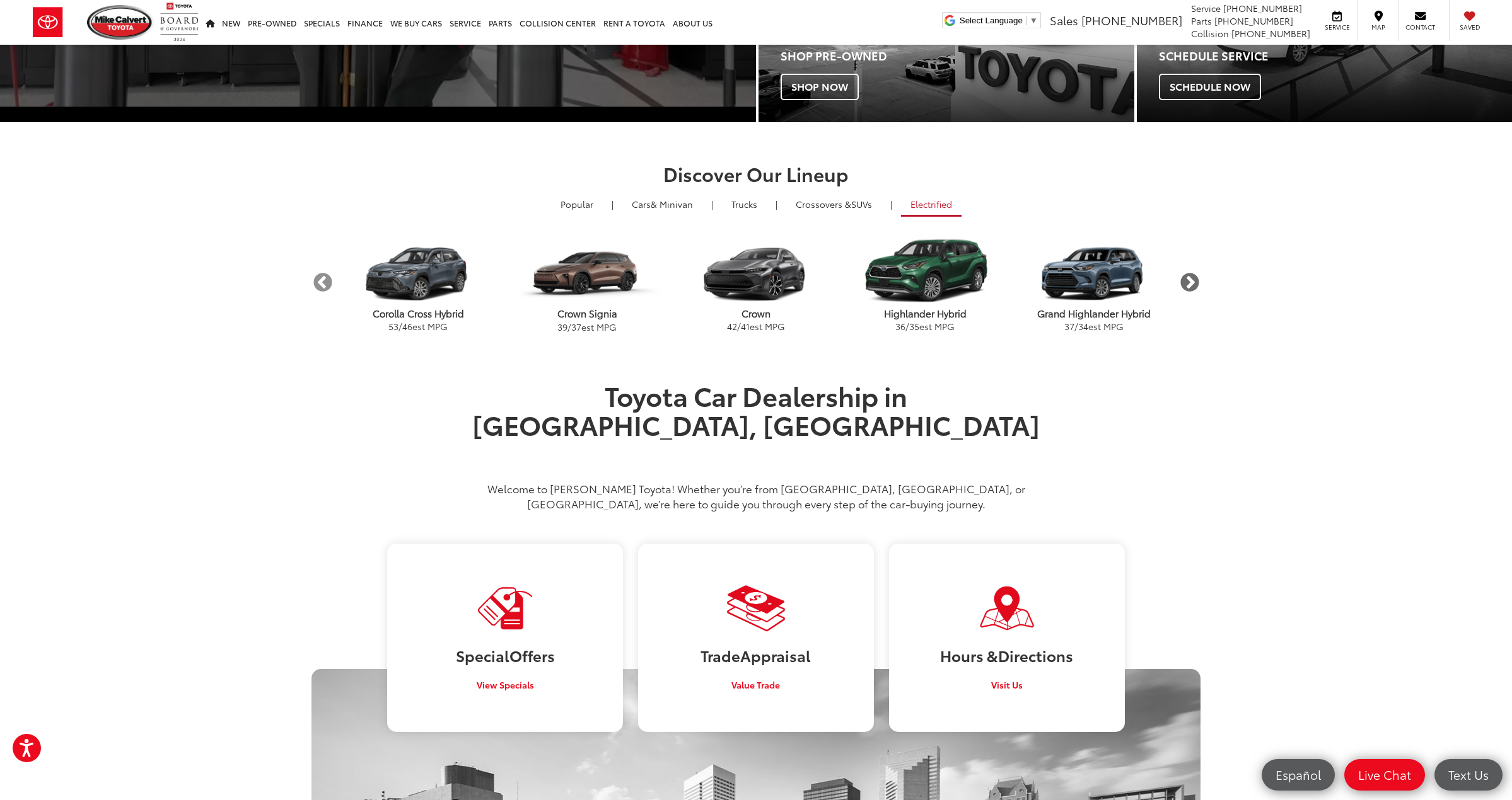
click at [1184, 272] on button "Next" at bounding box center [1189, 283] width 22 height 22
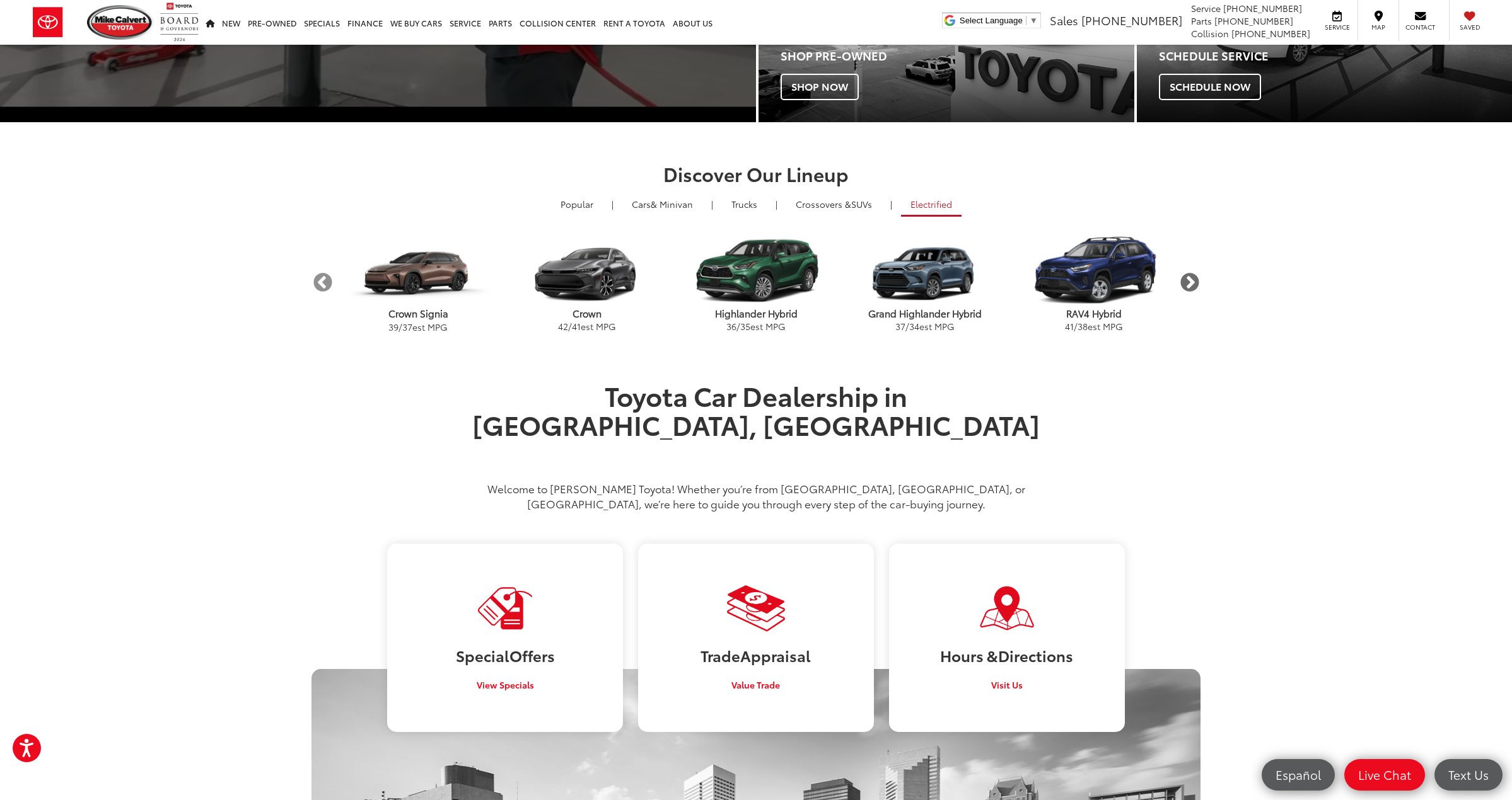
click at [1185, 273] on button "Next" at bounding box center [1189, 283] width 22 height 22
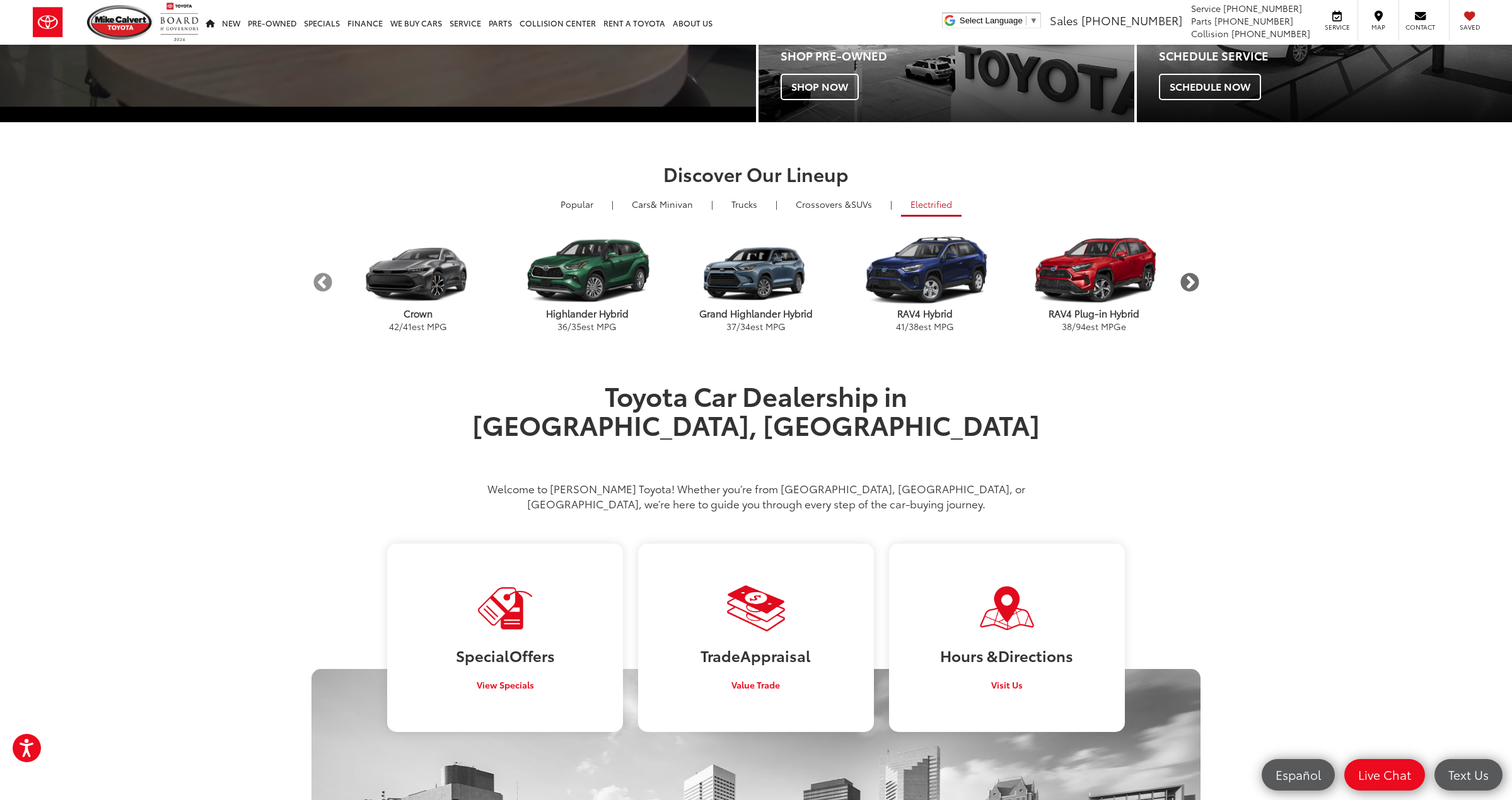
click at [1185, 273] on button "Next" at bounding box center [1189, 283] width 22 height 22
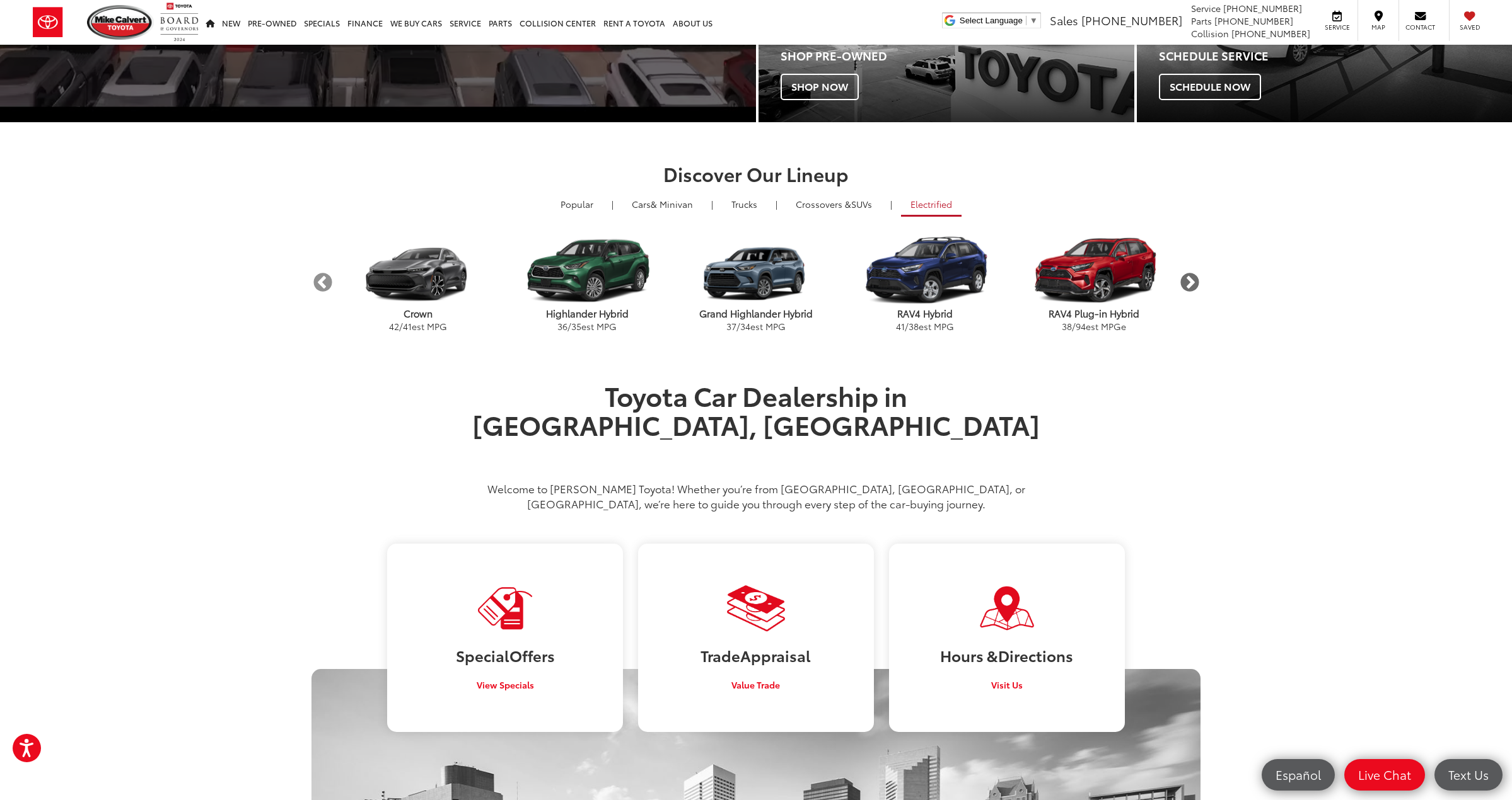
click at [1185, 273] on button "Next" at bounding box center [1189, 283] width 22 height 22
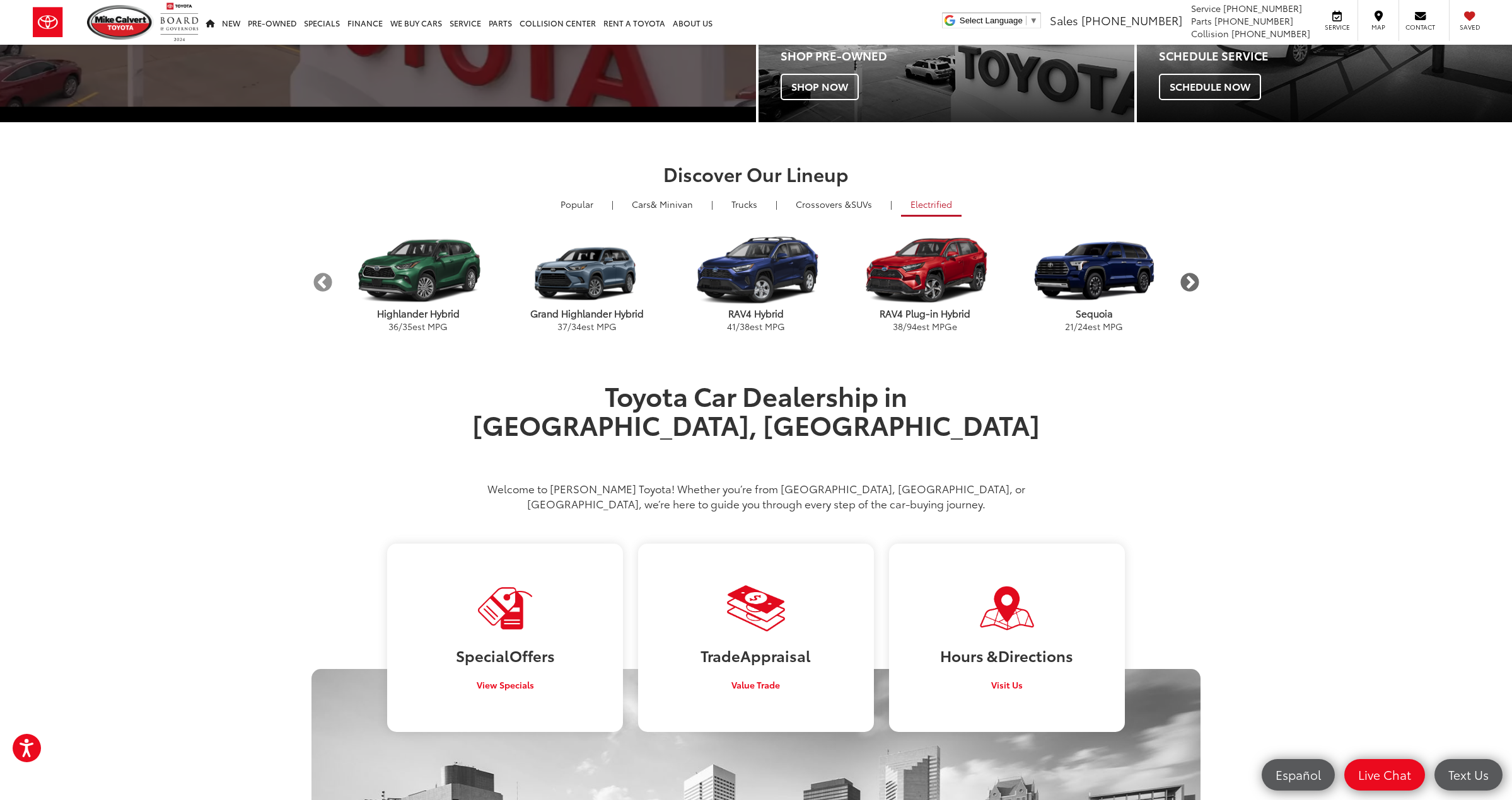
click at [1186, 273] on button "Next" at bounding box center [1189, 283] width 22 height 22
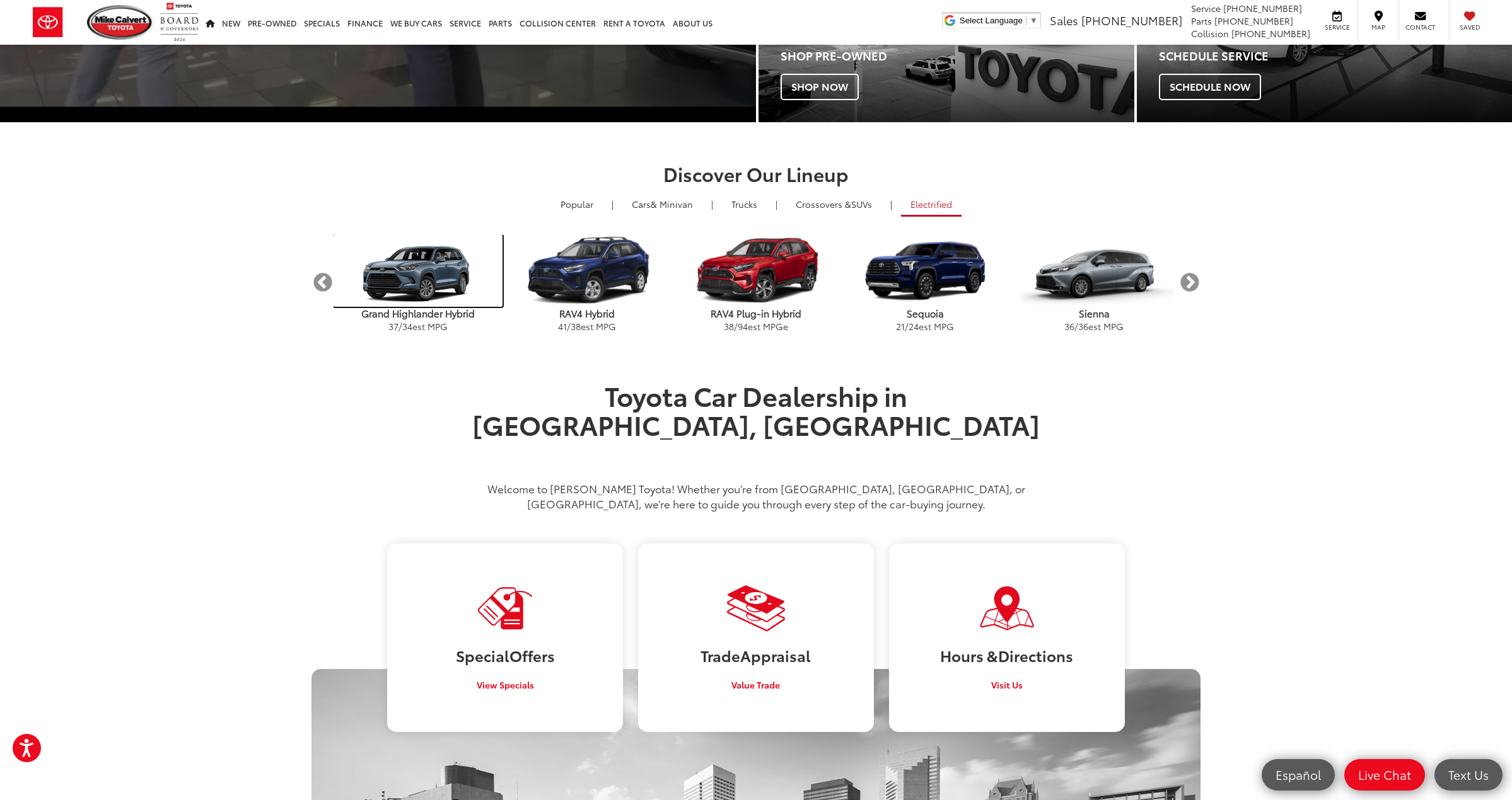
click at [389, 279] on img "carousel" at bounding box center [417, 271] width 169 height 72
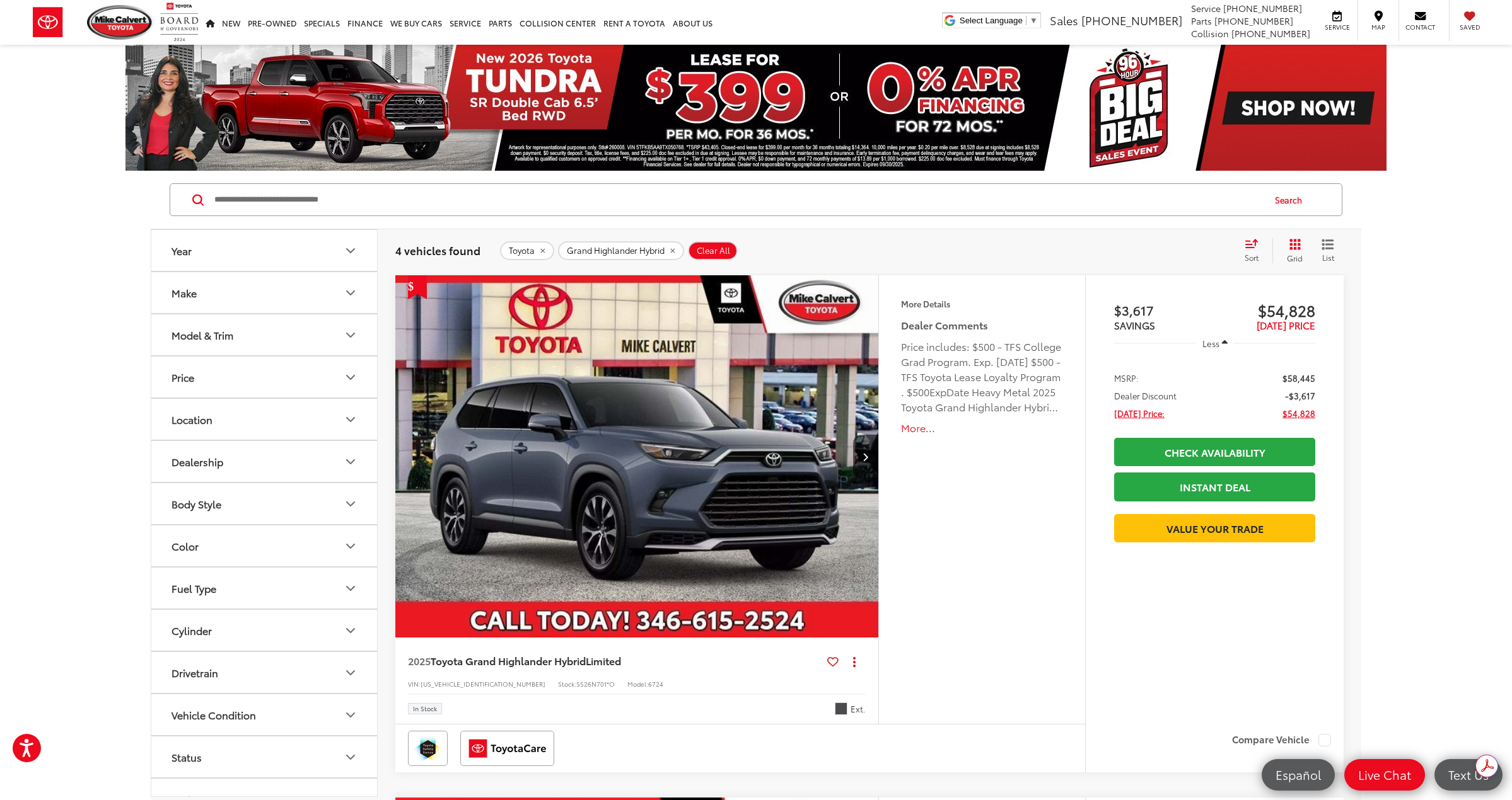
click at [741, 423] on img "2025 Toyota Grand Highlander Hybrid Limited 0" at bounding box center [637, 457] width 485 height 364
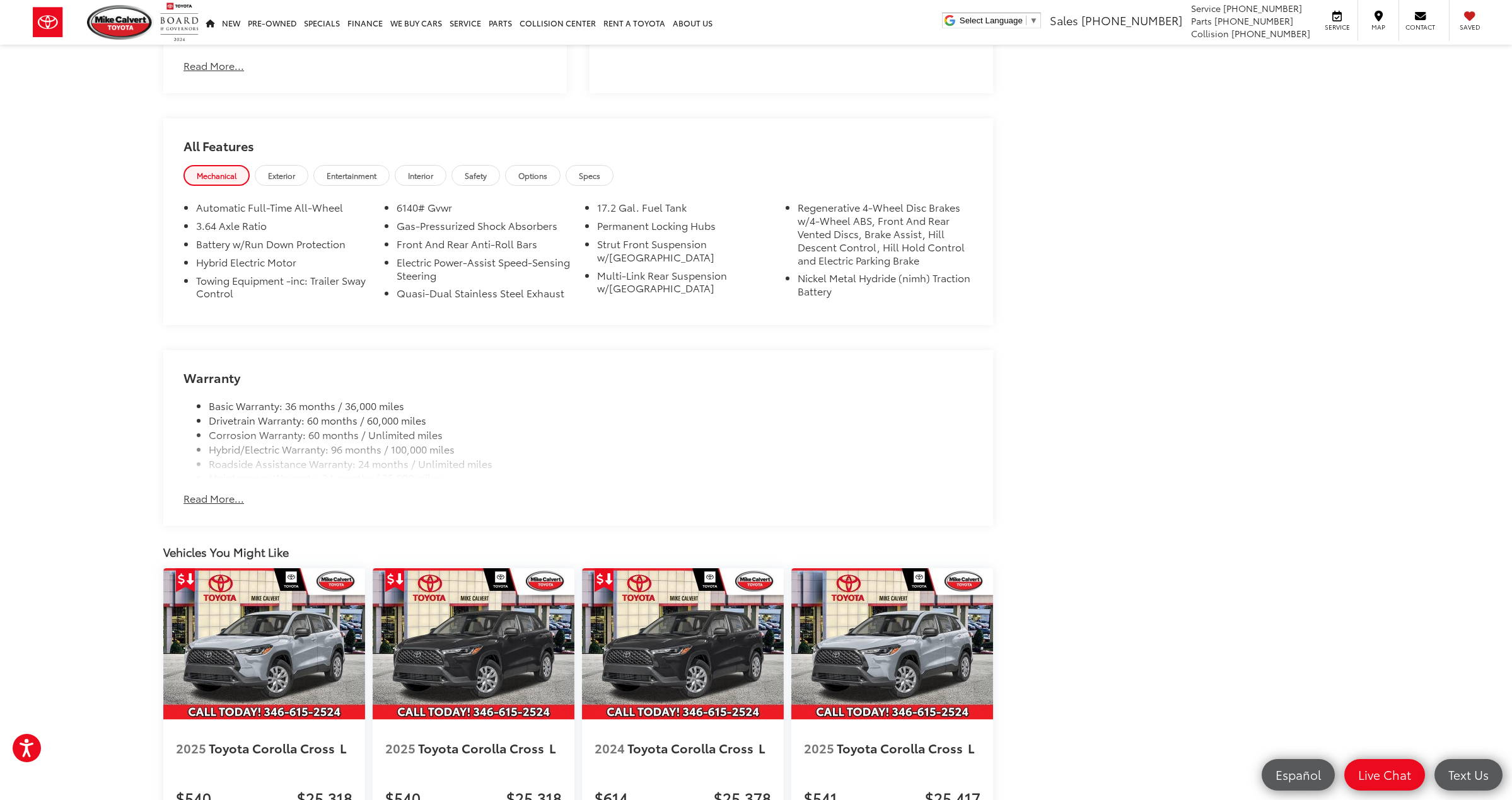
scroll to position [1008, 0]
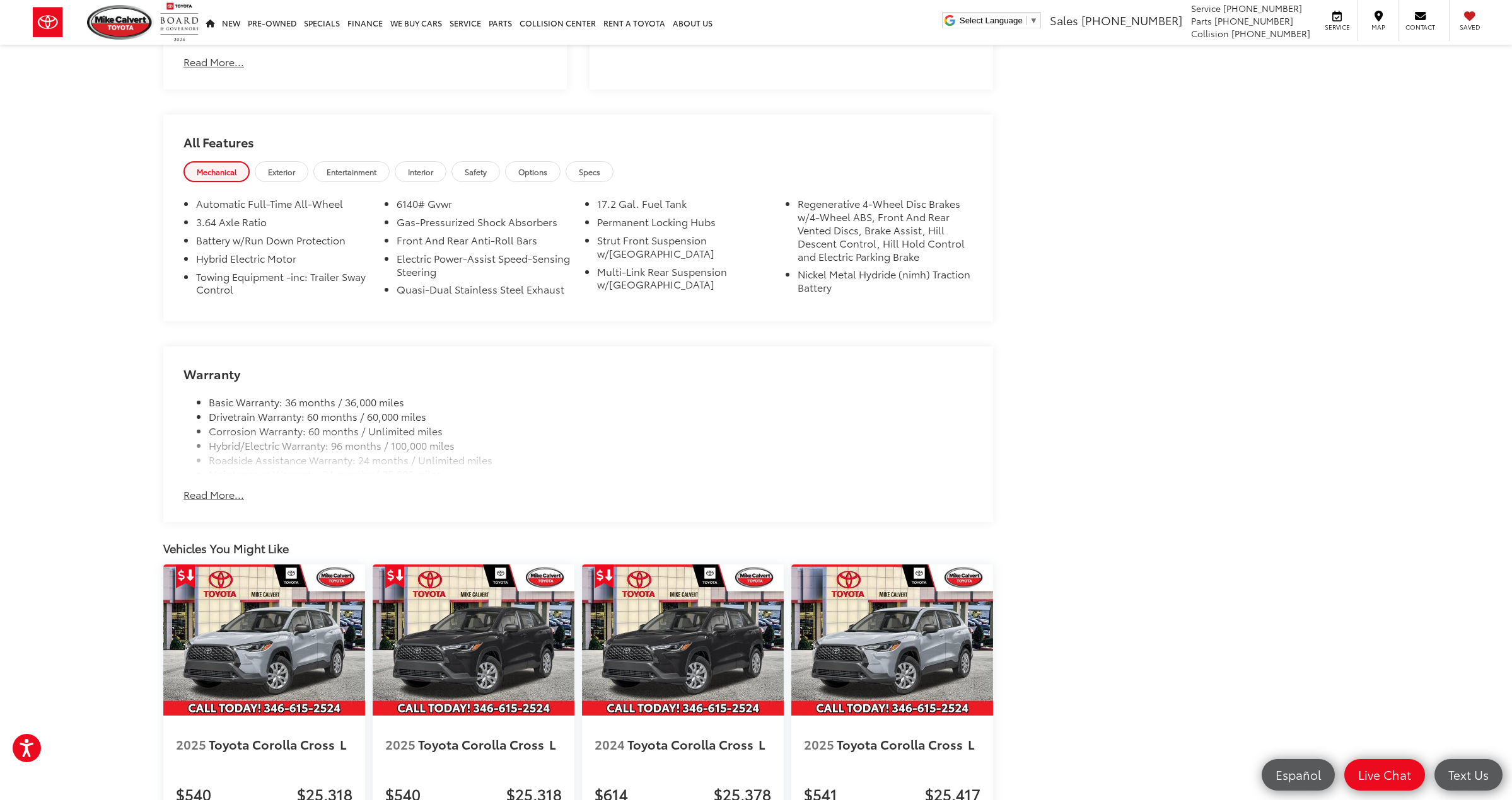
click at [206, 491] on button "Read More..." at bounding box center [213, 495] width 60 height 15
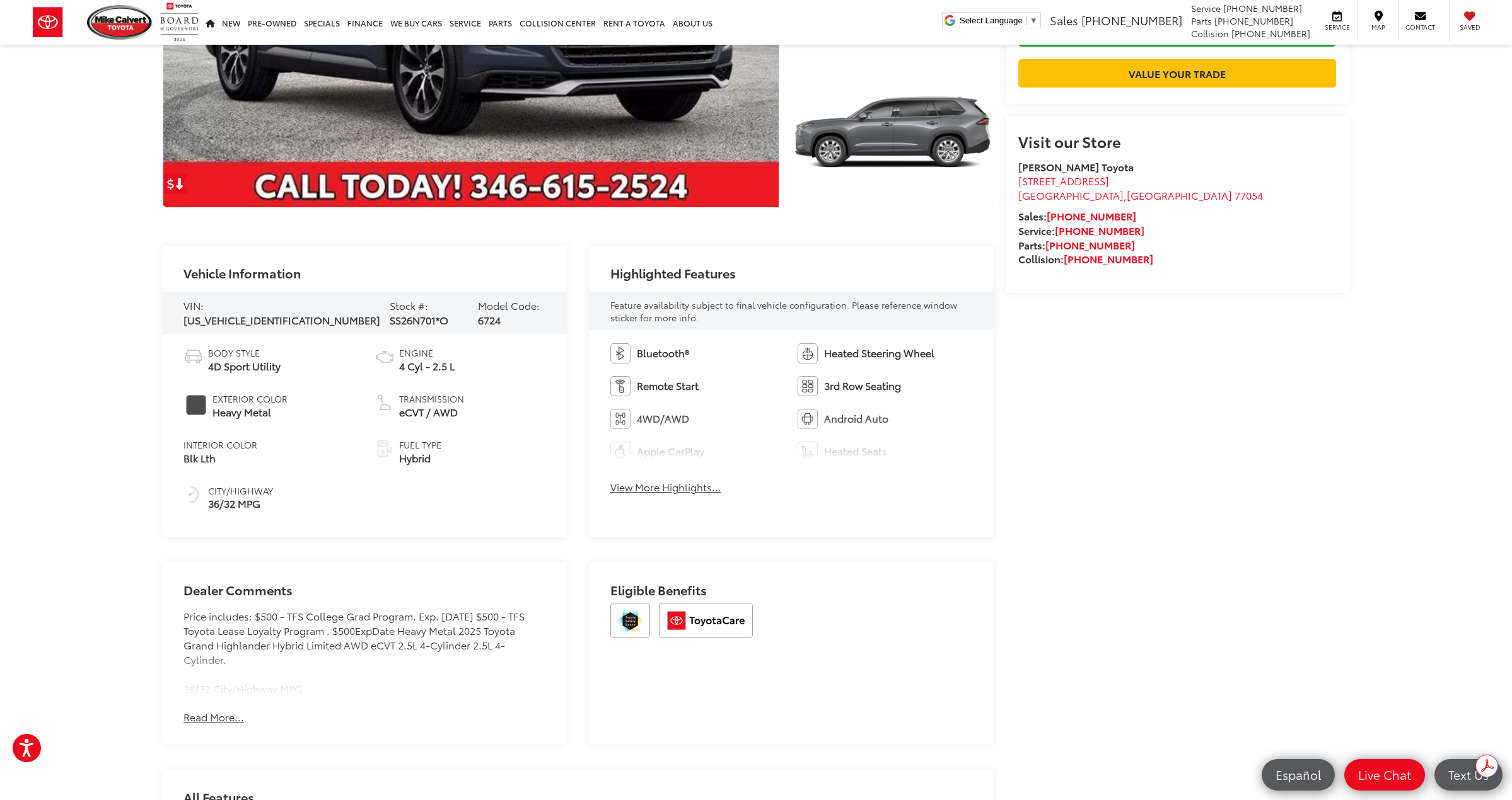
scroll to position [0, 0]
click at [669, 490] on button "View More Highlights..." at bounding box center [665, 487] width 111 height 15
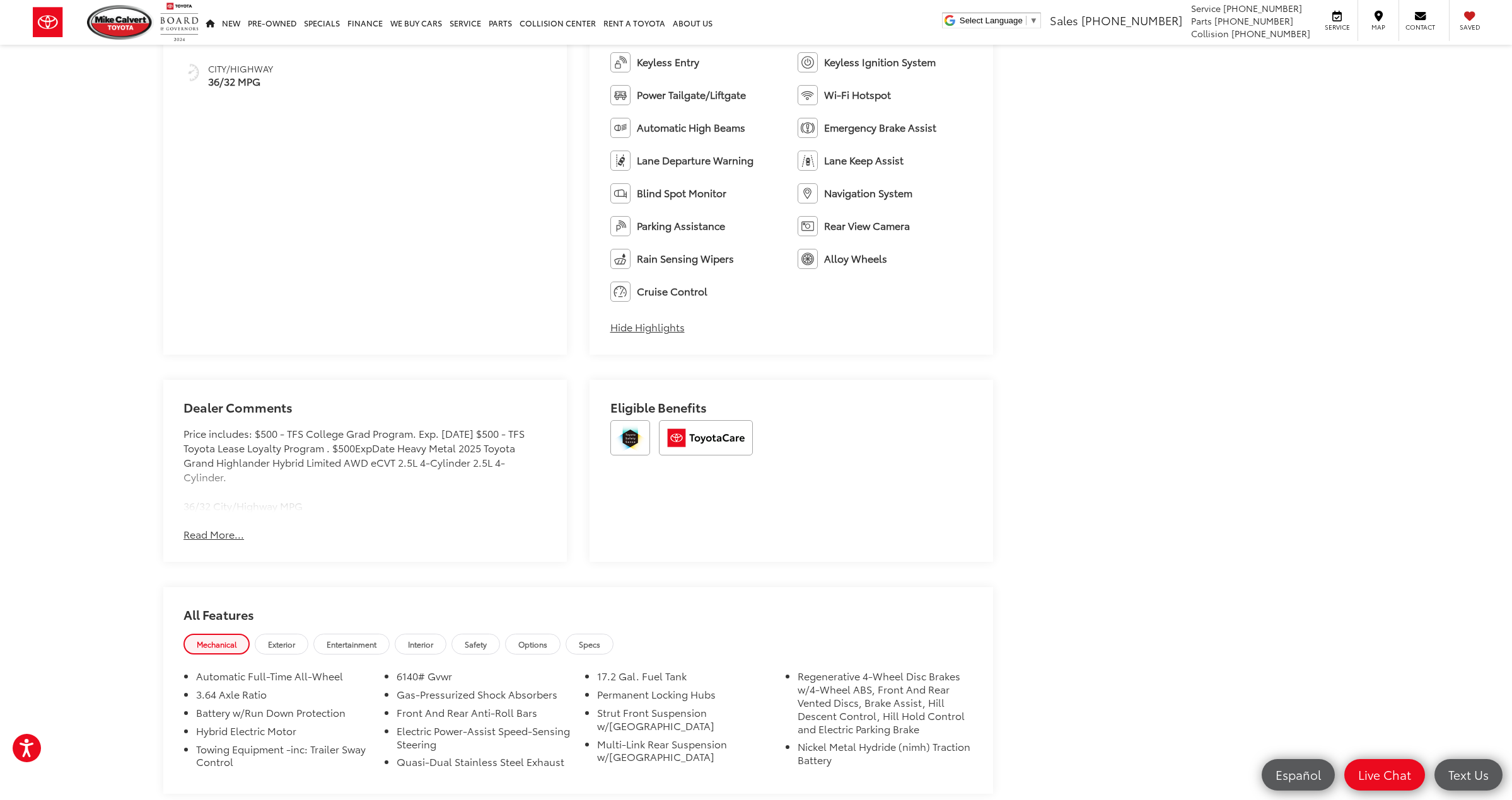
scroll to position [794, 0]
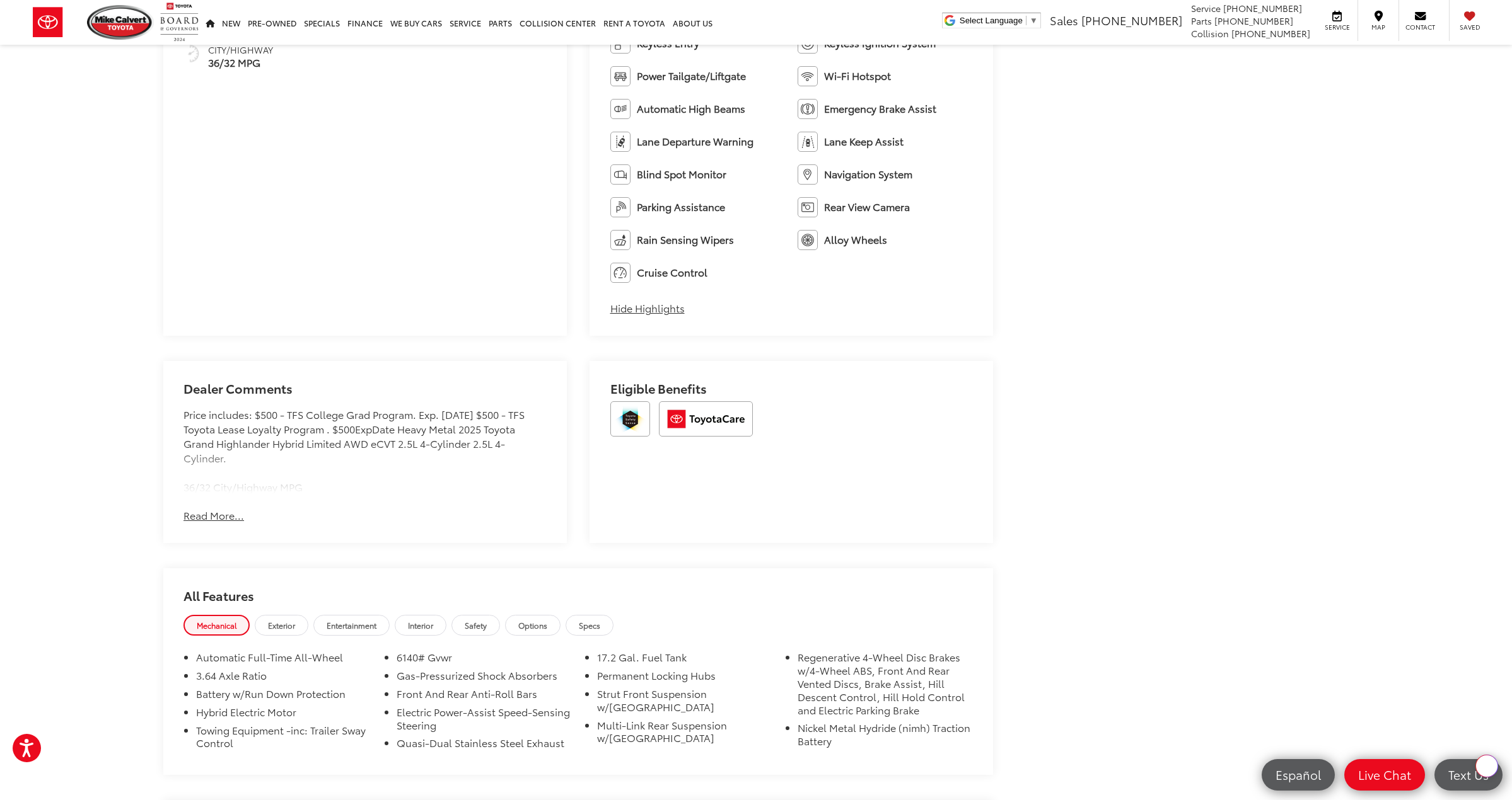
click at [202, 523] on button "Read More..." at bounding box center [213, 515] width 60 height 15
click at [0, 0] on button "Hide Comments" at bounding box center [0, 0] width 0 height 0
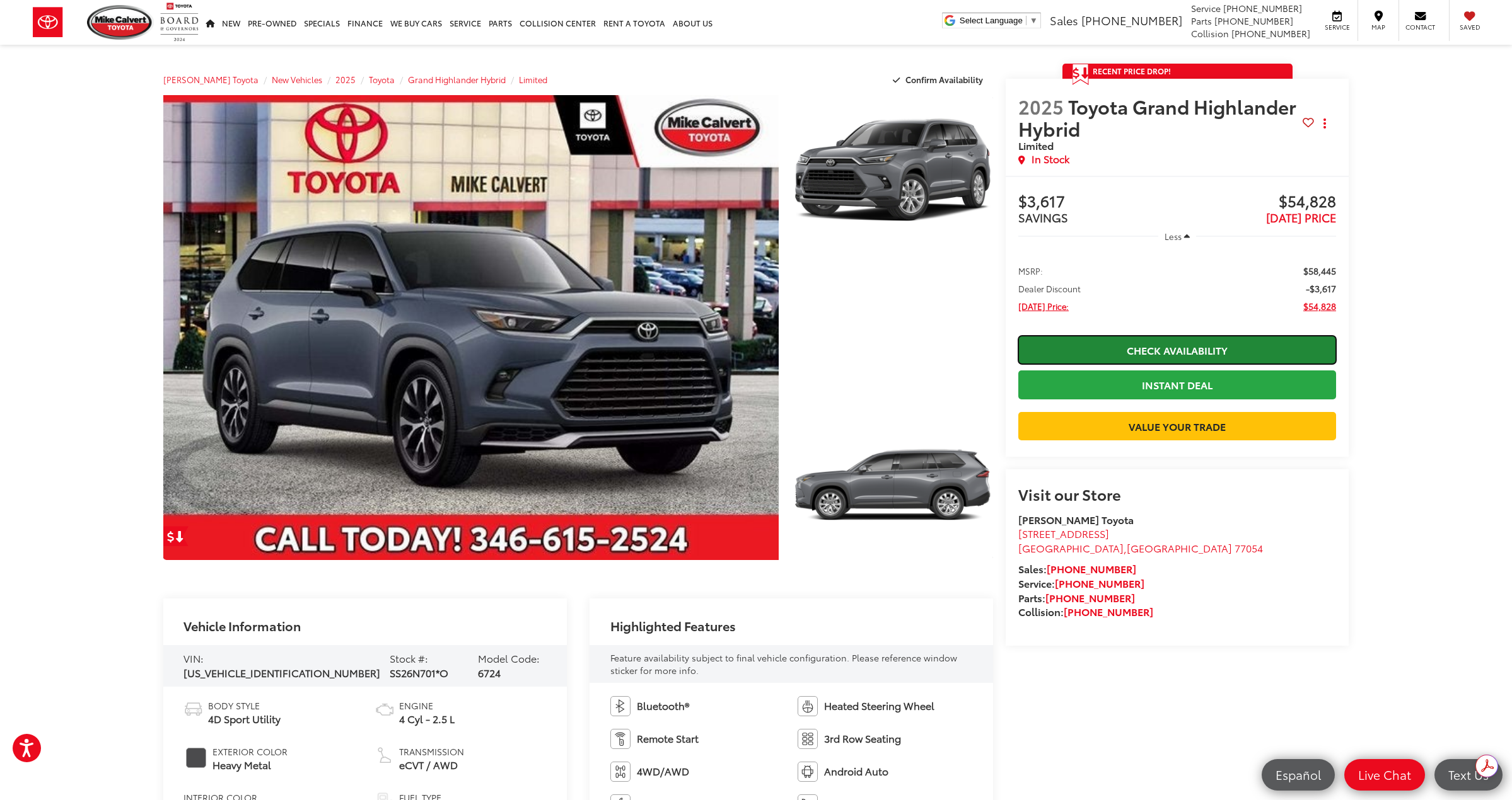
click at [1196, 356] on link "Check Availability" at bounding box center [1177, 350] width 317 height 29
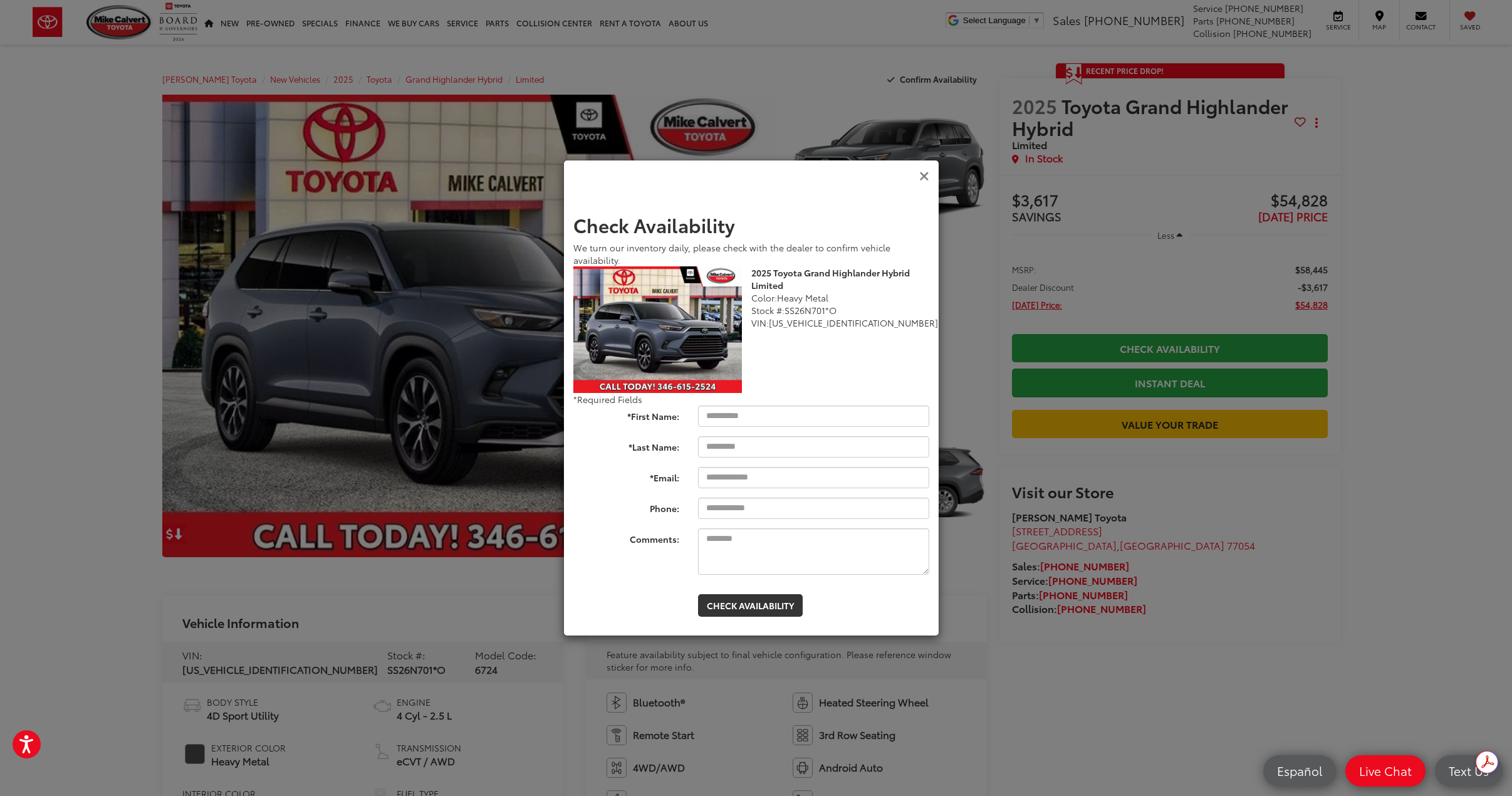
click at [921, 178] on icon "Close" at bounding box center [924, 175] width 10 height 13
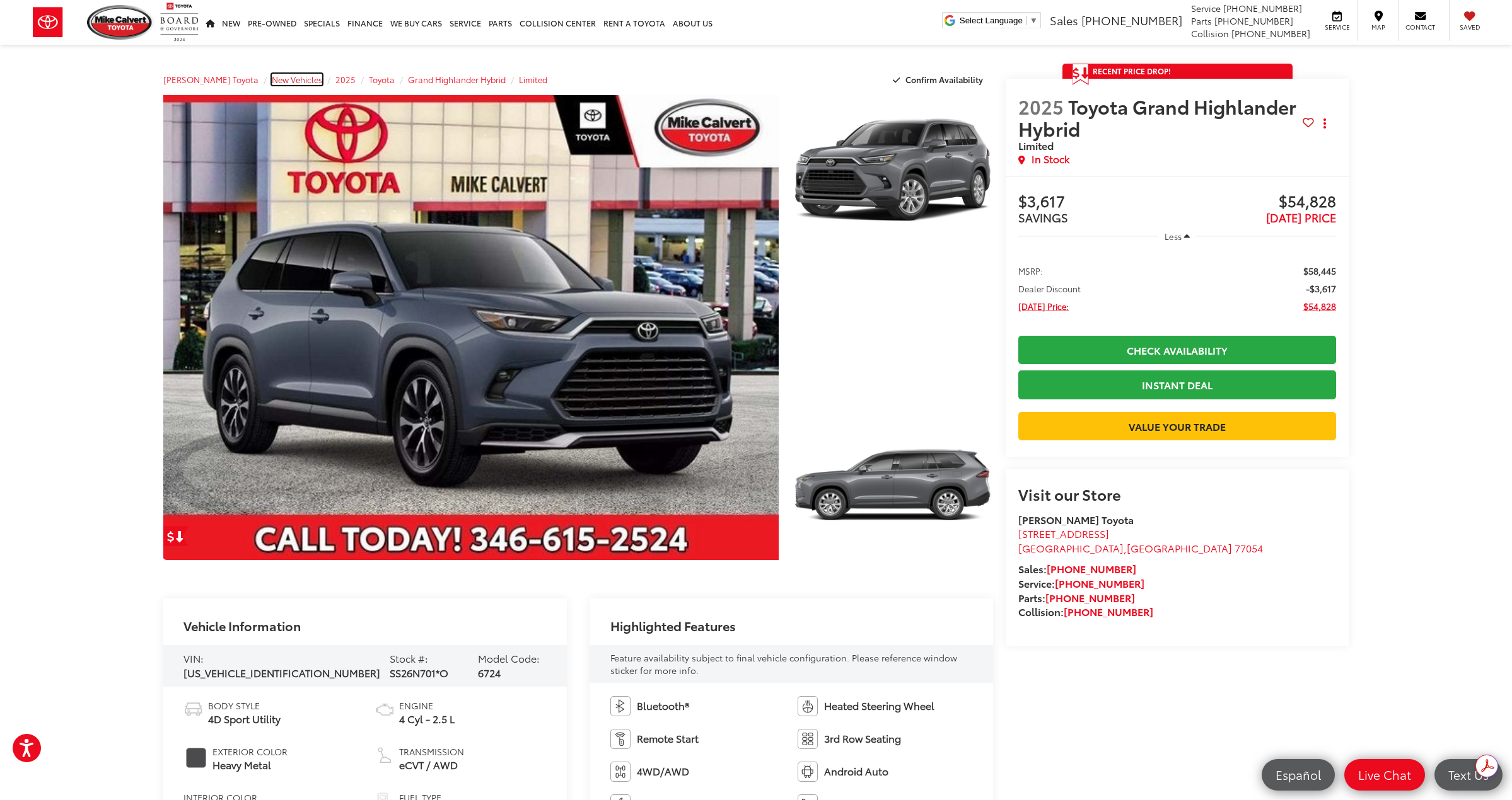
click at [276, 77] on span "New Vehicles" at bounding box center [297, 80] width 50 height 12
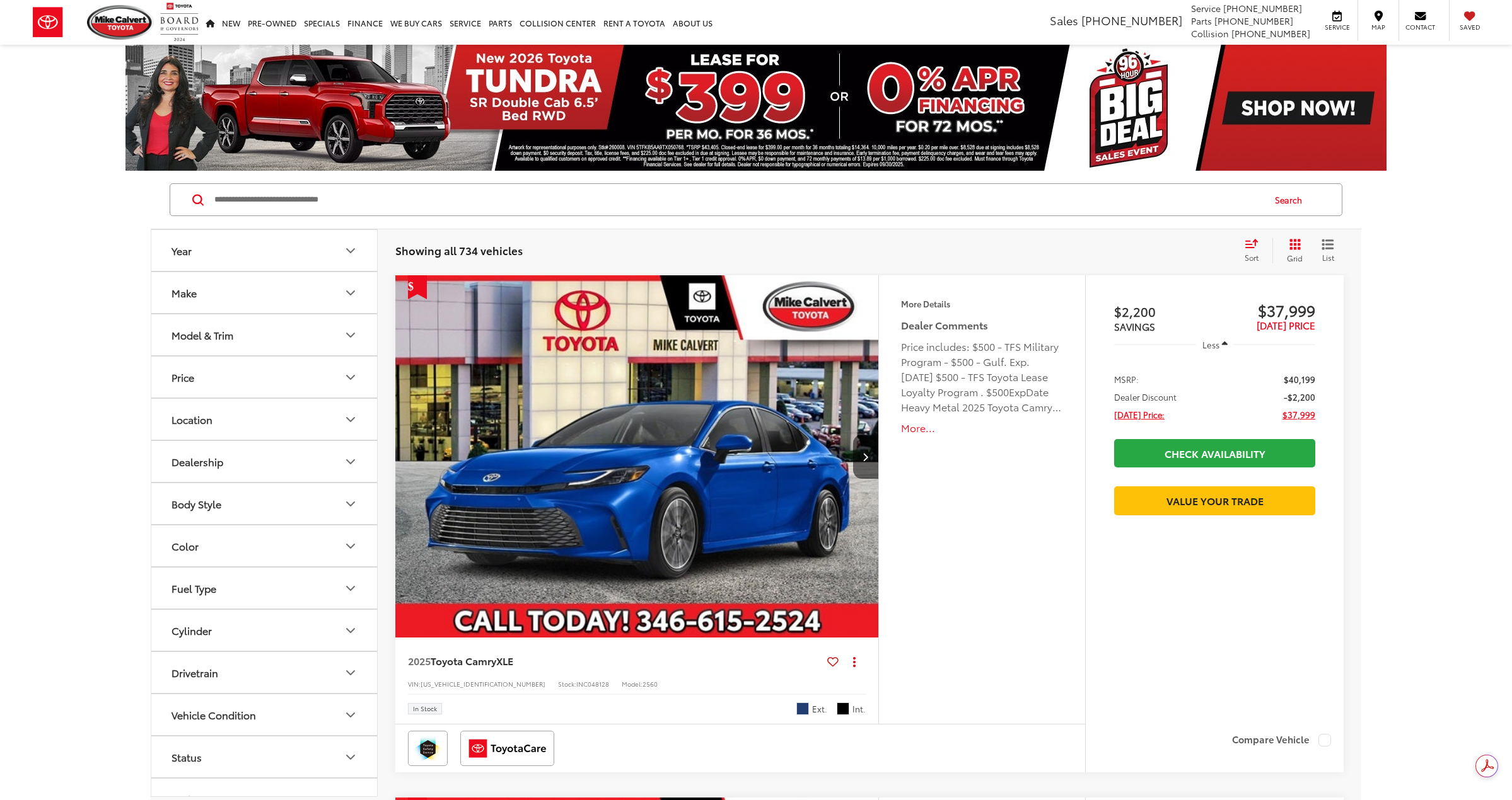
click at [299, 257] on button "Year" at bounding box center [265, 250] width 227 height 41
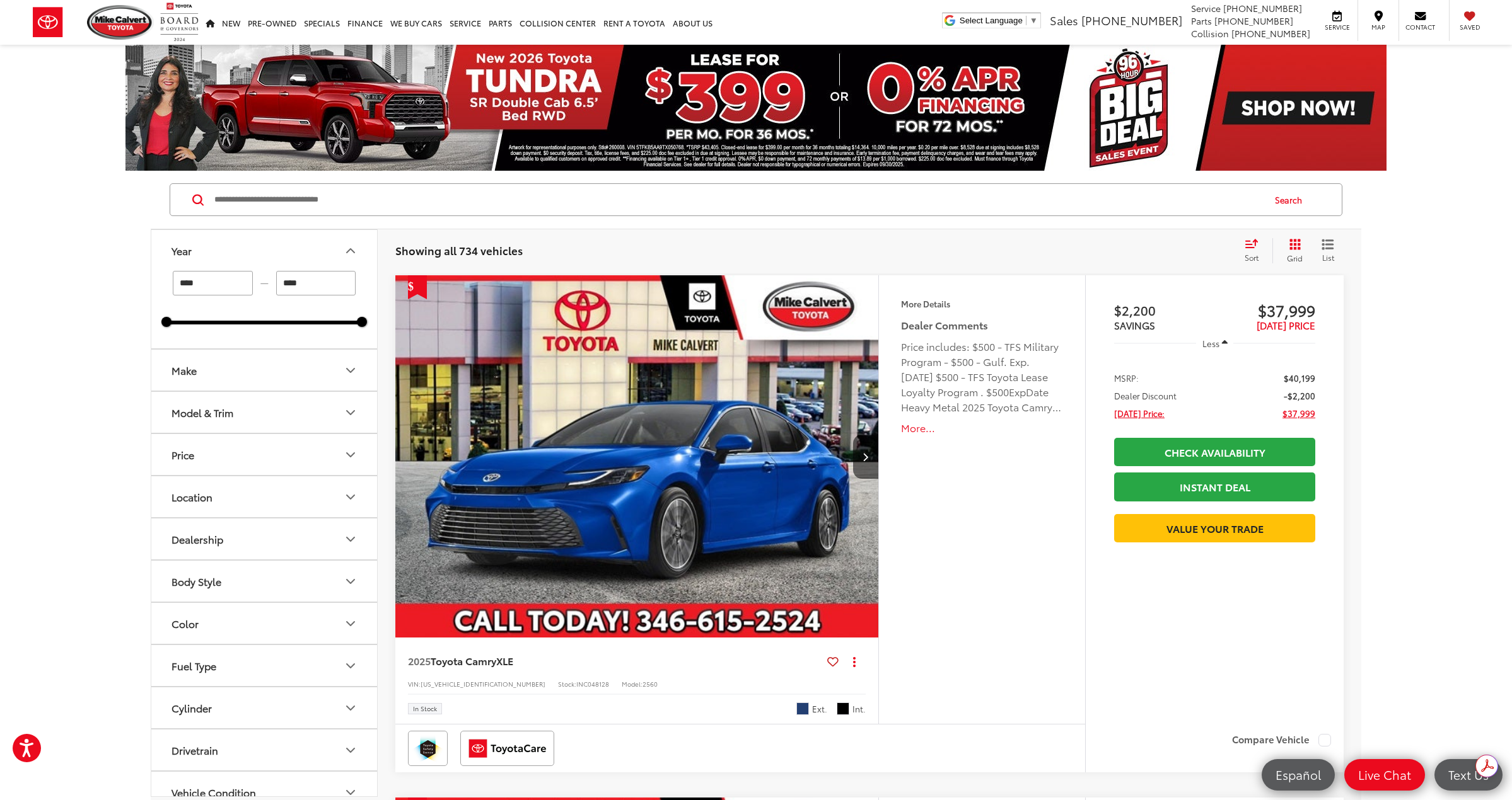
click at [239, 286] on input "****" at bounding box center [212, 283] width 80 height 25
drag, startPoint x: 162, startPoint y: 323, endPoint x: 188, endPoint y: 325, distance: 26.1
click at [188, 325] on div "**** — **** 2024 2026" at bounding box center [264, 309] width 226 height 78
drag, startPoint x: 170, startPoint y: 324, endPoint x: 362, endPoint y: 332, distance: 192.2
click at [362, 332] on div "**** — **** 2026 2026" at bounding box center [264, 309] width 226 height 78
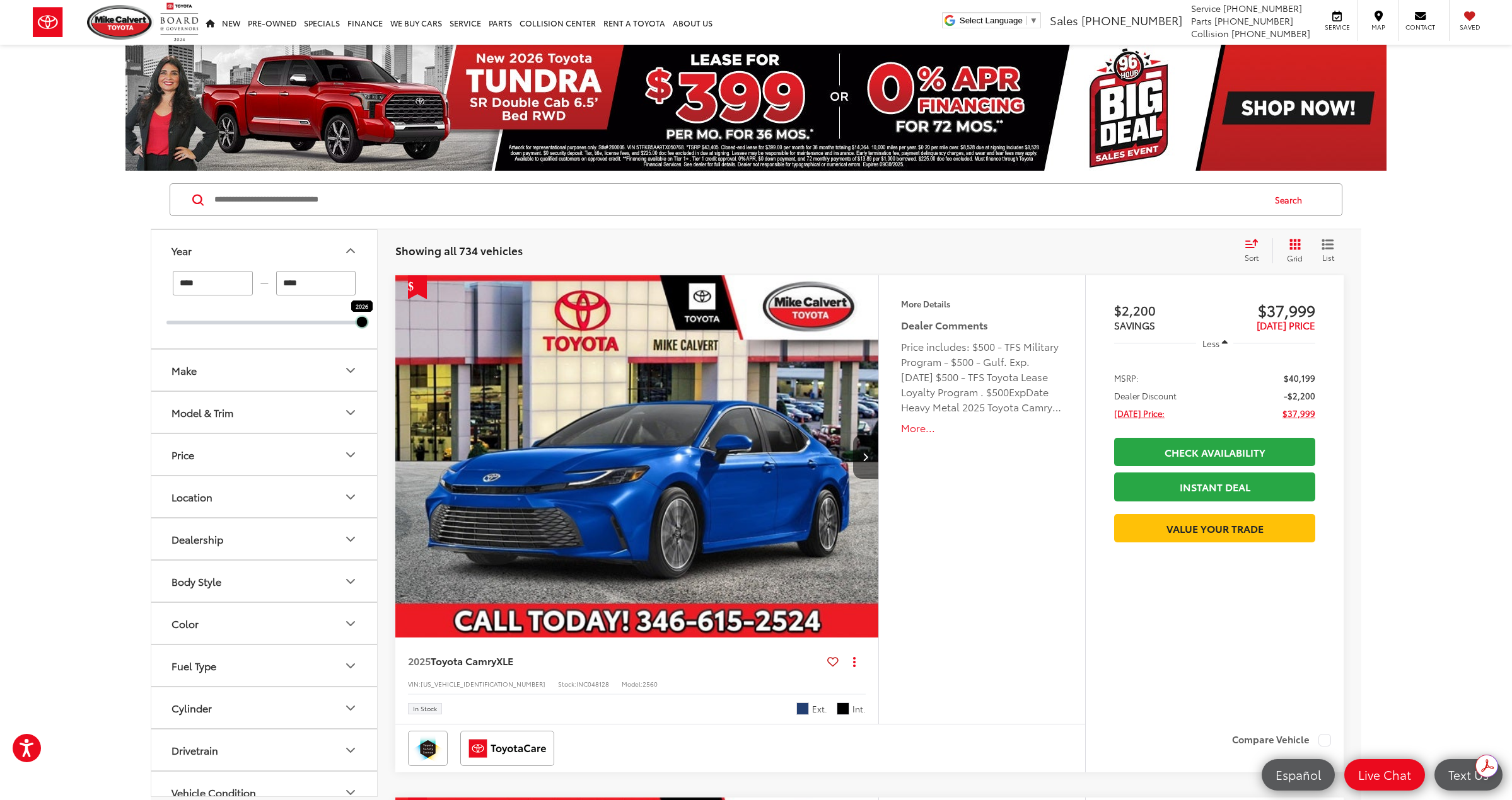
type input "****"
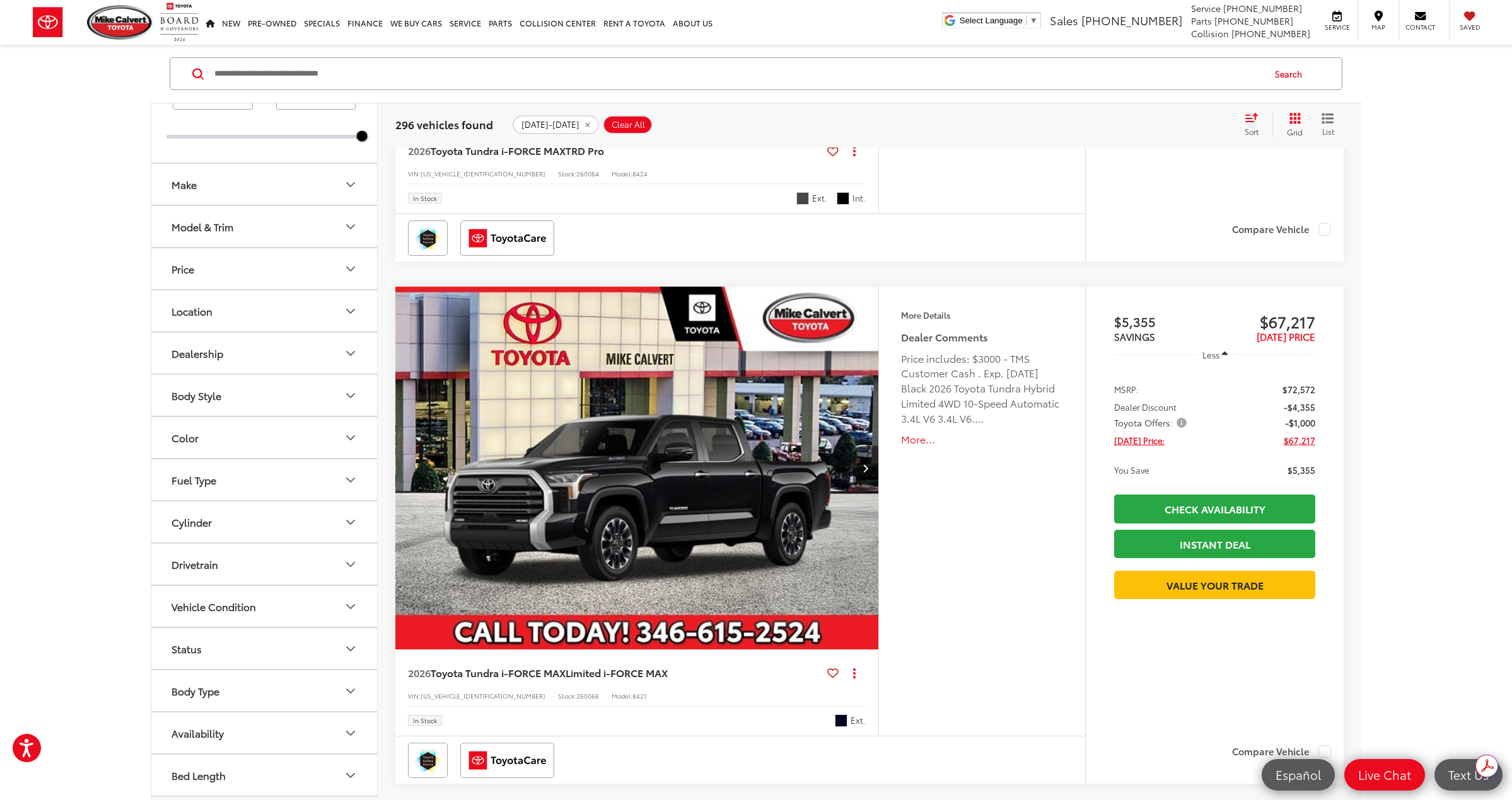
click at [258, 564] on button "Drivetrain" at bounding box center [265, 565] width 227 height 41
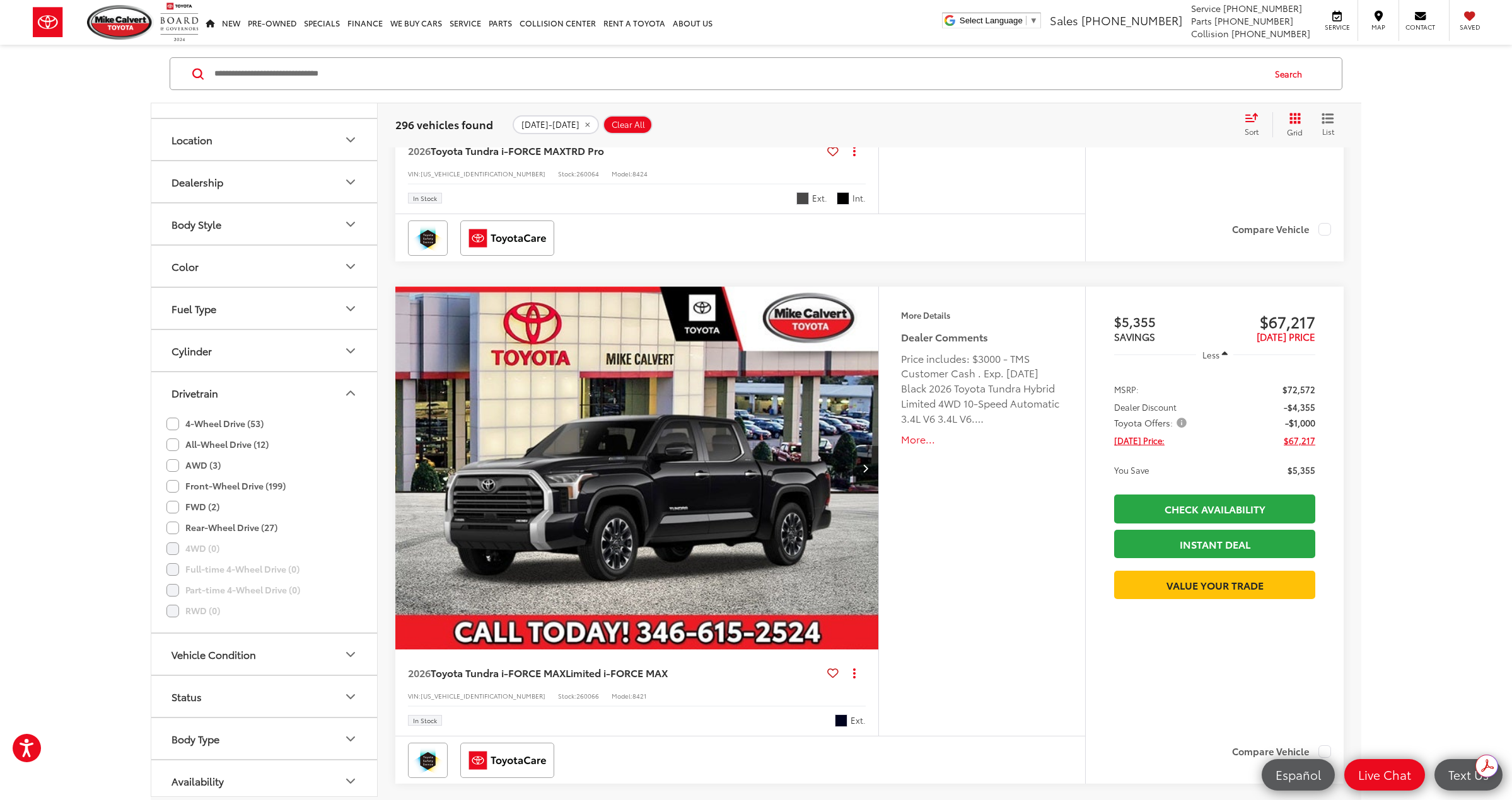
scroll to position [249, 0]
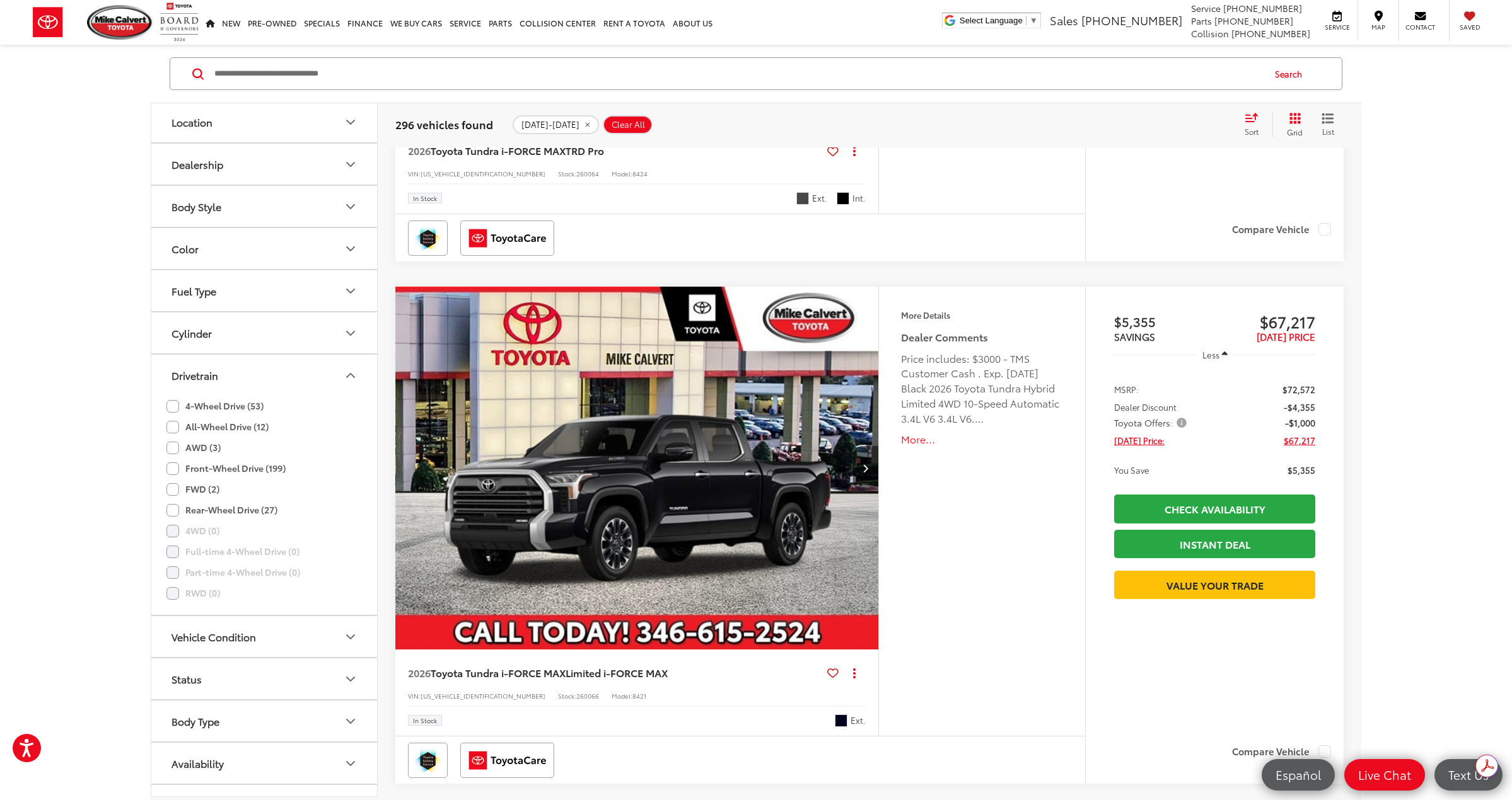
click at [173, 447] on label "AWD (3)" at bounding box center [193, 447] width 54 height 21
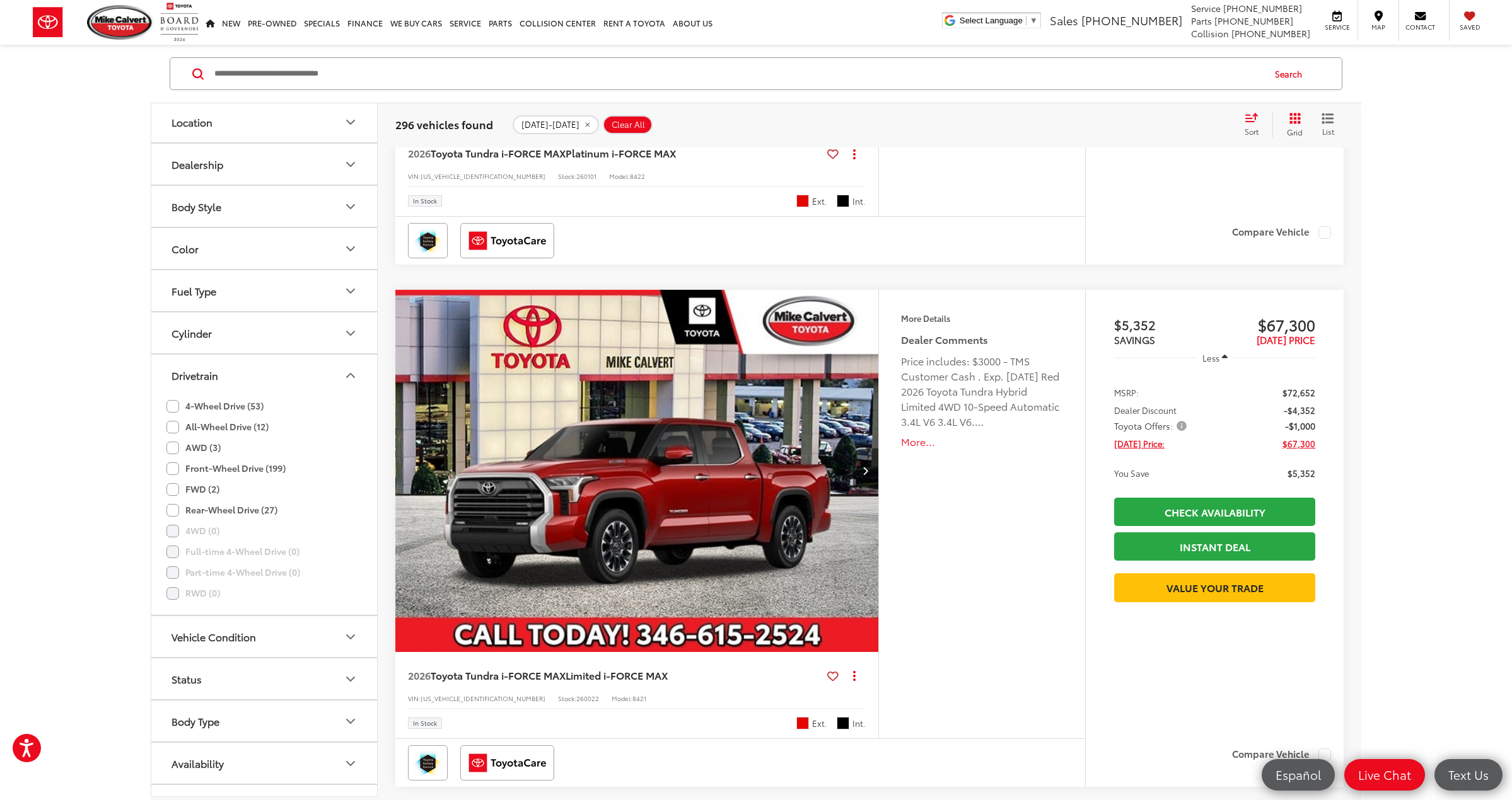
click at [175, 431] on label "All-Wheel Drive (12)" at bounding box center [218, 427] width 103 height 21
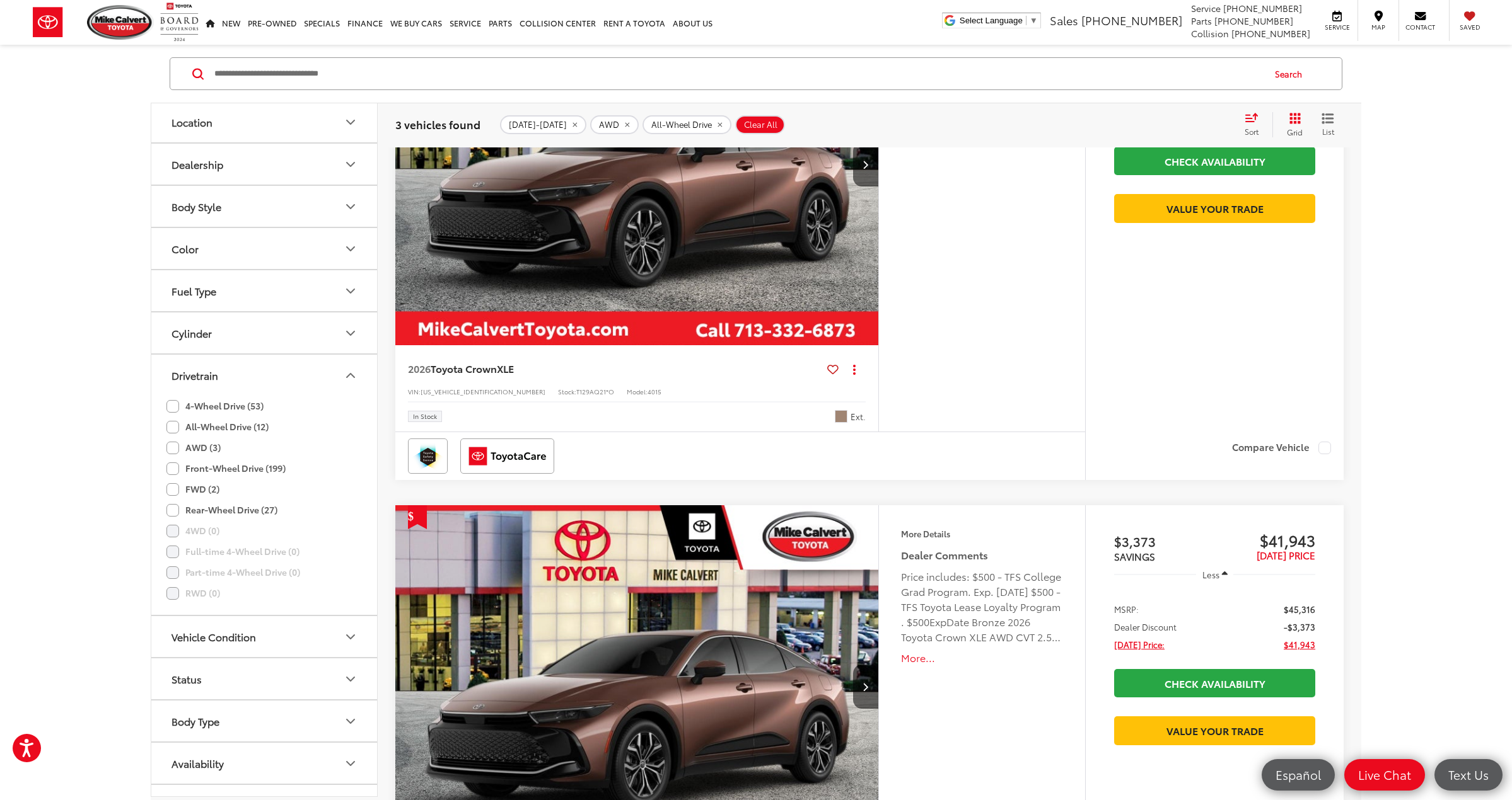
click at [173, 406] on label "4-Wheel Drive (53)" at bounding box center [215, 406] width 98 height 21
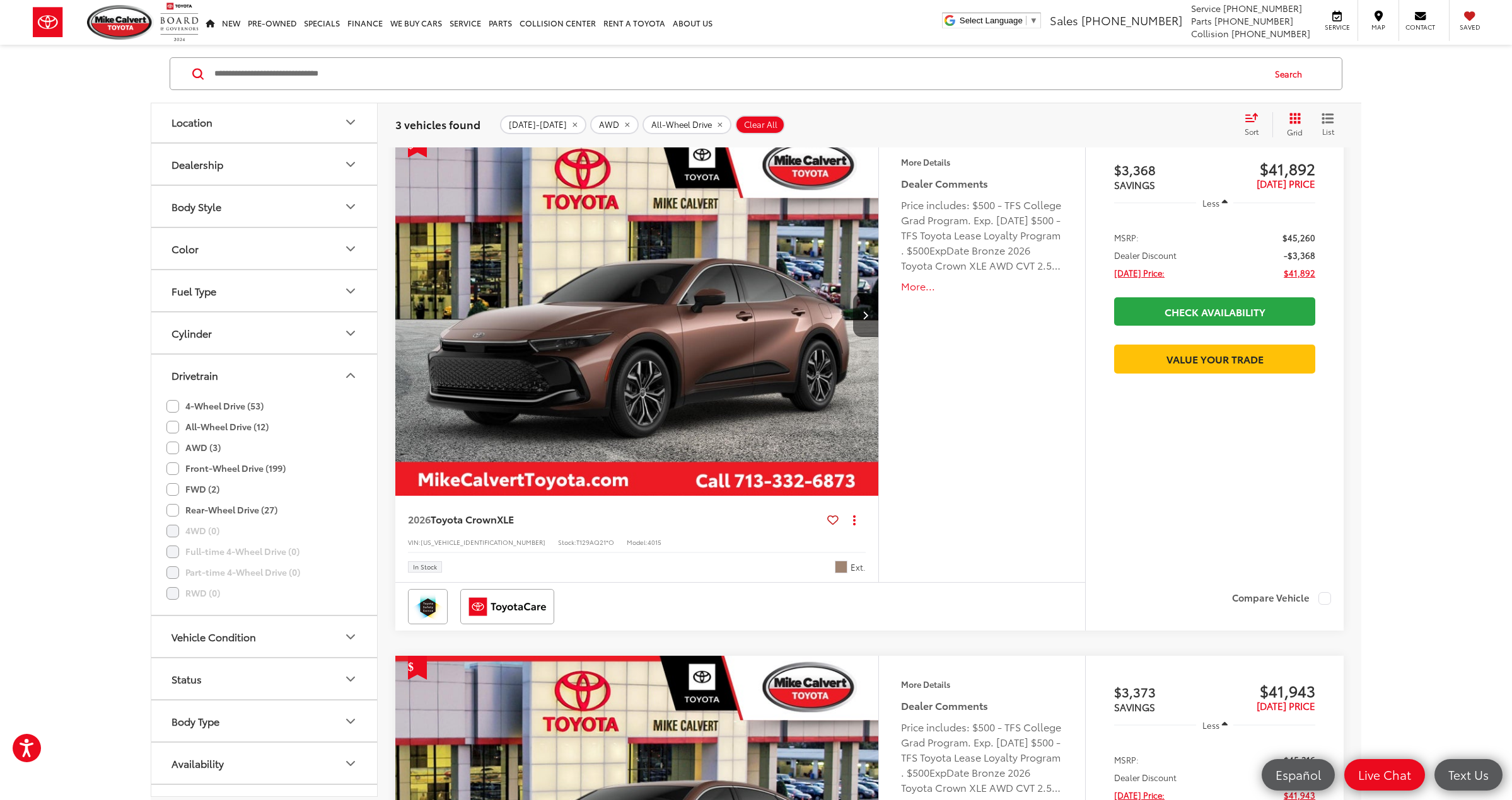
scroll to position [126, 0]
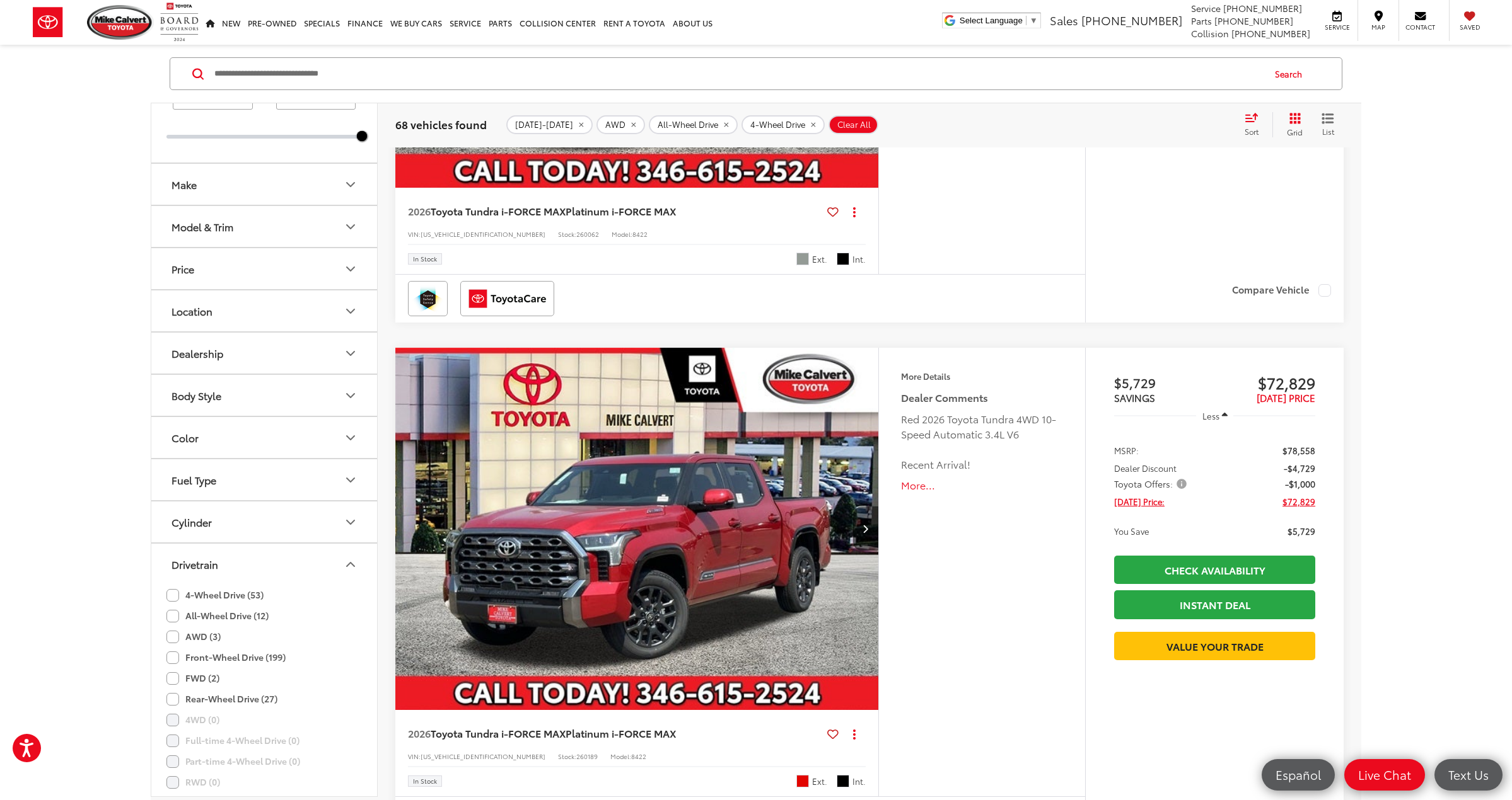
scroll to position [5058, 0]
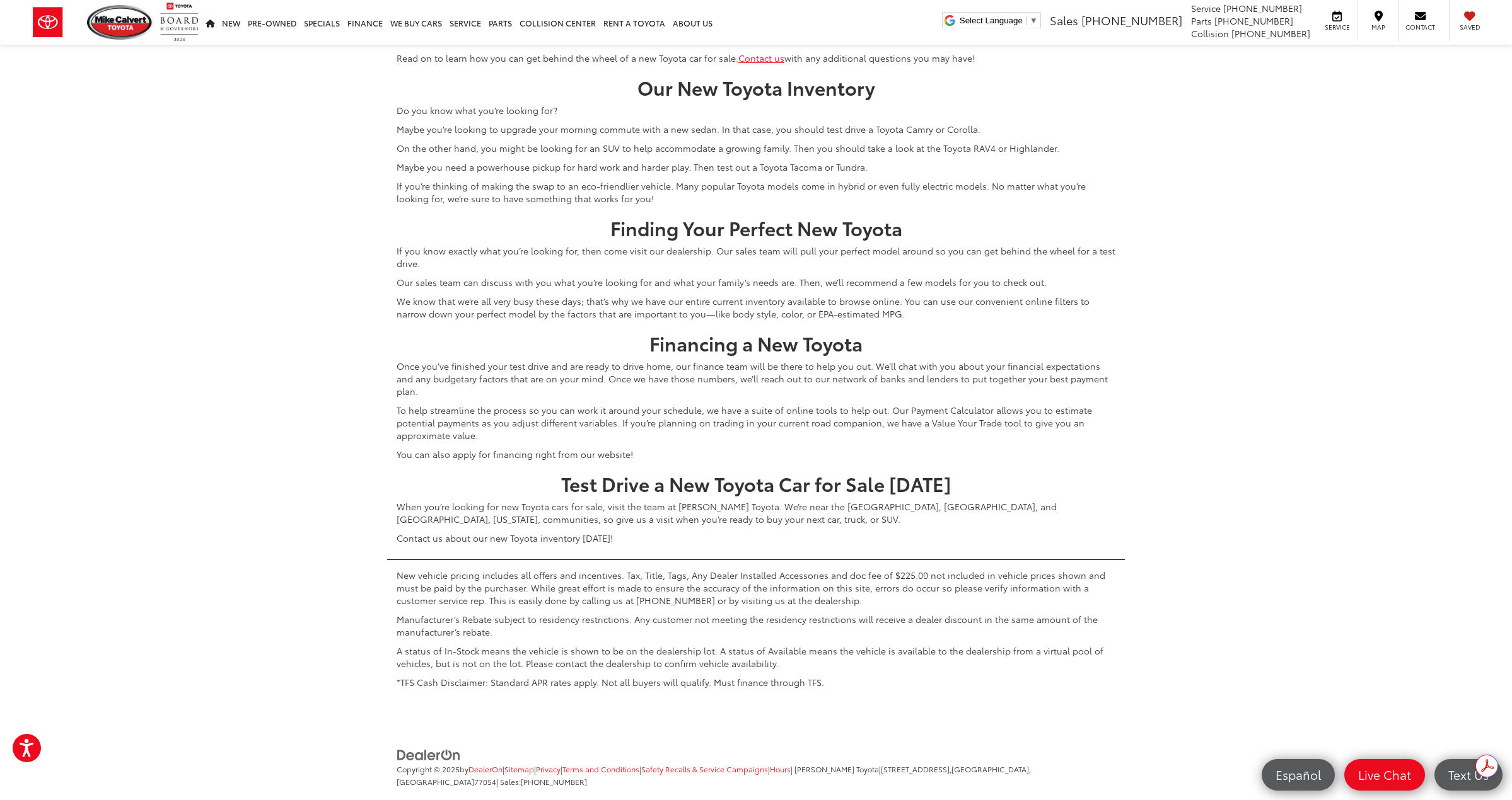
drag, startPoint x: 1494, startPoint y: 466, endPoint x: 1482, endPoint y: 820, distance: 354.2
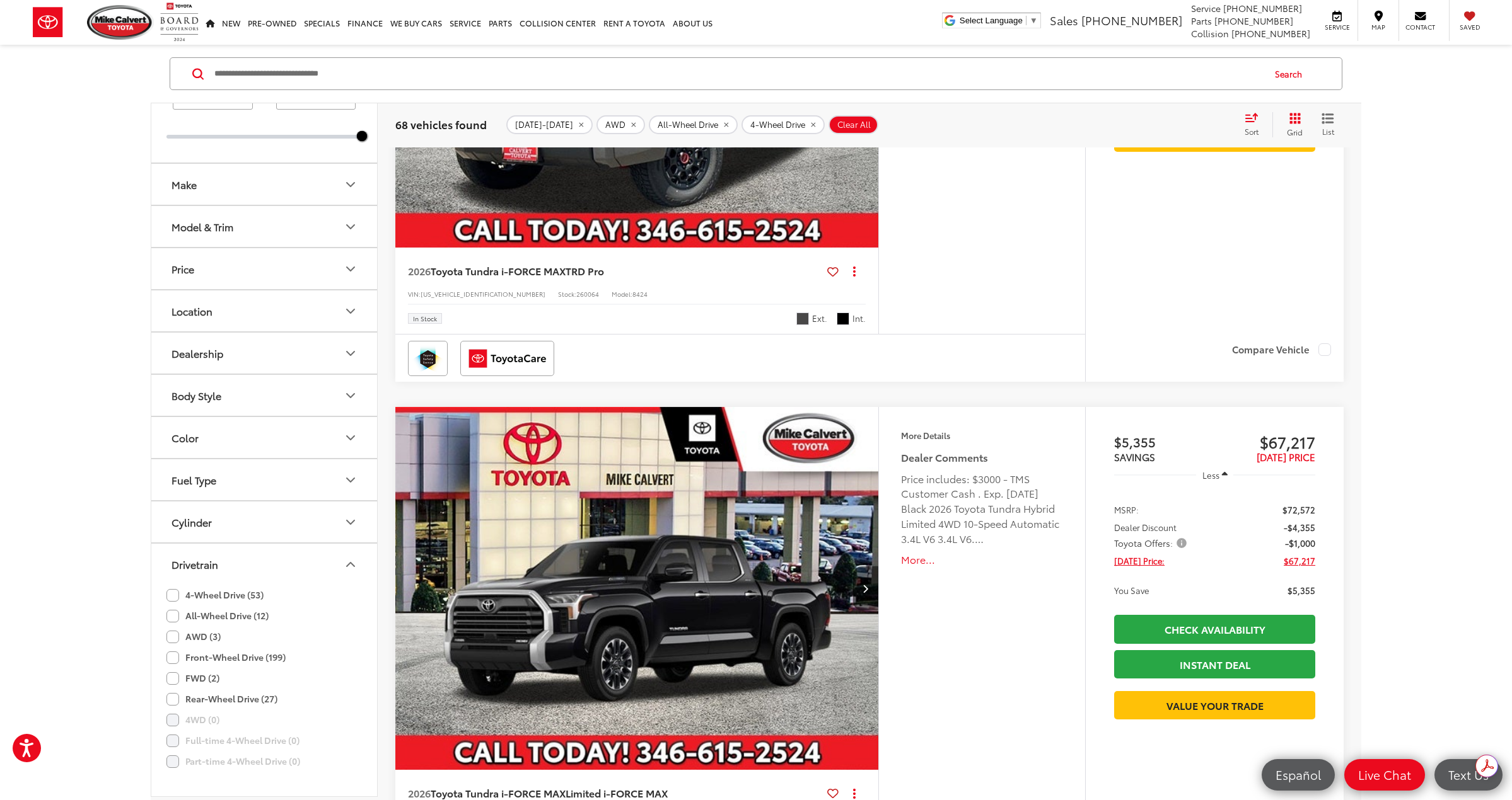
scroll to position [0, 0]
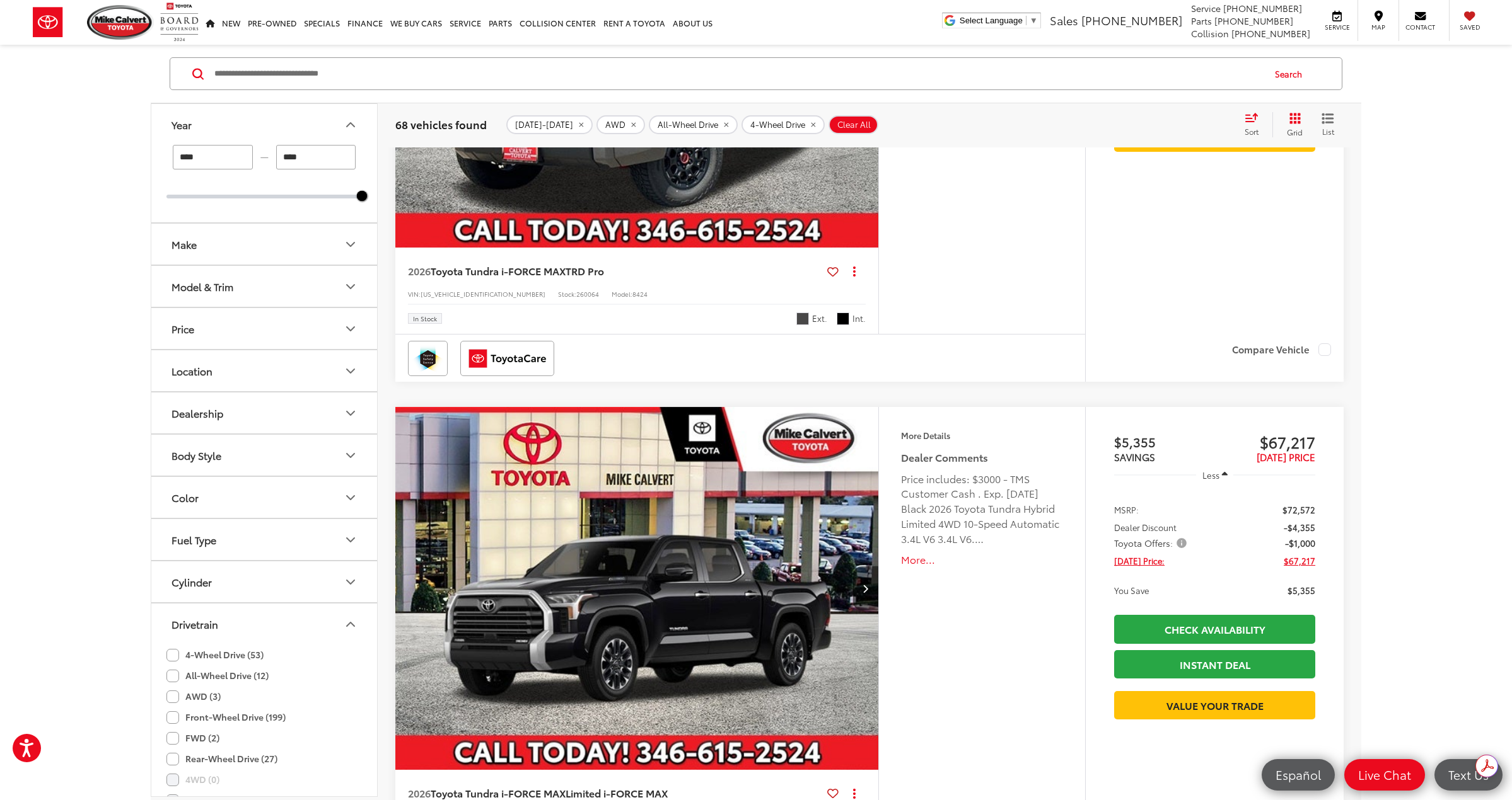
click at [241, 572] on button "Cylinder" at bounding box center [265, 582] width 227 height 41
click at [229, 528] on button "Fuel Type" at bounding box center [265, 540] width 227 height 41
click at [238, 504] on button "Color" at bounding box center [265, 498] width 227 height 41
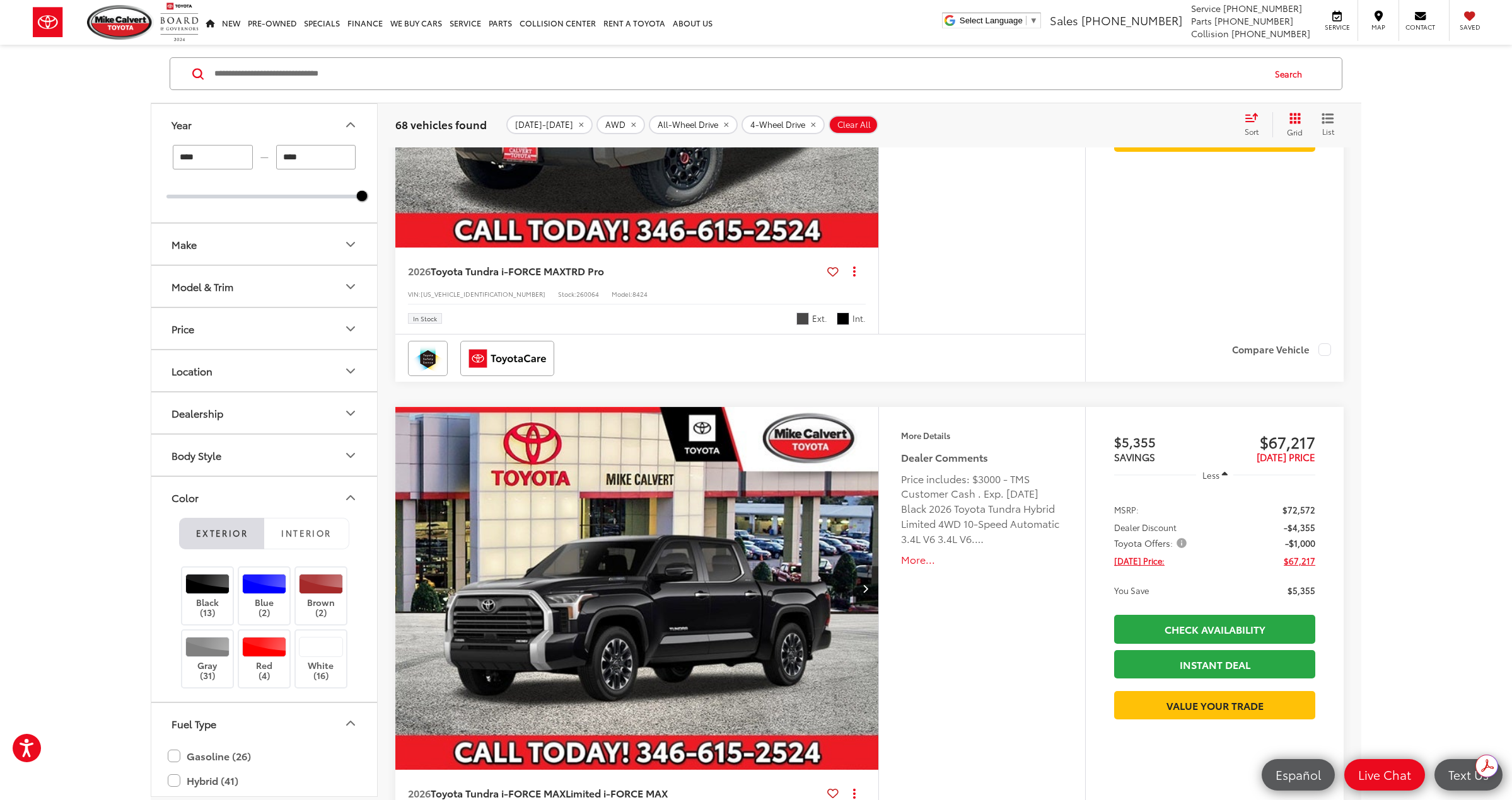
click at [242, 416] on button "Dealership" at bounding box center [265, 413] width 227 height 41
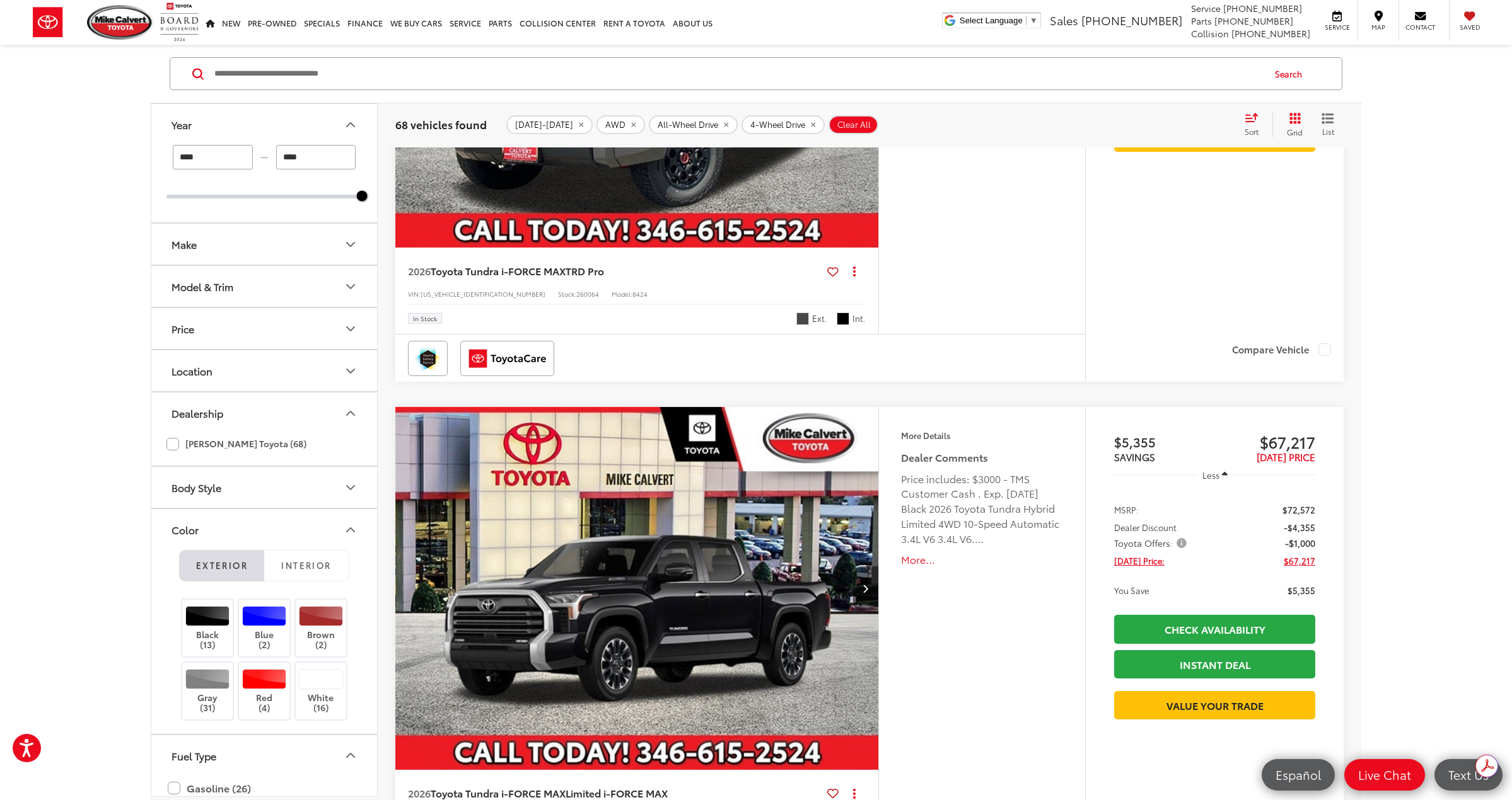
click at [245, 376] on button "Location" at bounding box center [265, 371] width 227 height 41
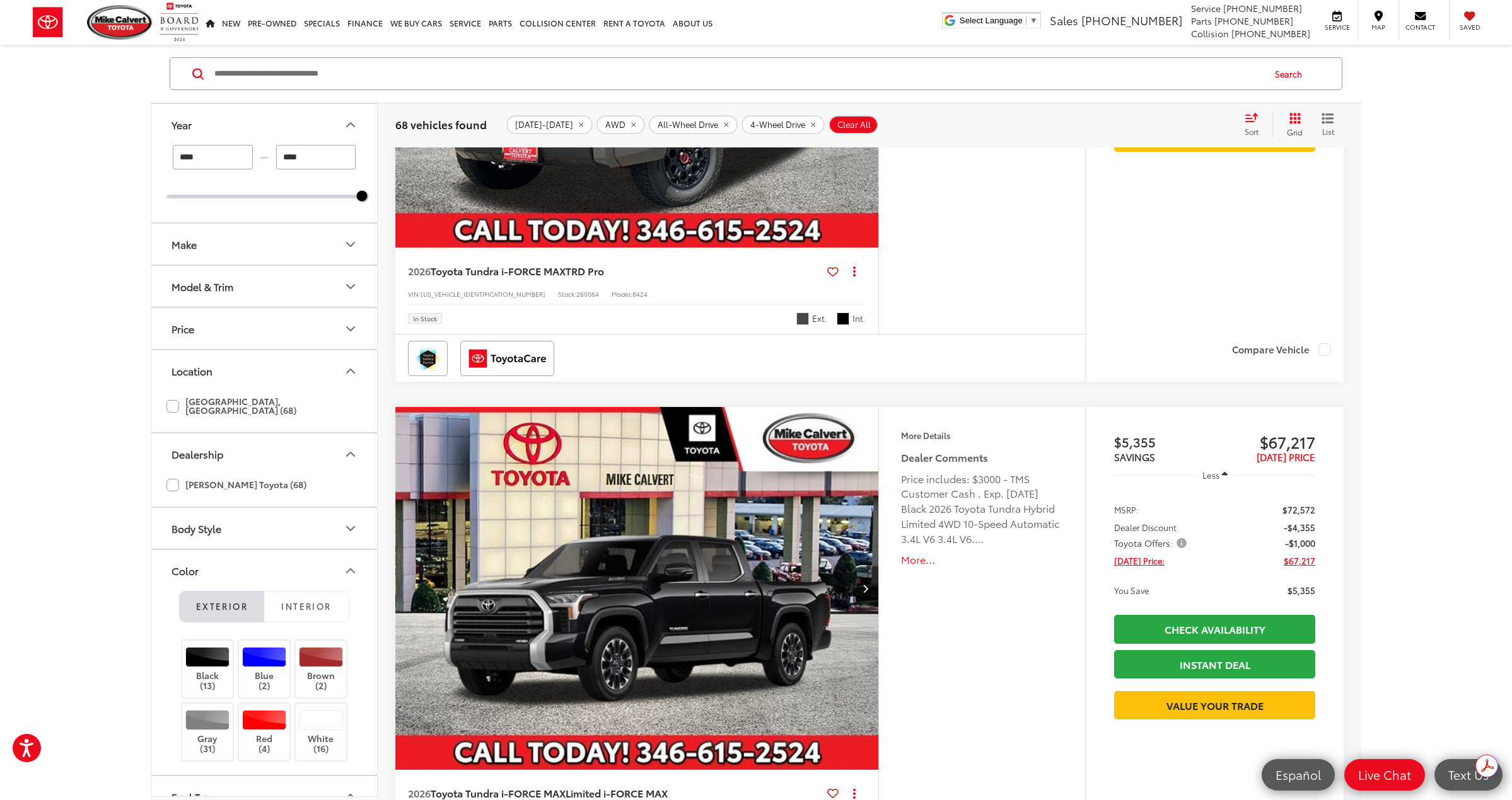
click at [174, 476] on label "[PERSON_NAME] Toyota (68)" at bounding box center [237, 485] width 140 height 21
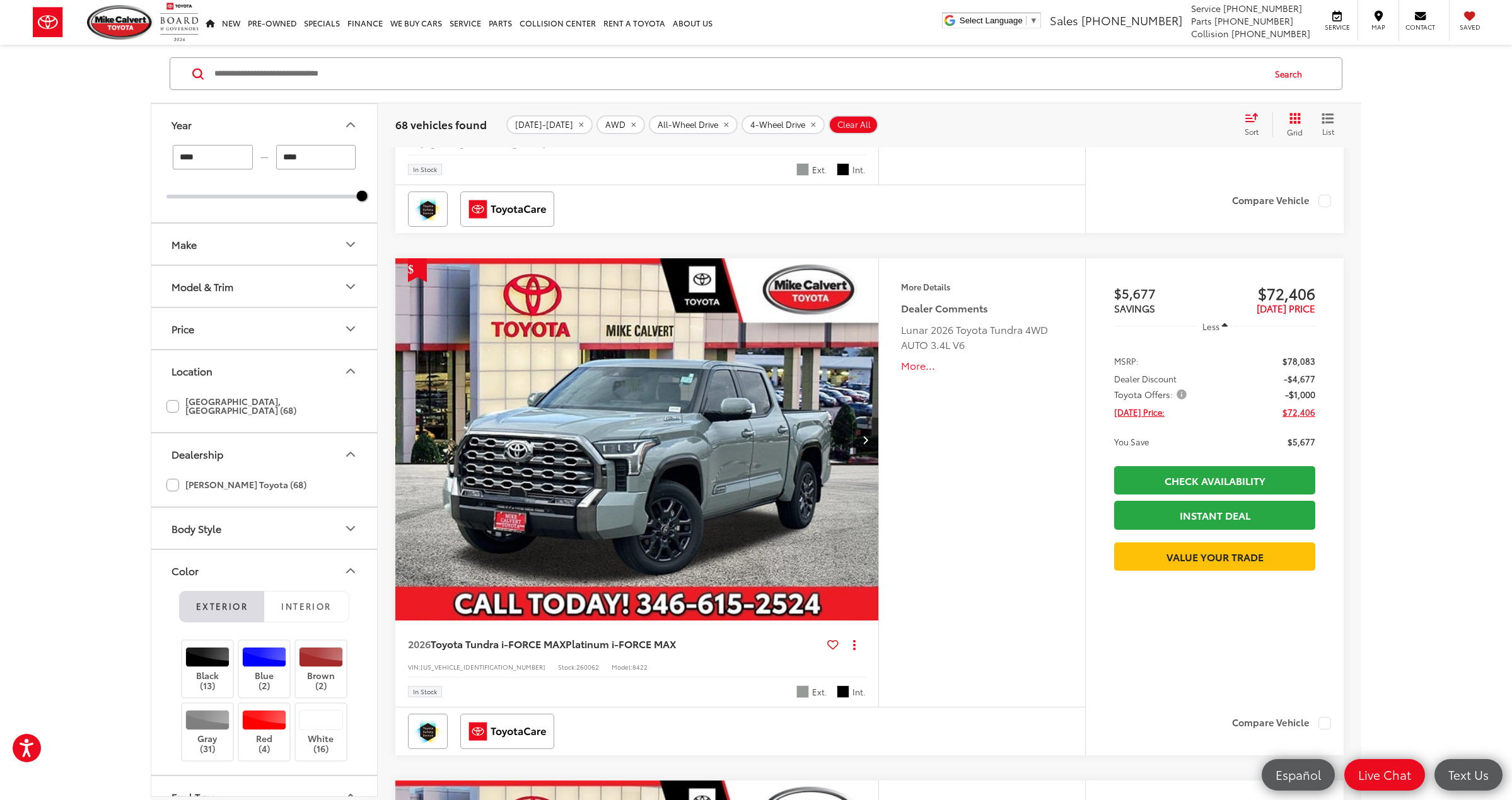
click at [249, 328] on button "Price" at bounding box center [265, 329] width 227 height 41
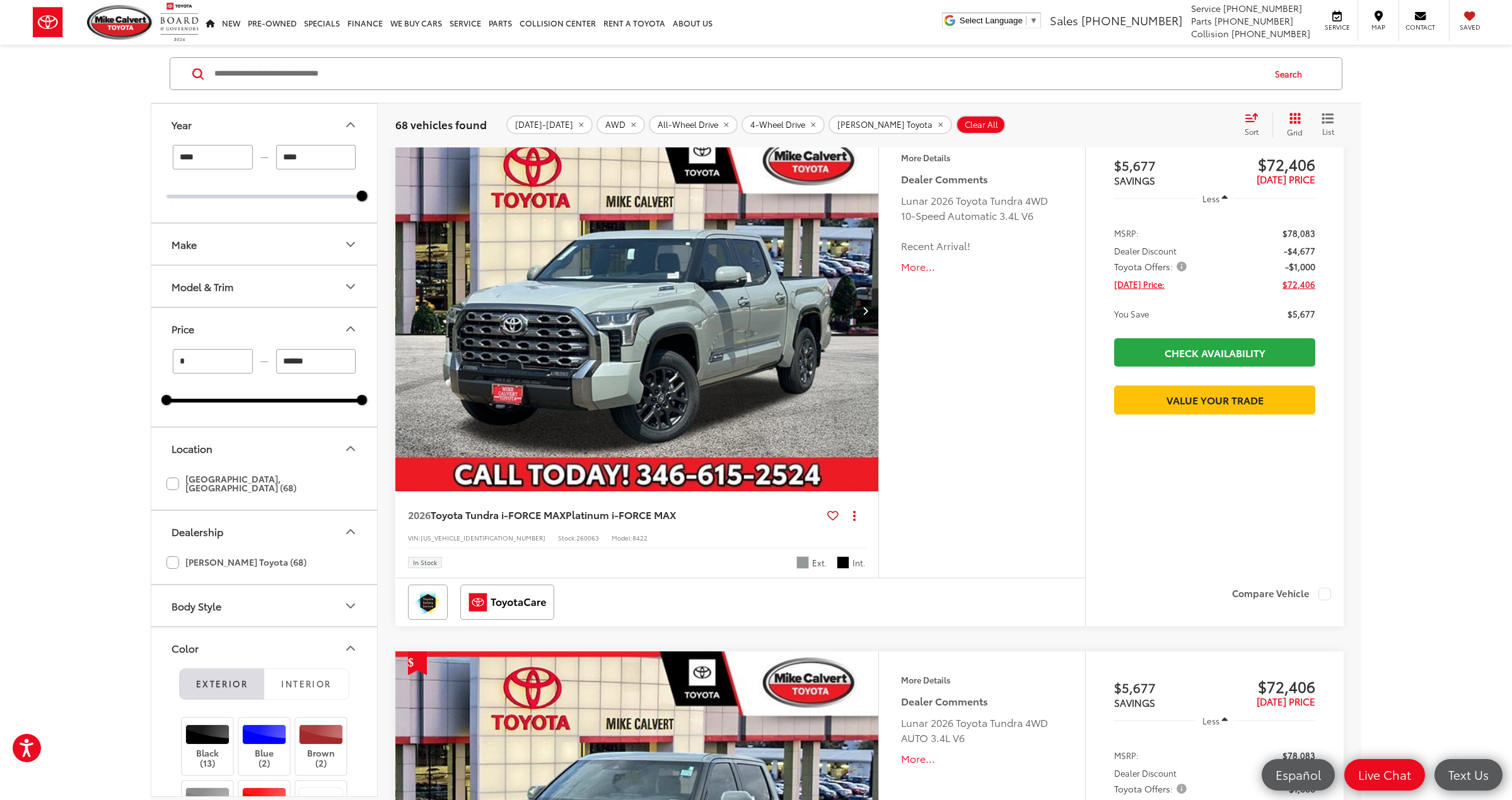
scroll to position [126, 0]
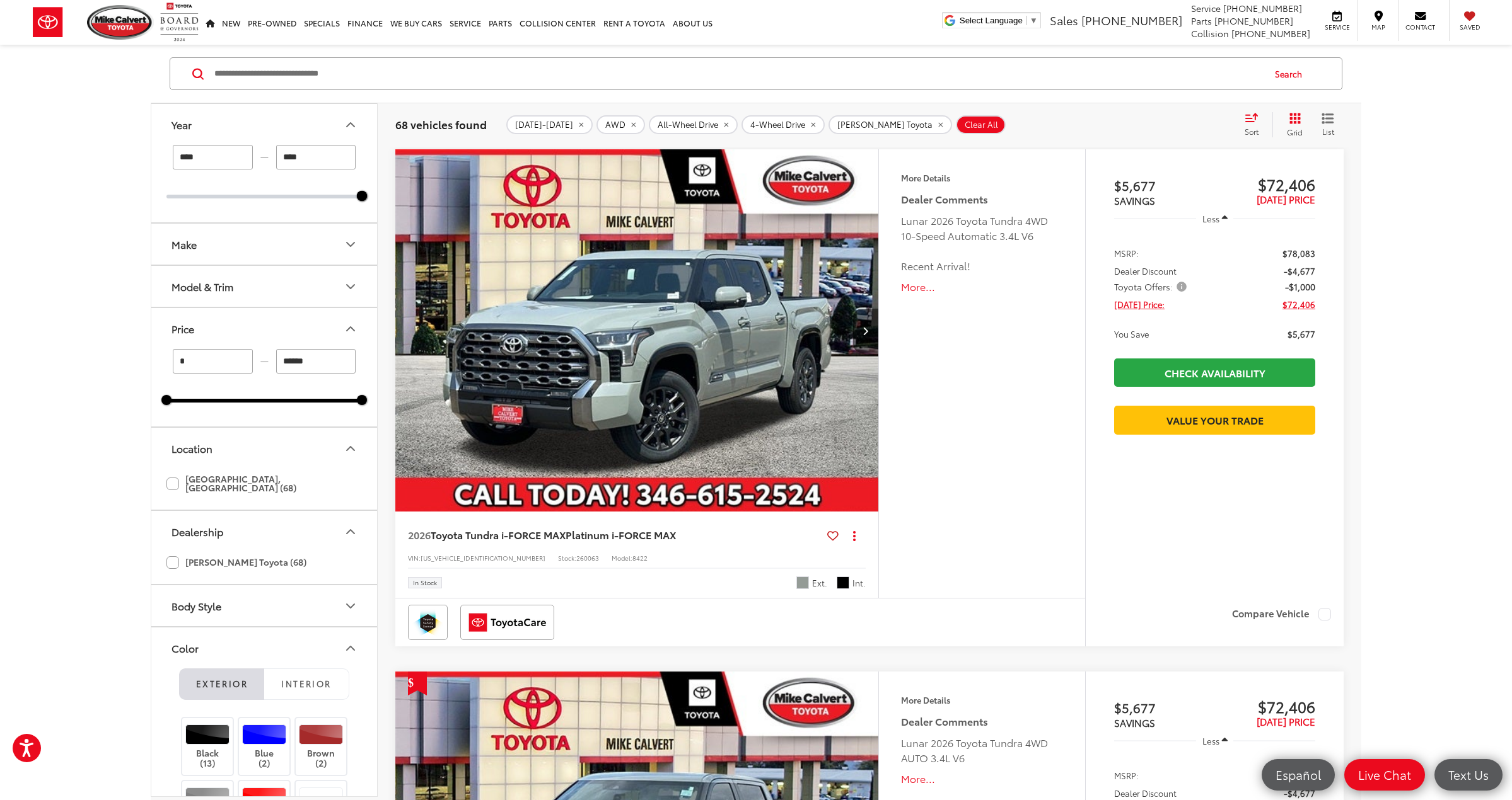
click at [254, 299] on button "Model & Trim" at bounding box center [265, 287] width 227 height 41
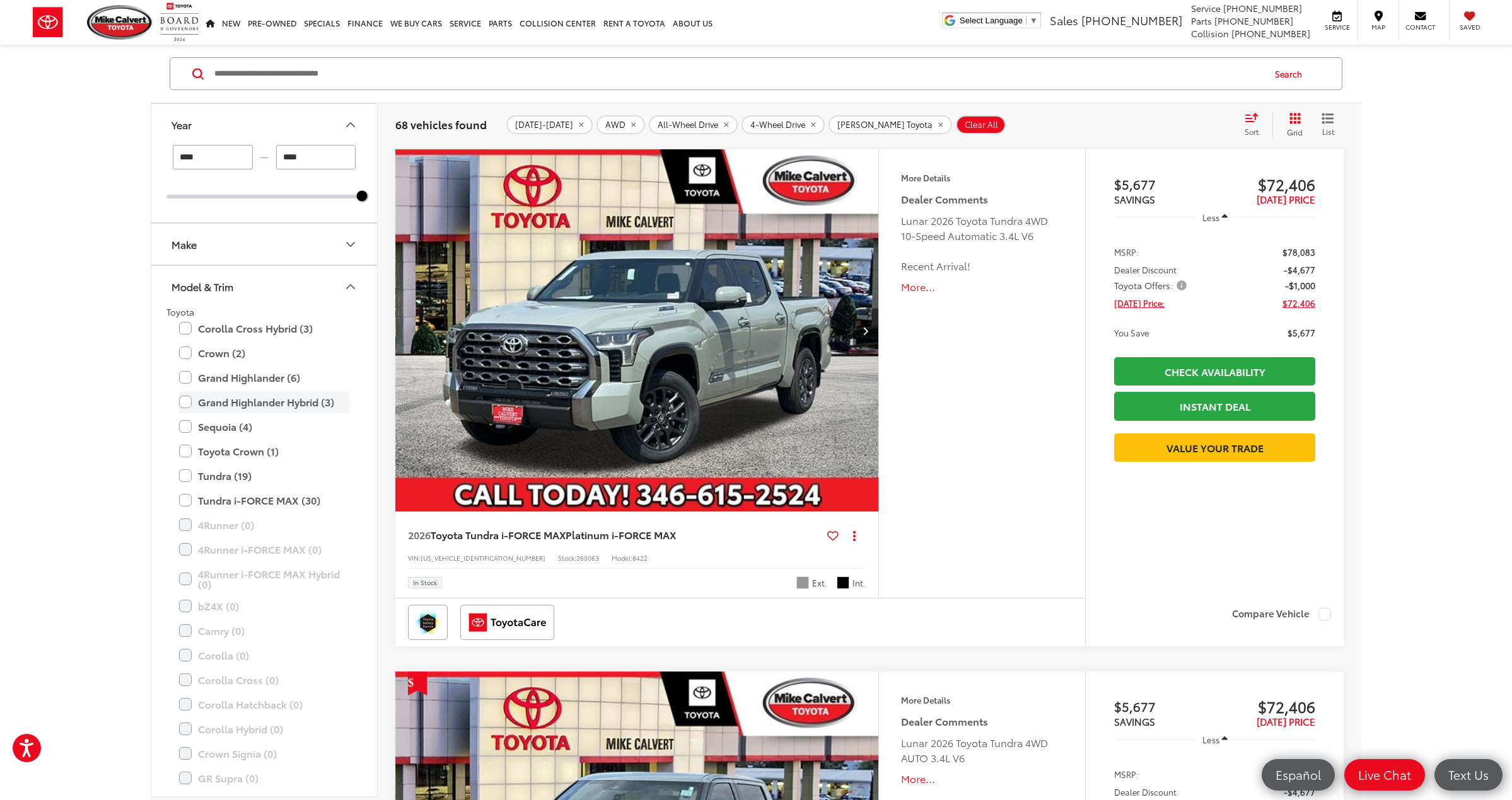
click at [187, 403] on label "Grand Highlander Hybrid (3)" at bounding box center [264, 402] width 171 height 22
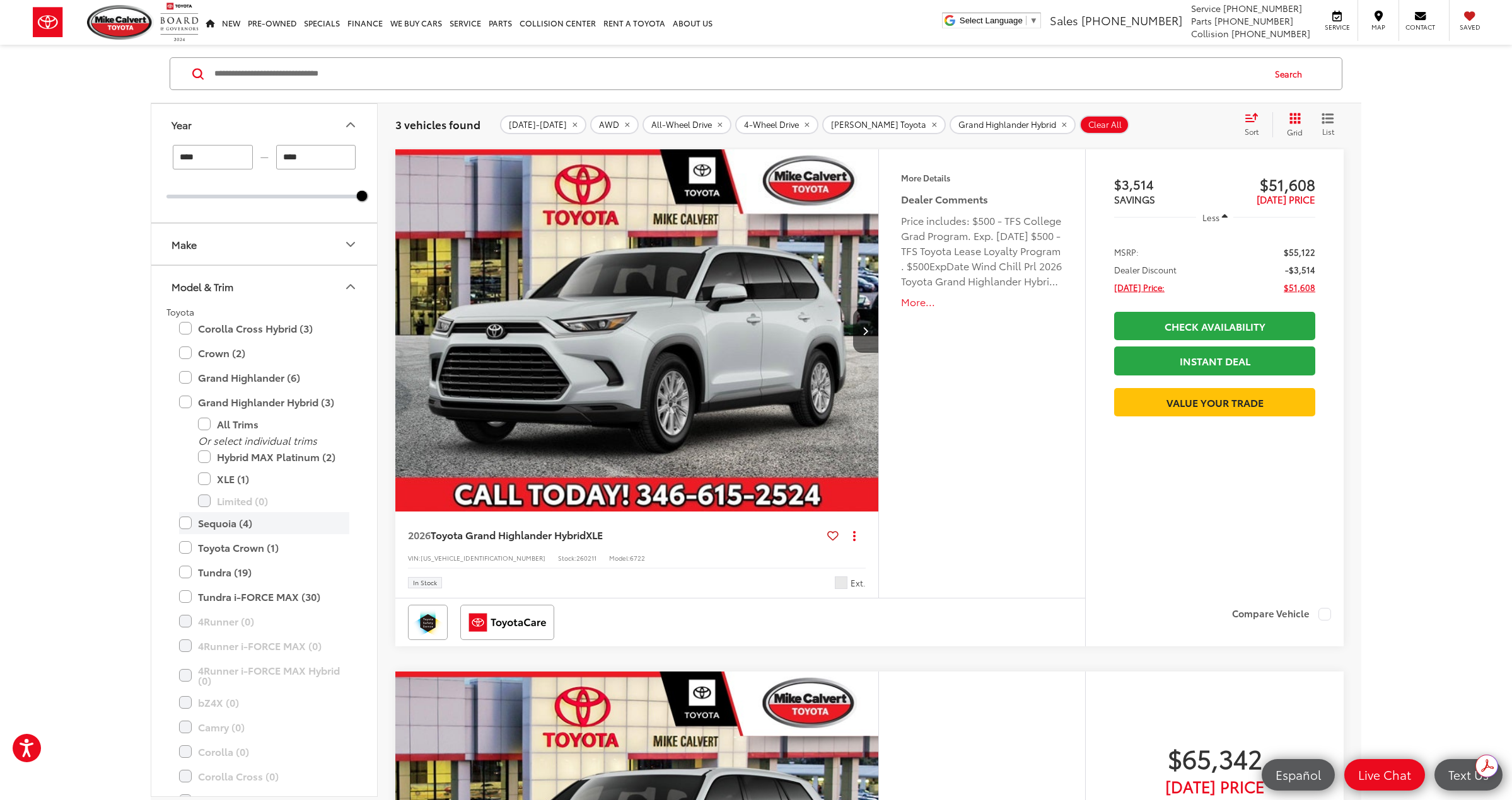
click at [187, 524] on label "Sequoia (4)" at bounding box center [264, 523] width 171 height 22
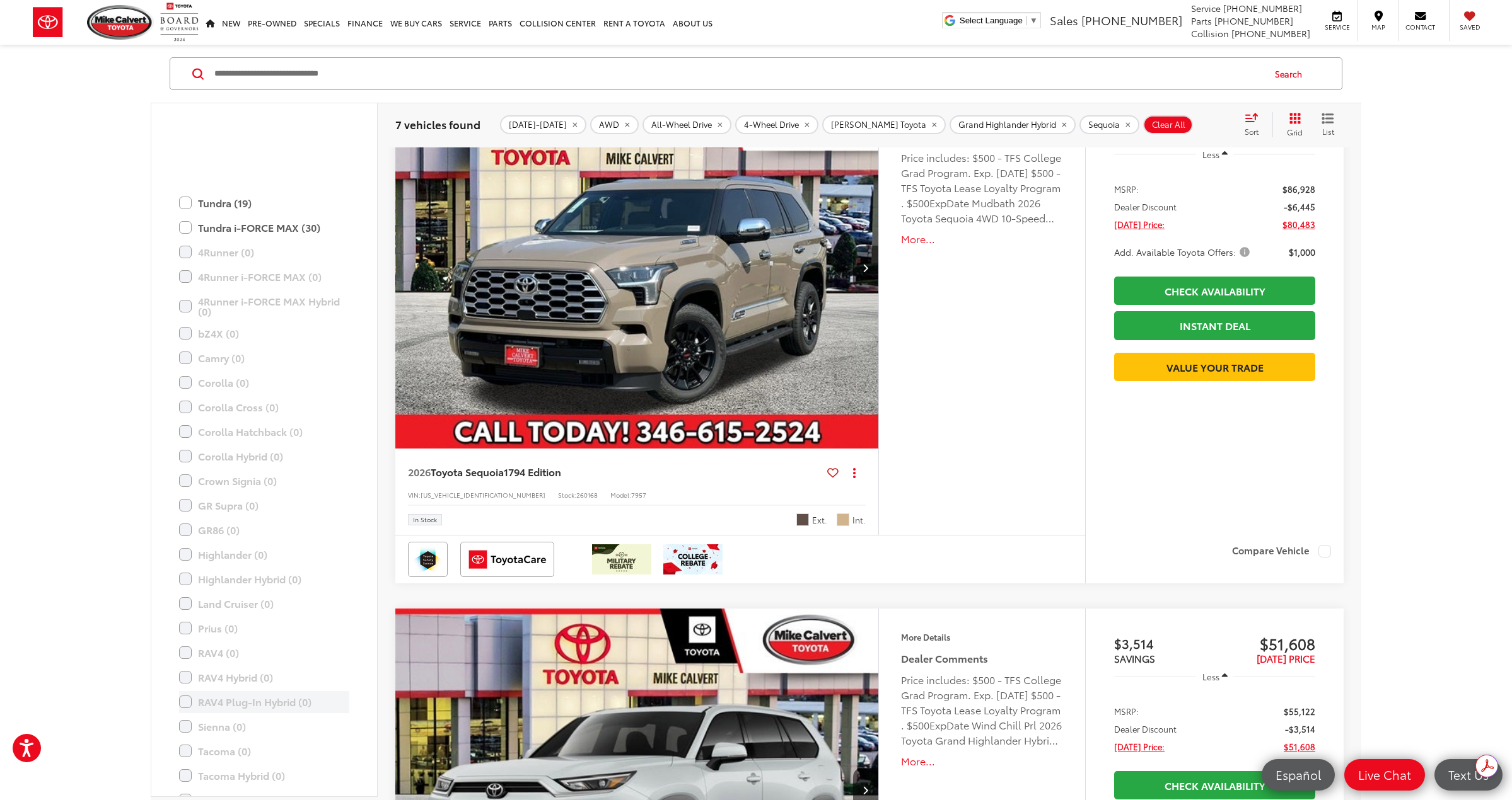
scroll to position [51, 0]
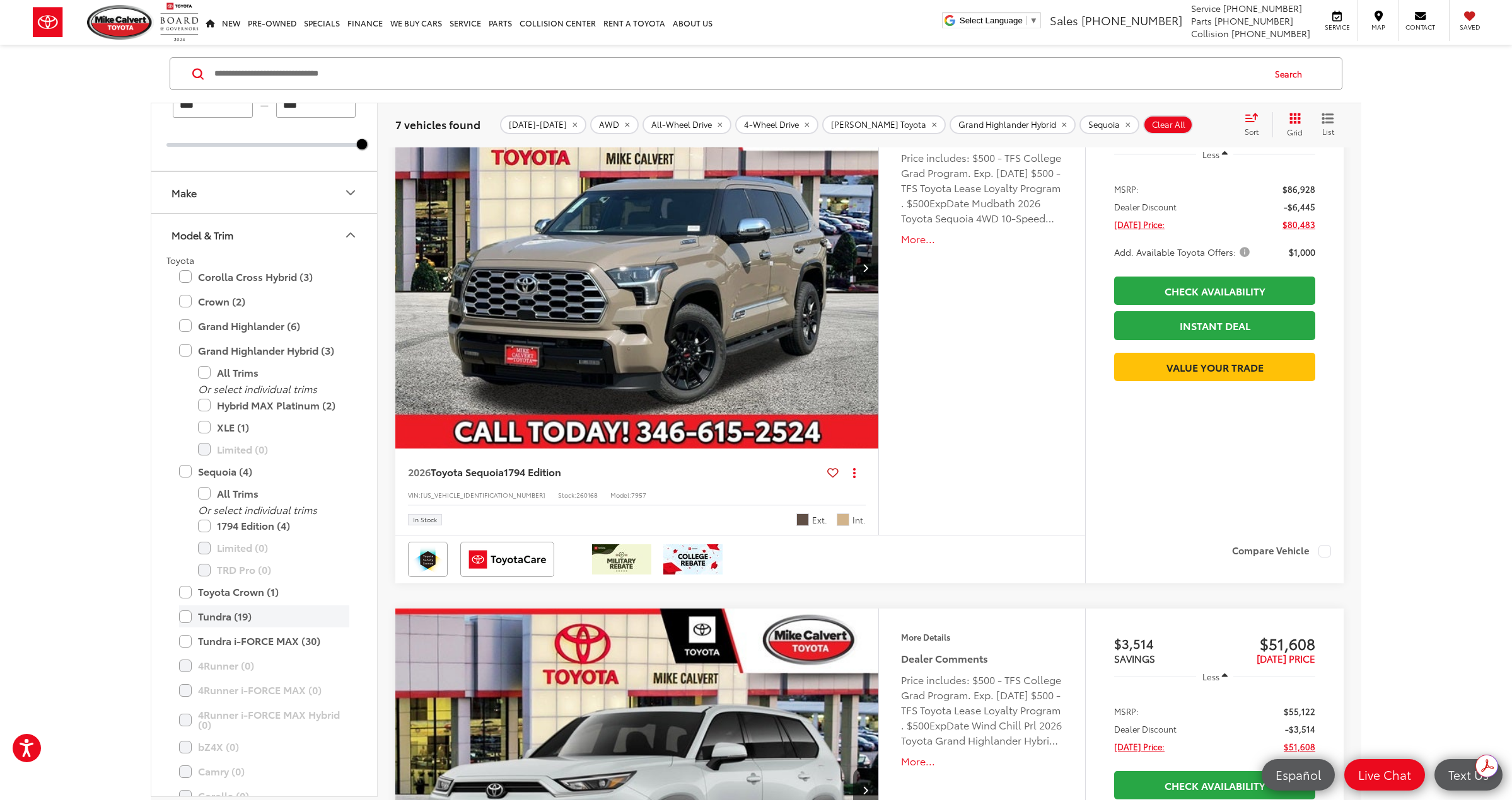
click at [186, 614] on label "Tundra (19)" at bounding box center [264, 617] width 171 height 22
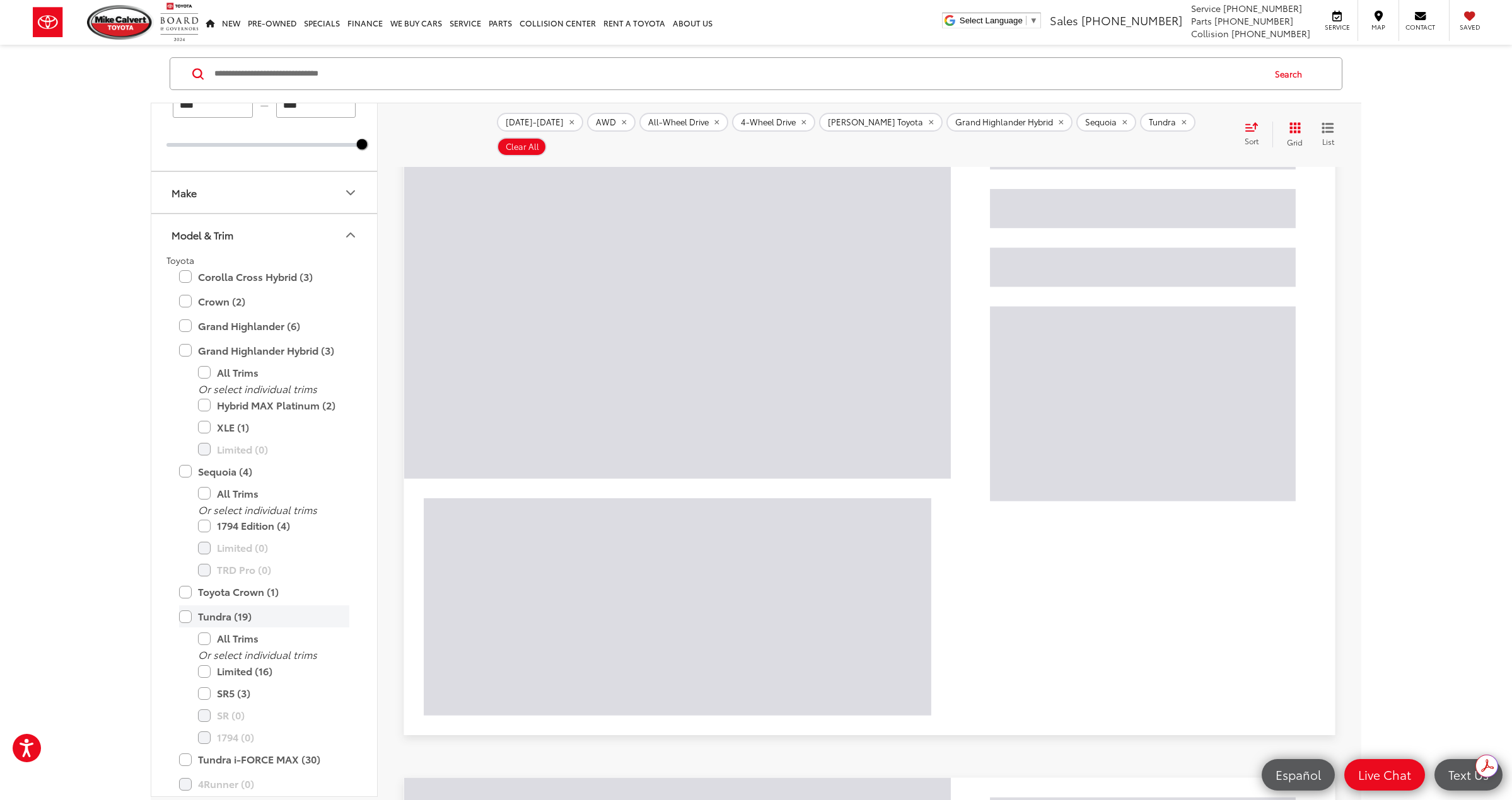
scroll to position [189, 0]
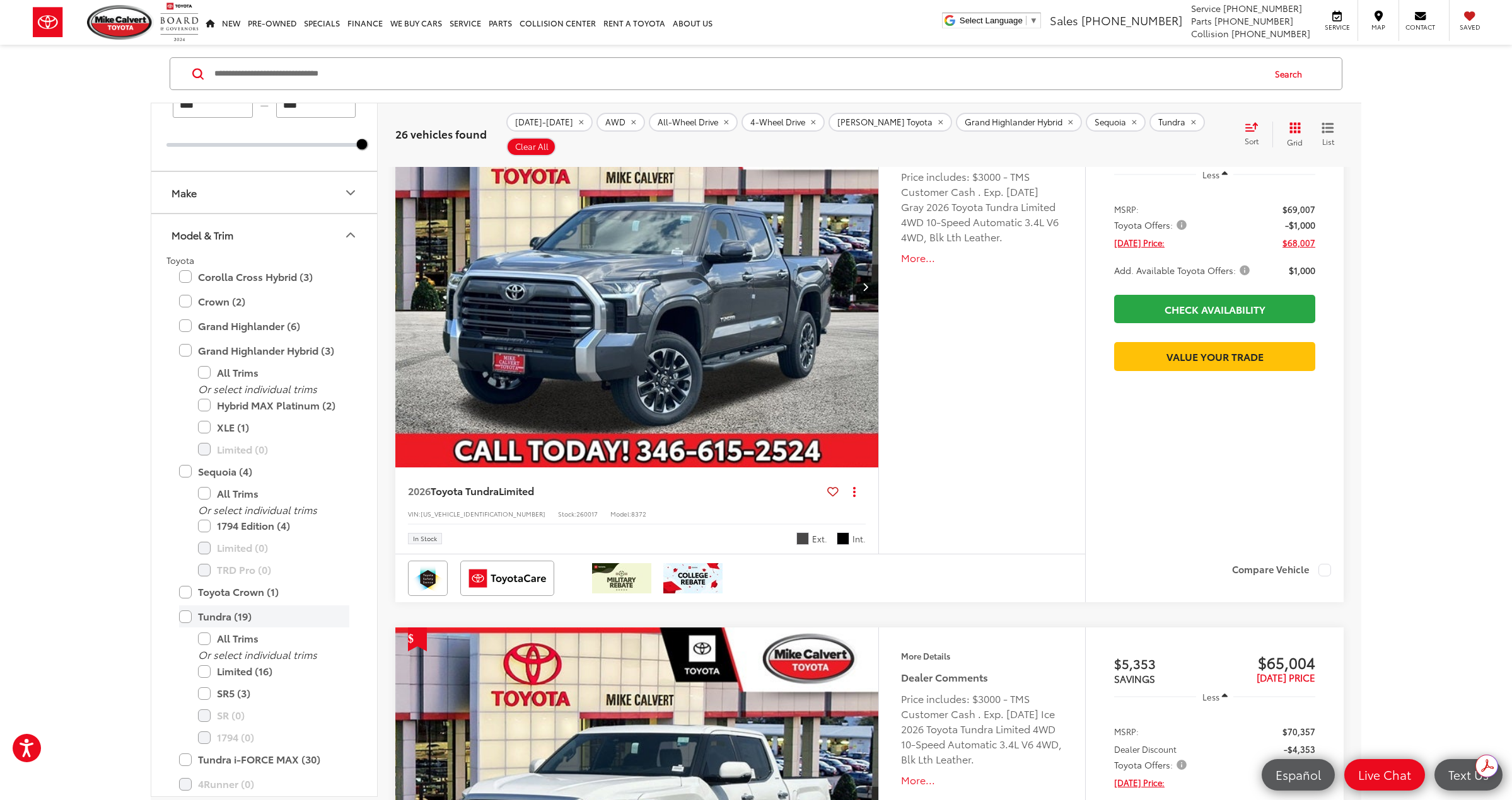
click at [182, 615] on label "Tundra (19)" at bounding box center [264, 617] width 171 height 22
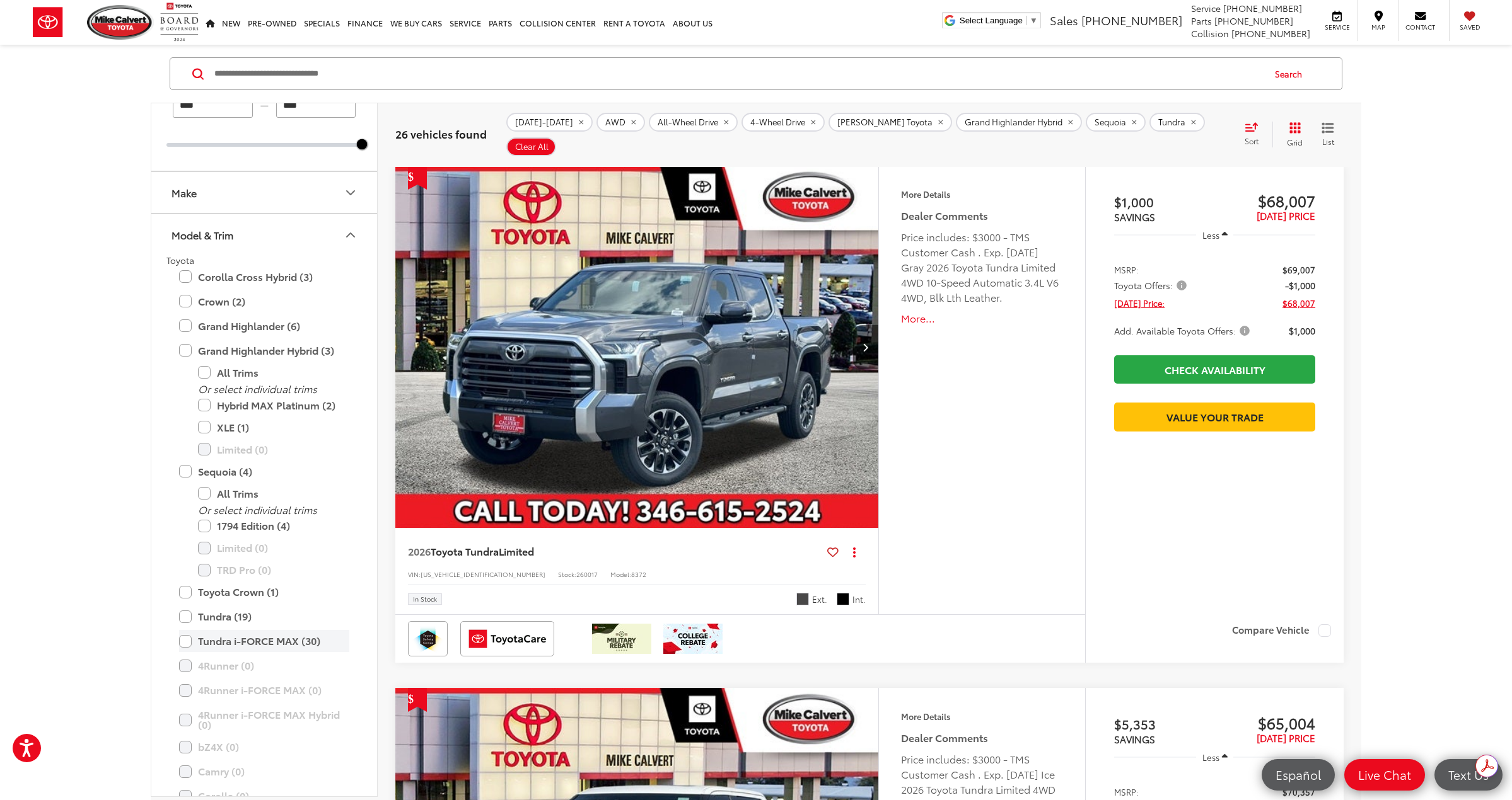
scroll to position [126, 0]
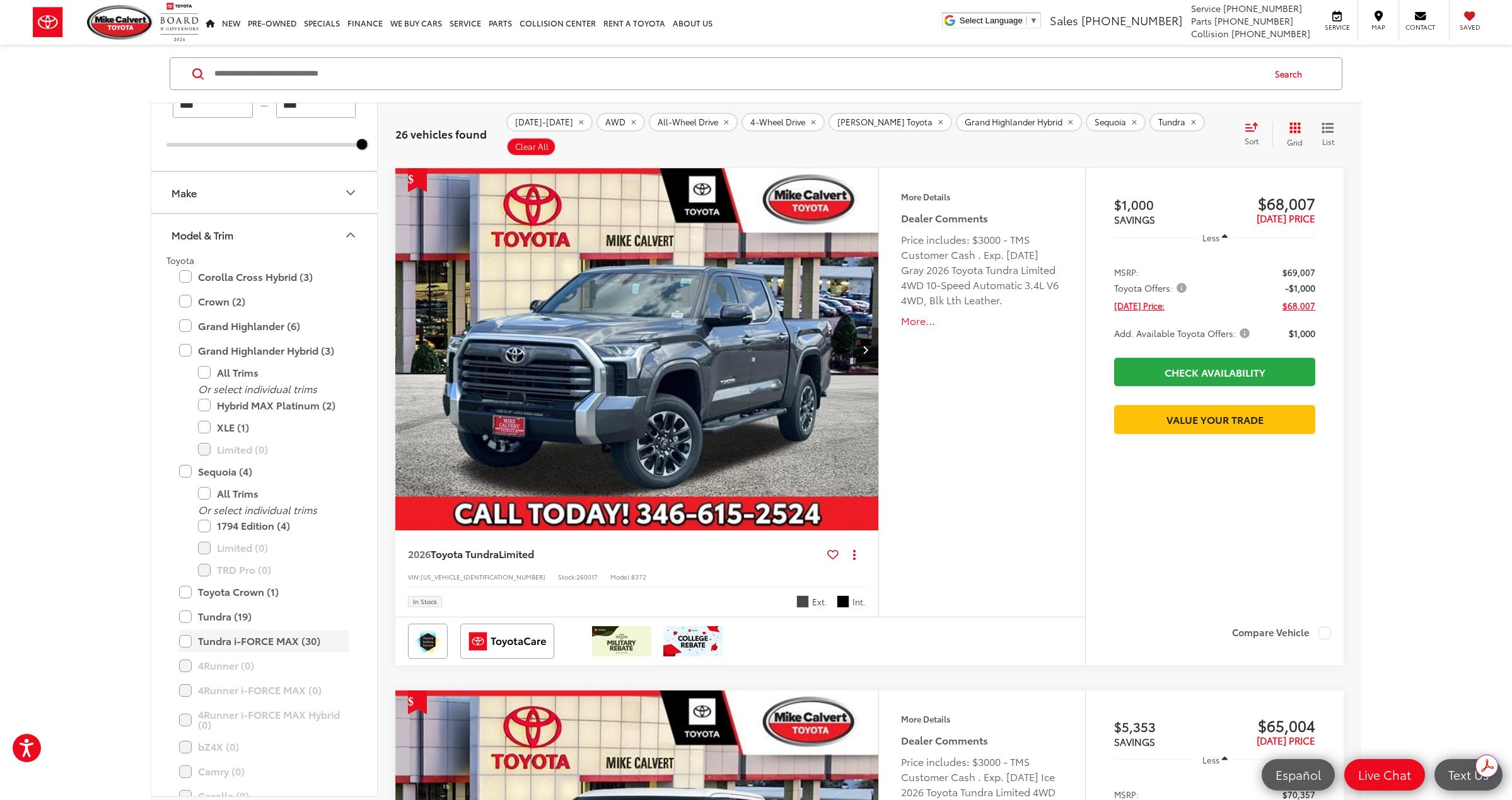
click at [184, 640] on label "Tundra i-FORCE MAX (30)" at bounding box center [264, 641] width 171 height 22
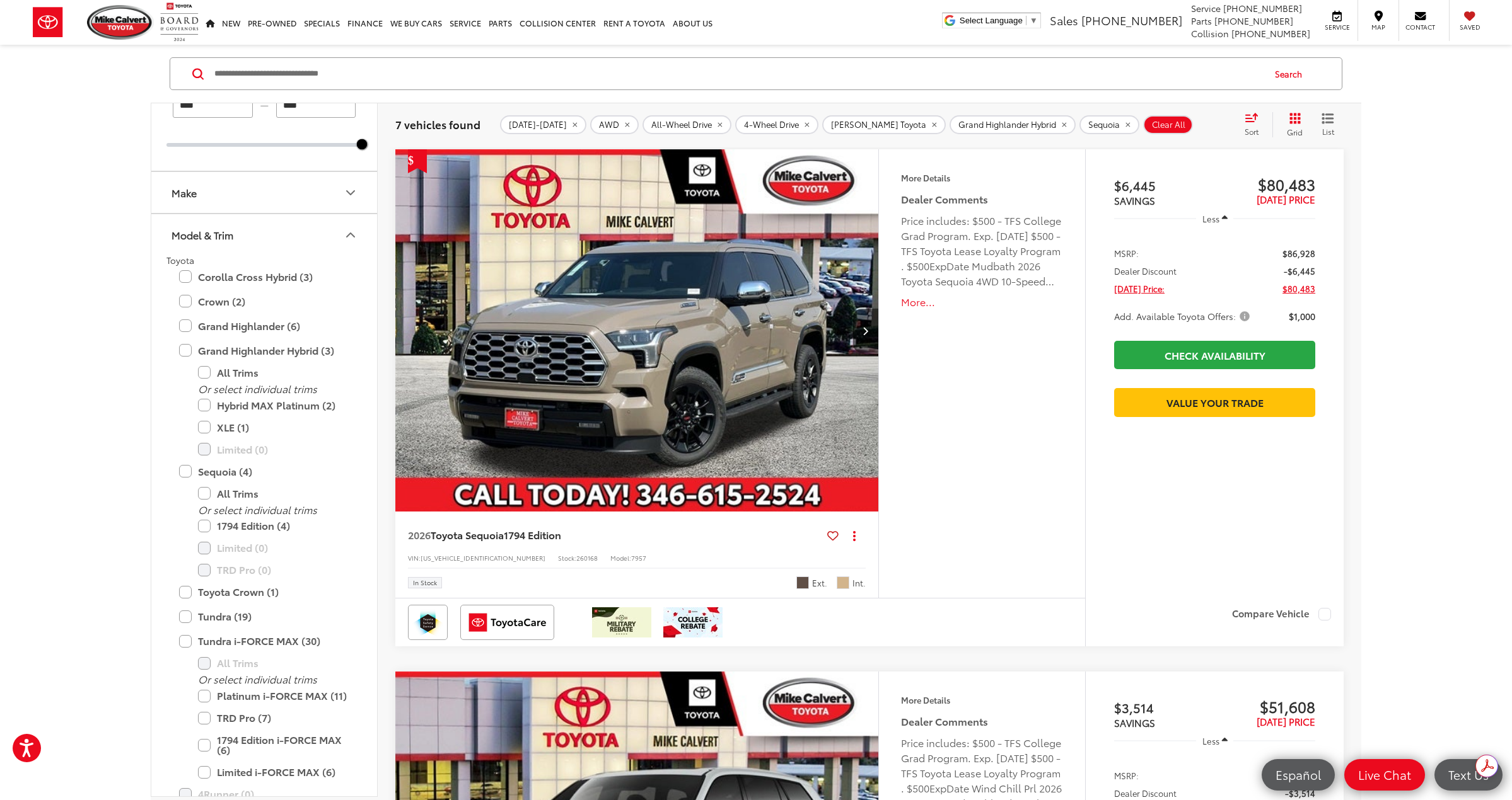
scroll to position [114, 0]
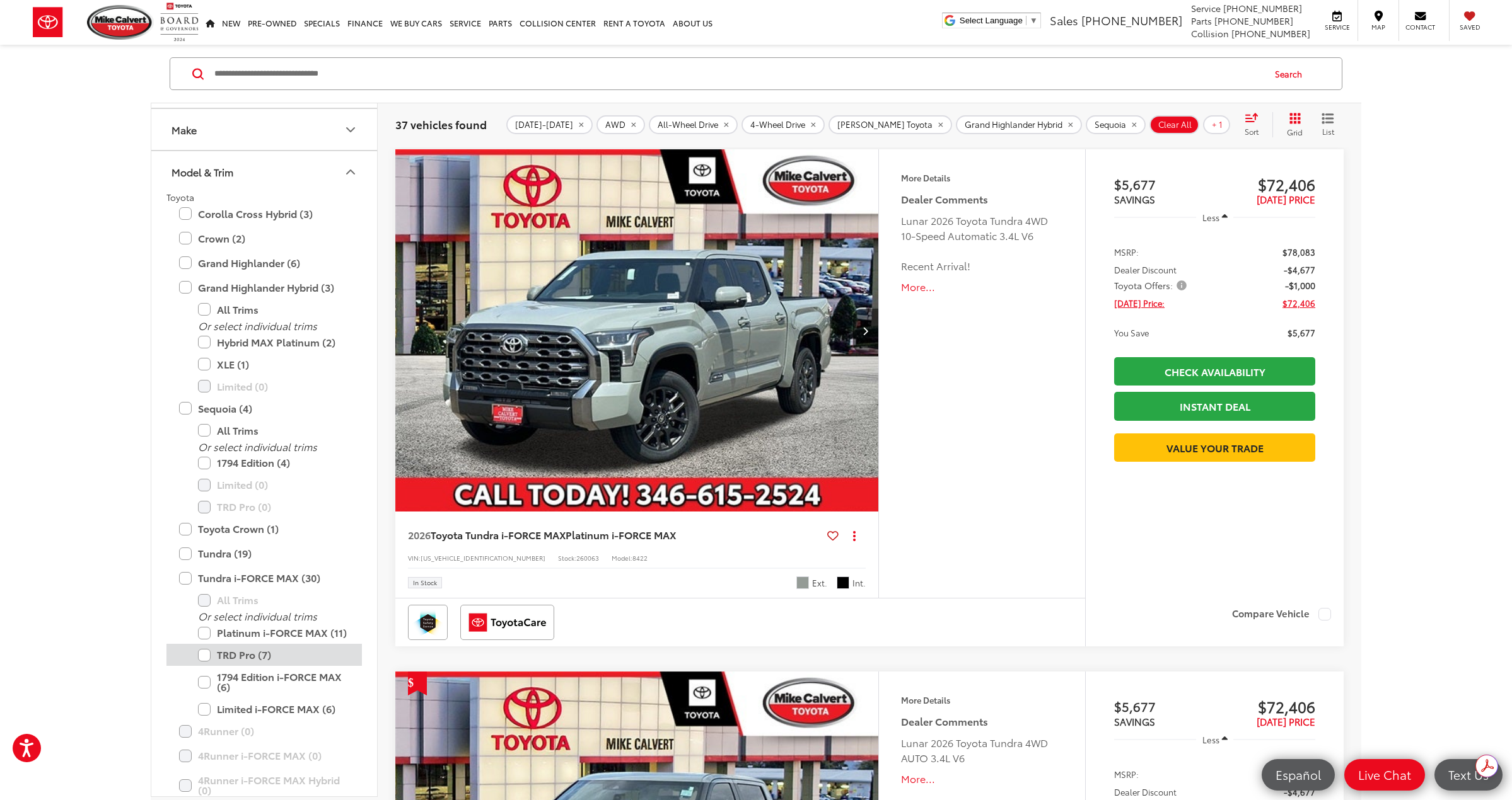
click at [202, 653] on label "TRD Pro (7)" at bounding box center [274, 655] width 152 height 22
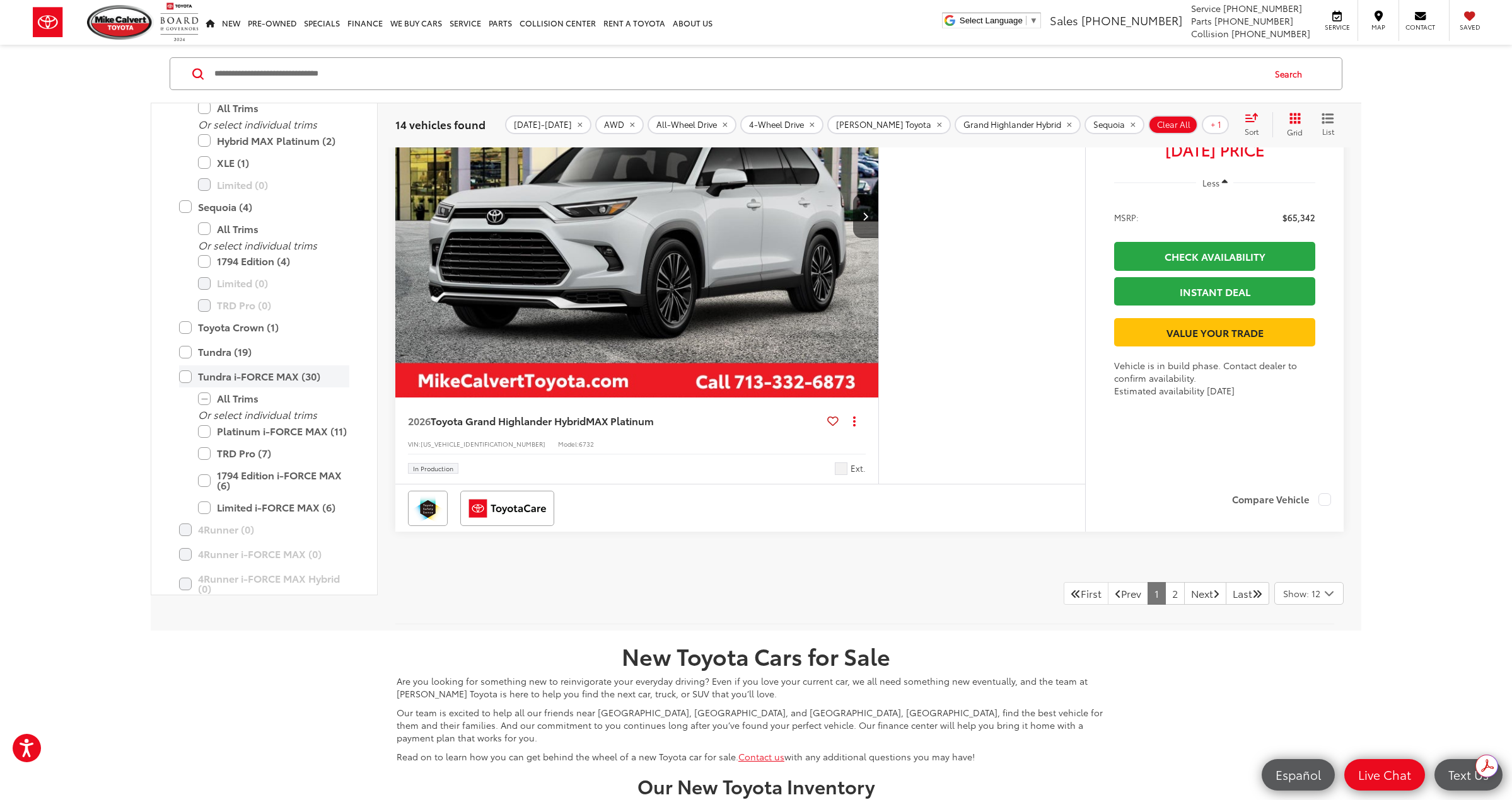
click at [186, 388] on label "Tundra i-FORCE MAX (30)" at bounding box center [264, 377] width 171 height 22
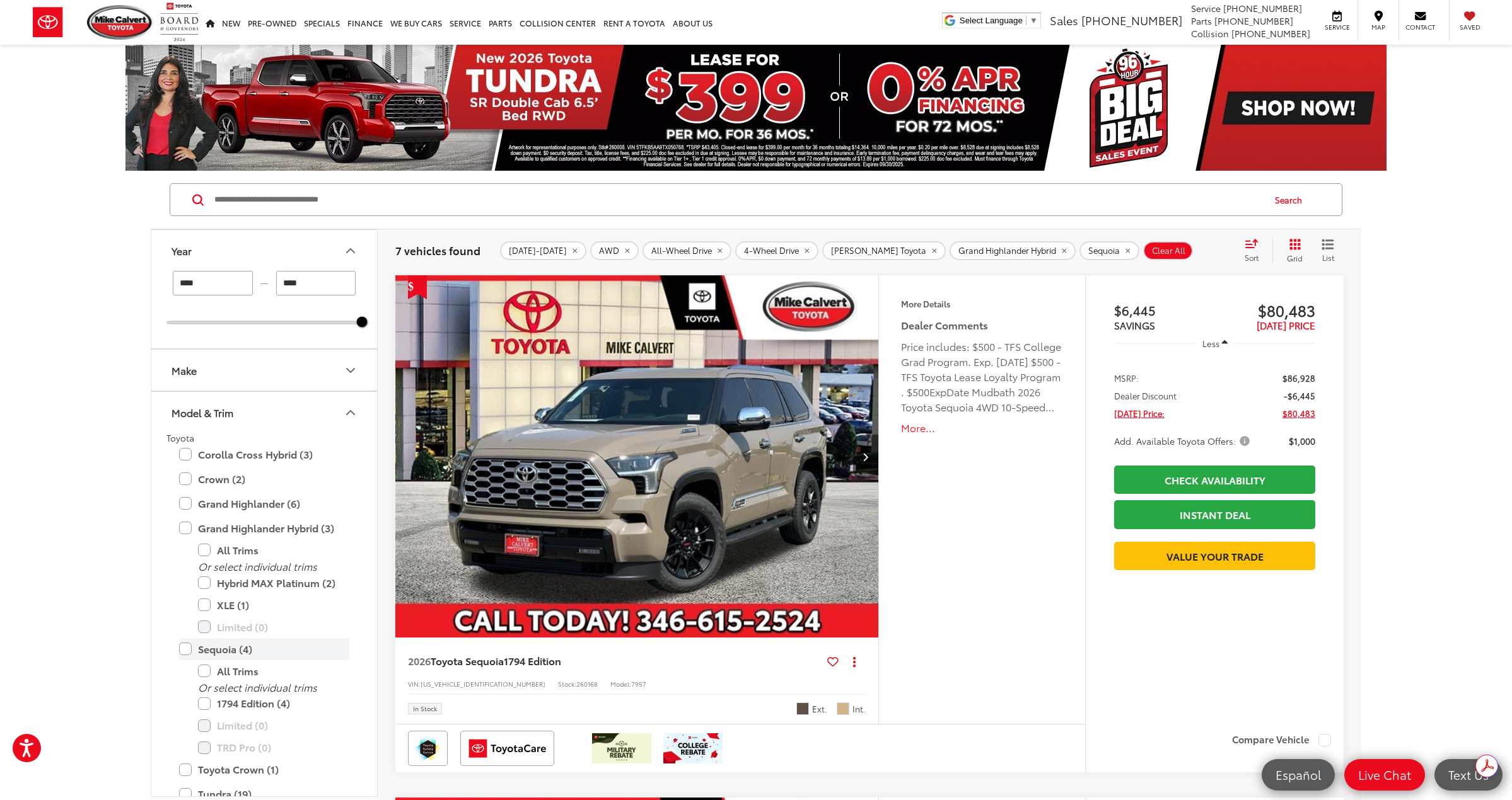
click at [180, 646] on label "Sequoia (4)" at bounding box center [264, 649] width 171 height 22
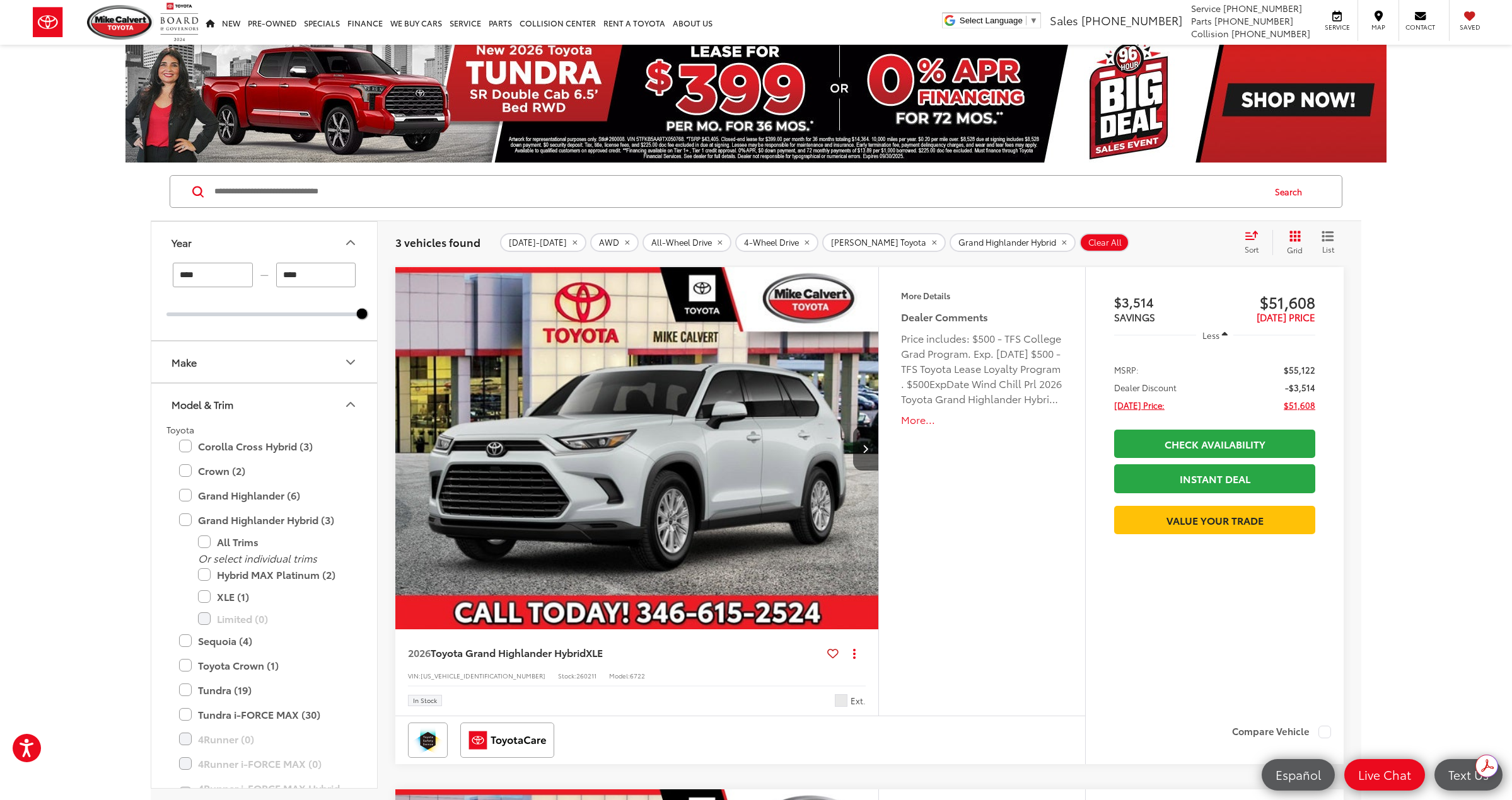
scroll to position [63, 0]
